Goal: Information Seeking & Learning: Find specific fact

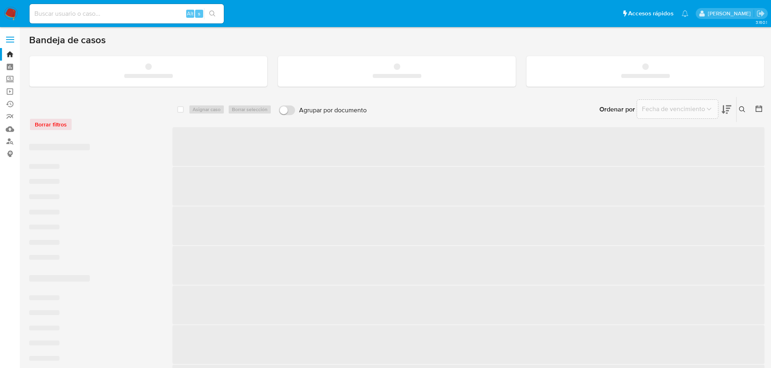
click at [118, 14] on input at bounding box center [127, 13] width 194 height 11
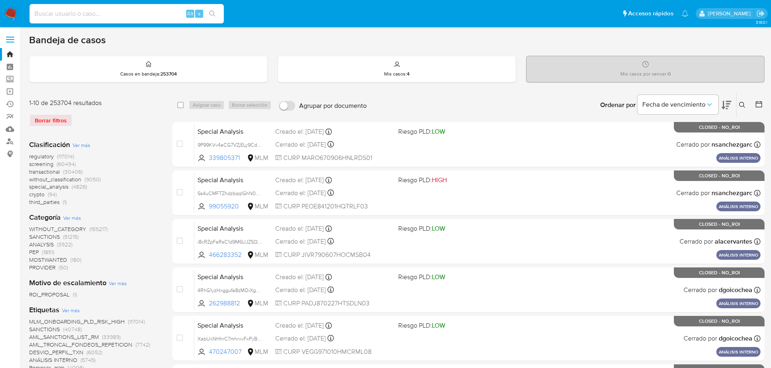
paste input "Aw33H70K5NmSYrzXc7O6N3kR"
type input "Aw33H70K5NmSYrzXc7O6N3kR"
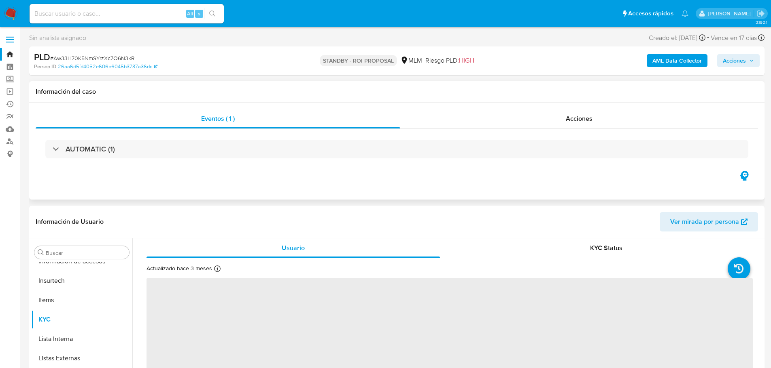
scroll to position [381, 0]
select select "10"
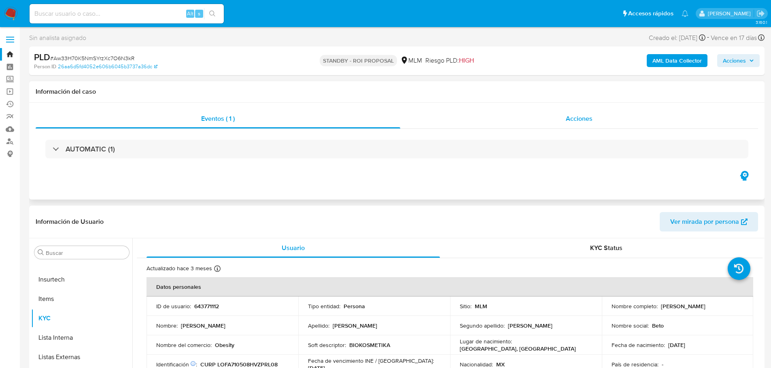
click at [601, 111] on div "Acciones" at bounding box center [579, 118] width 358 height 19
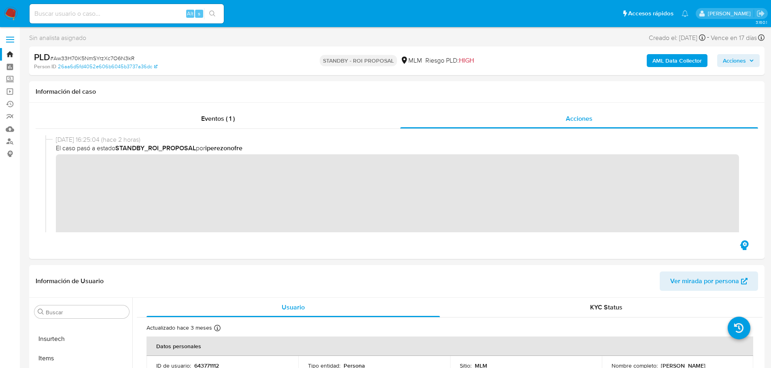
click at [52, 13] on input at bounding box center [127, 13] width 194 height 11
paste input "ly7CgQ4jvEj5PHhZNi3g0xi4"
type input "ly7CgQ4jvEj5PHhZNi3g0xi4"
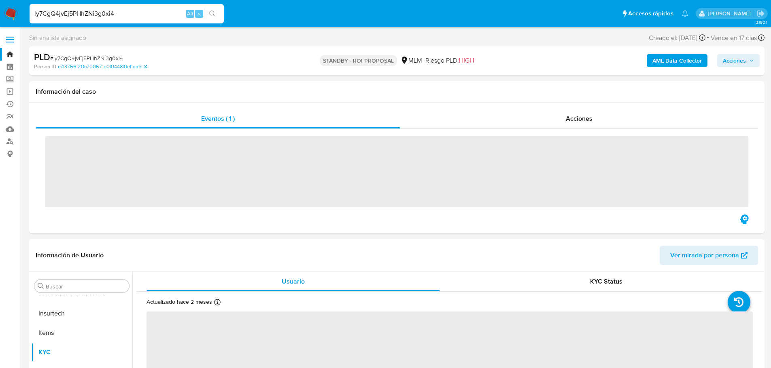
scroll to position [381, 0]
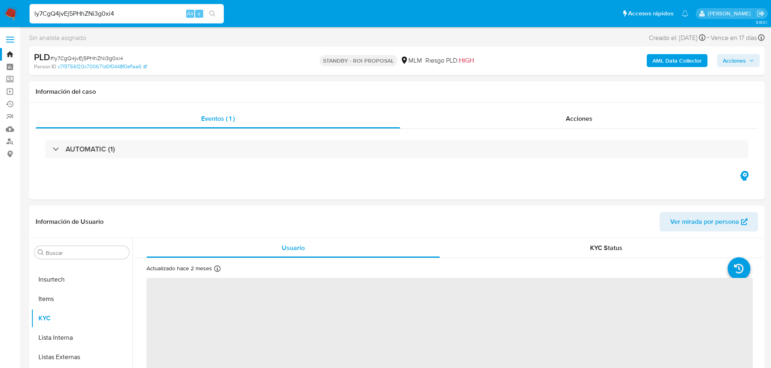
select select "10"
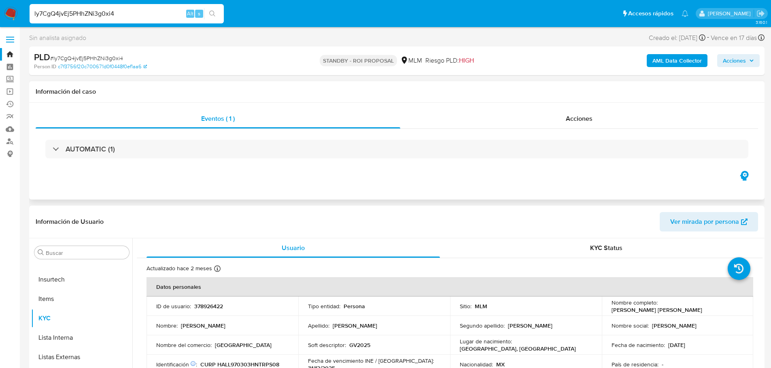
click at [605, 129] on div "AUTOMATIC (1)" at bounding box center [397, 149] width 722 height 40
click at [586, 130] on div "AUTOMATIC (1)" at bounding box center [397, 149] width 722 height 40
click at [587, 122] on span "Acciones" at bounding box center [578, 118] width 27 height 9
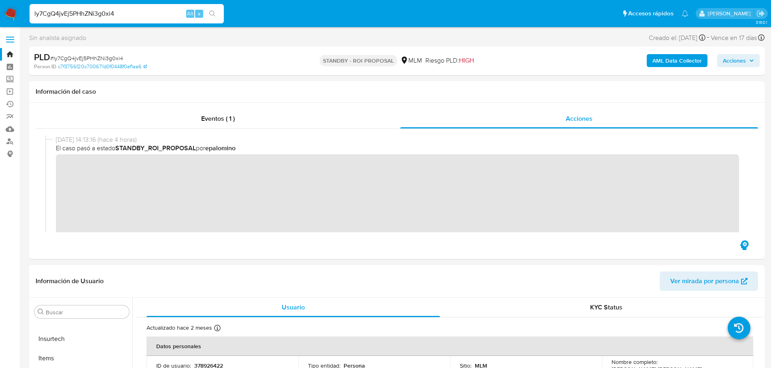
click at [81, 16] on input "ly7CgQ4jvEj5PHhZNi3g0xi4" at bounding box center [127, 13] width 194 height 11
paste input "ZmdgOfOtDxGS4MTFhhjpD7KT"
type input "ZmdgOfOtDxGS4MTFhhjpD7KT"
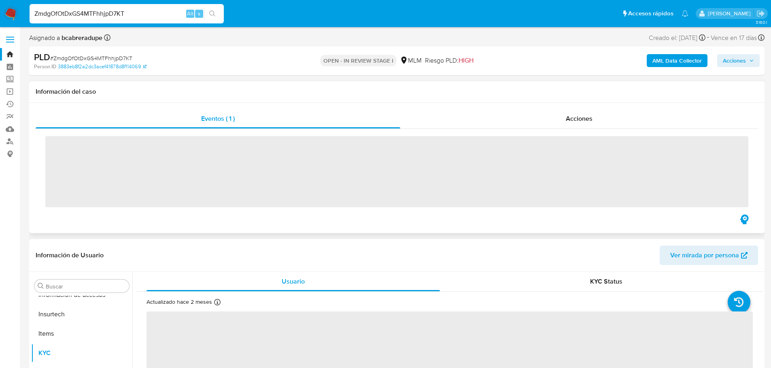
scroll to position [381, 0]
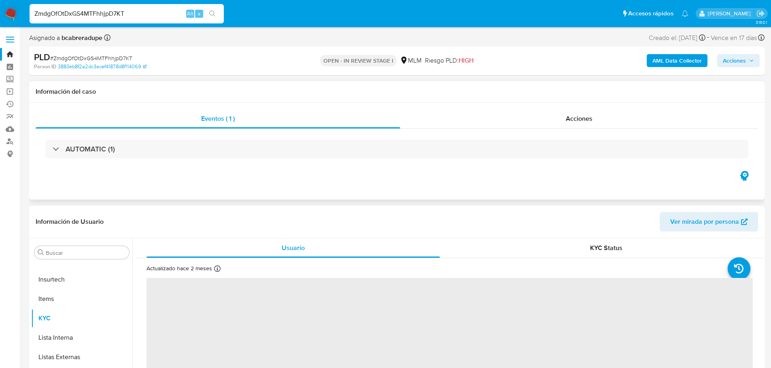
click at [549, 108] on div "Eventos ( 1 ) Acciones AUTOMATIC (1)" at bounding box center [396, 151] width 735 height 97
click at [555, 116] on div "Acciones" at bounding box center [579, 118] width 358 height 19
select select "10"
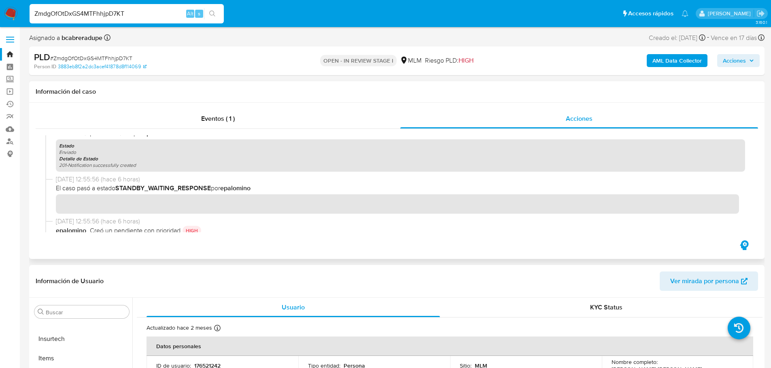
scroll to position [0, 0]
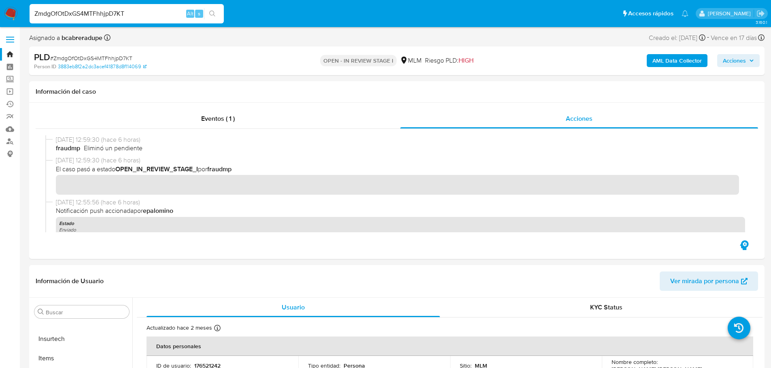
click at [75, 18] on input "ZmdgOfOtDxGS4MTFhhjpD7KT" at bounding box center [127, 13] width 194 height 11
paste input "Gn3KJYjClru9uaOywsETaG9v"
type input "Gn3KJYjClru9uaOywsETaG9v"
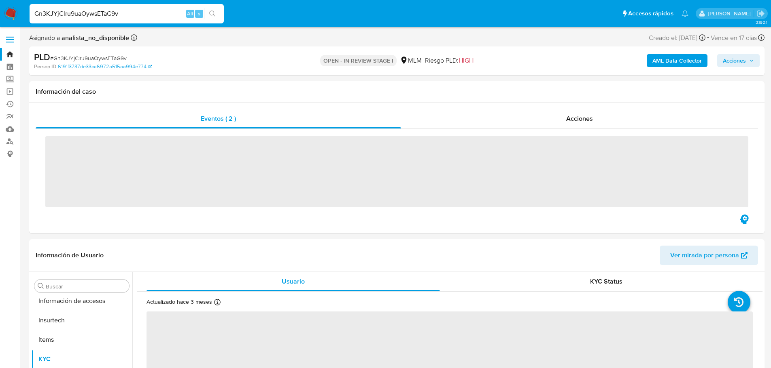
scroll to position [381, 0]
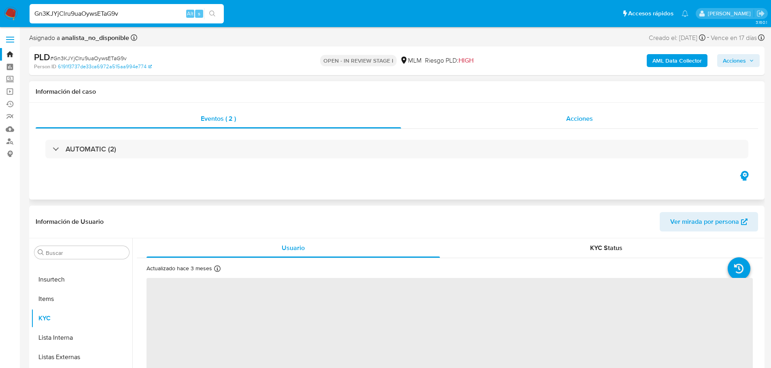
click at [525, 114] on div "Acciones" at bounding box center [579, 118] width 357 height 19
select select "10"
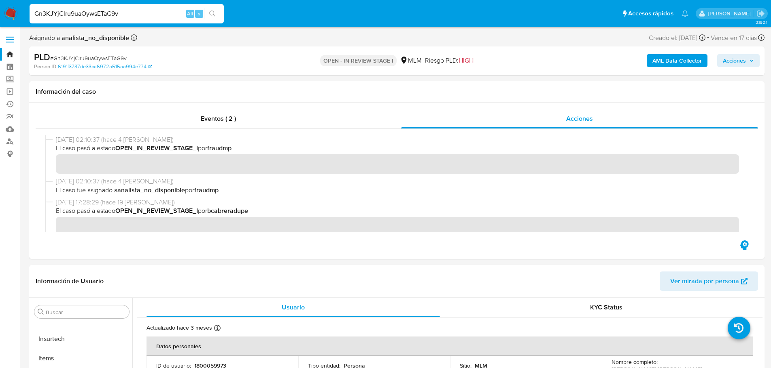
click at [58, 12] on input "Gn3KJYjClru9uaOywsETaG9v" at bounding box center [127, 13] width 194 height 11
paste input "MiY64aZsjY6pQr12iCqRIgPI"
type input "MiY64aZsjY6pQr12iCqRIgPI"
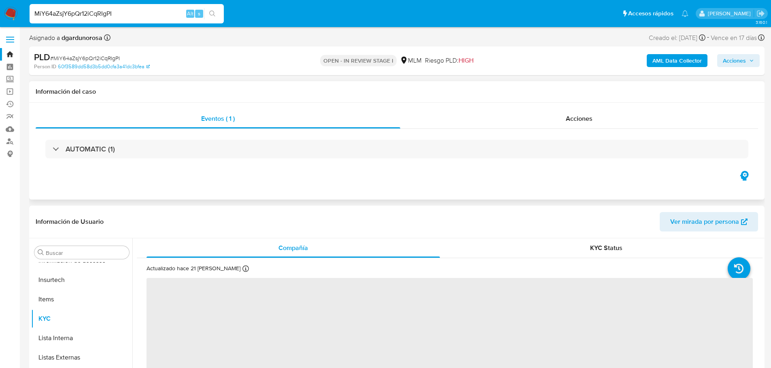
scroll to position [381, 0]
click at [552, 105] on div "Eventos ( 1 ) Acciones AUTOMATIC (1)" at bounding box center [396, 151] width 735 height 97
click at [556, 120] on div "Acciones" at bounding box center [579, 118] width 358 height 19
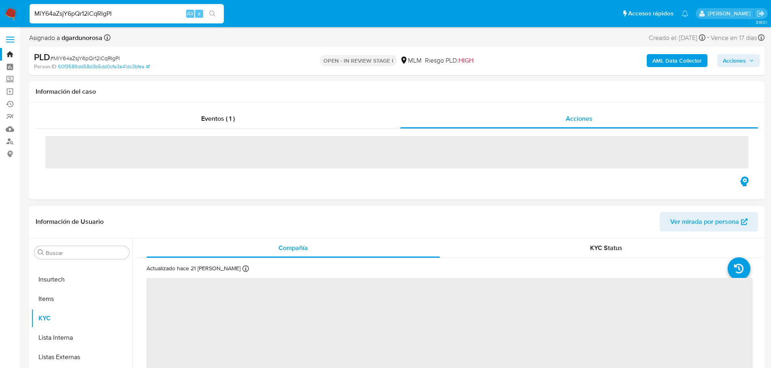
select select "10"
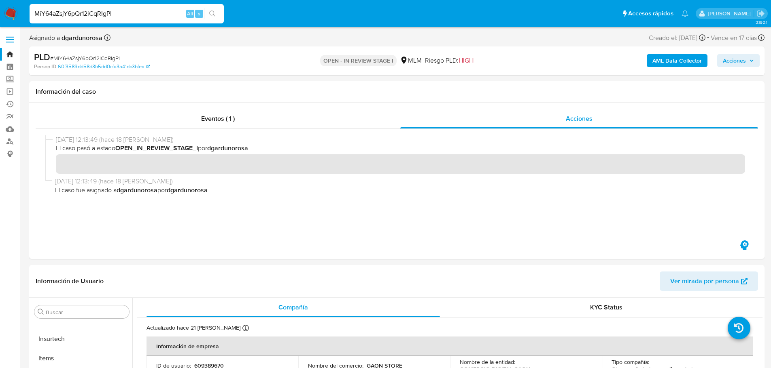
click at [89, 16] on input "MiY64aZsjY6pQr12iCqRIgPI" at bounding box center [127, 13] width 194 height 11
paste input "6WTMGFxOWLUtBhQJXixQgoaU"
type input "6WTMGFxOWLUtBhQJXixQgoaU"
click at [211, 14] on icon "search-icon" at bounding box center [212, 14] width 6 height 6
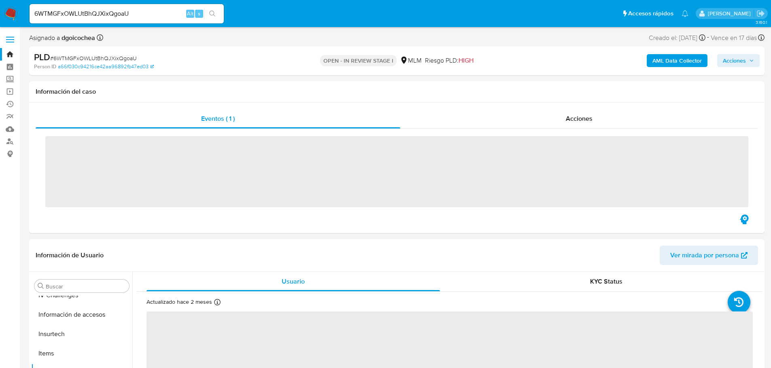
scroll to position [381, 0]
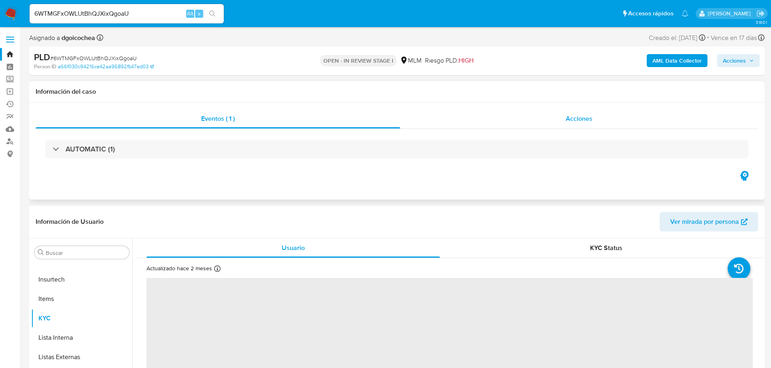
click at [531, 126] on div "Acciones" at bounding box center [579, 118] width 358 height 19
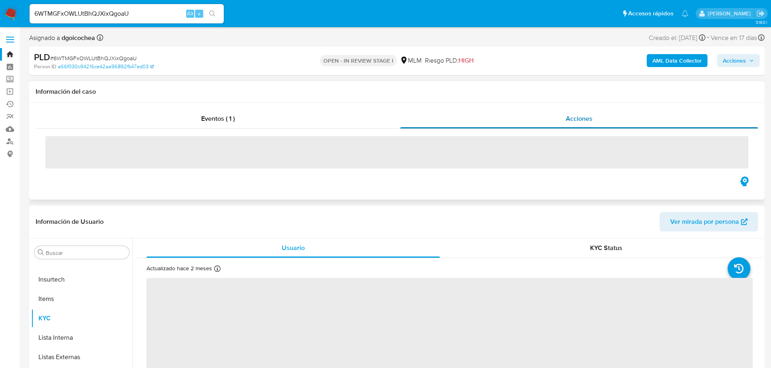
select select "10"
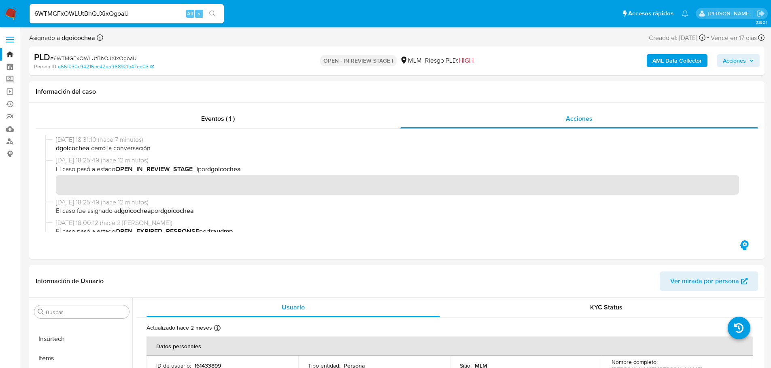
click at [81, 10] on input "6WTMGFxOWLUtBhQJXixQgoaU" at bounding box center [127, 13] width 194 height 11
paste input "nICFHlIM5ulnwm5c1F7gWFnZ"
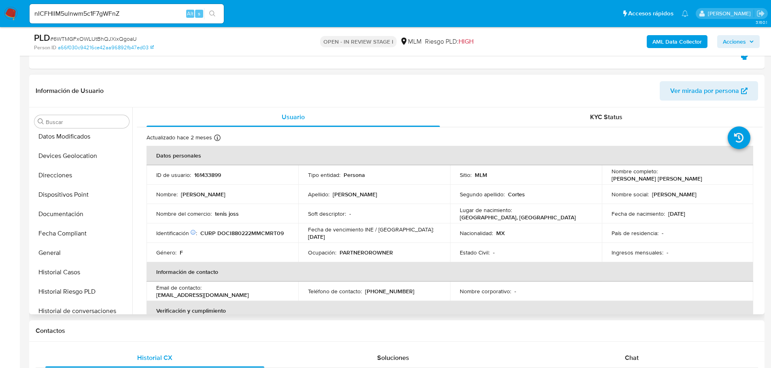
scroll to position [202, 0]
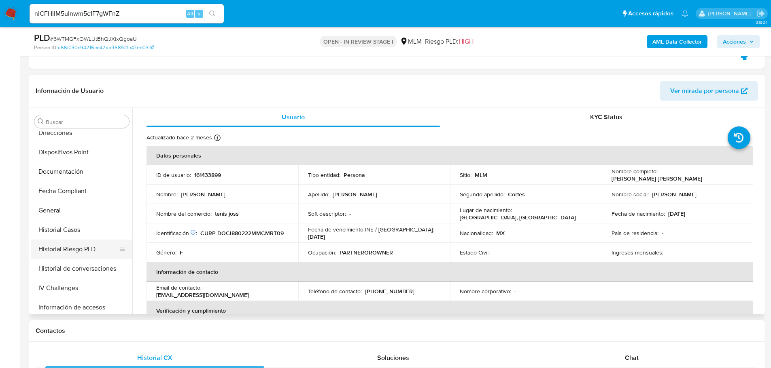
drag, startPoint x: 66, startPoint y: 211, endPoint x: 98, endPoint y: 246, distance: 47.5
click at [66, 211] on button "General" at bounding box center [81, 210] width 101 height 19
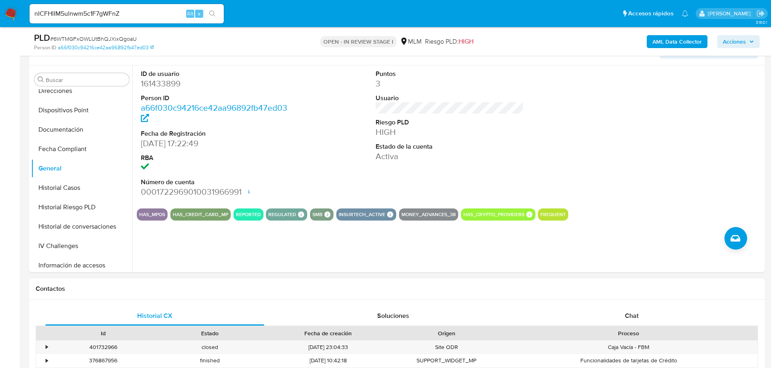
scroll to position [243, 0]
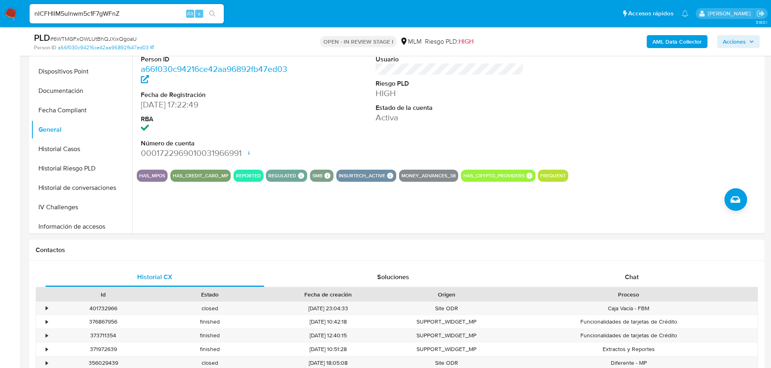
click at [117, 17] on input "nICFHlIM5ulnwm5c1F7gWFnZ" at bounding box center [127, 13] width 194 height 11
paste input "HQieSAQ4a4MCTgBb4GXSWj3D"
type input "HQieSAQ4a4MCTgBb4GXSWj3D"
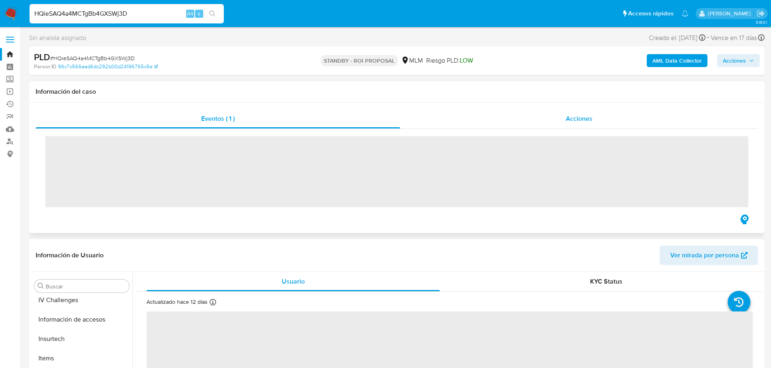
scroll to position [381, 0]
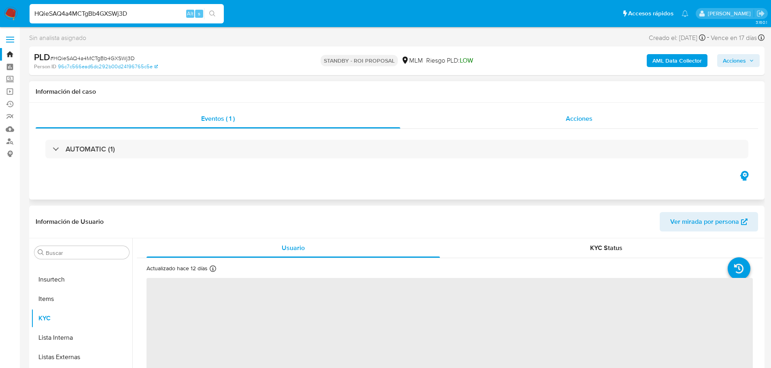
click at [595, 112] on div "Acciones" at bounding box center [579, 118] width 358 height 19
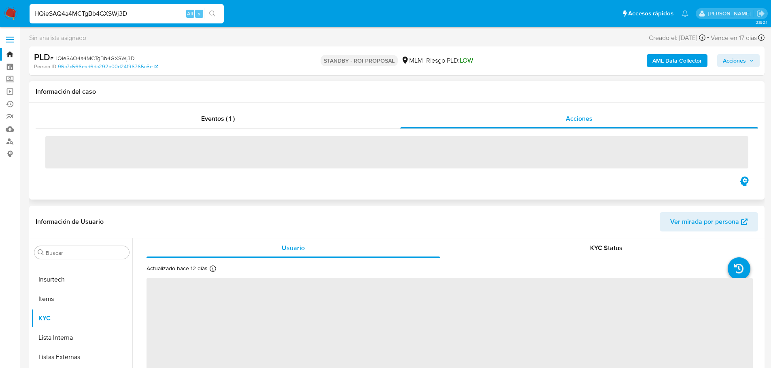
select select "10"
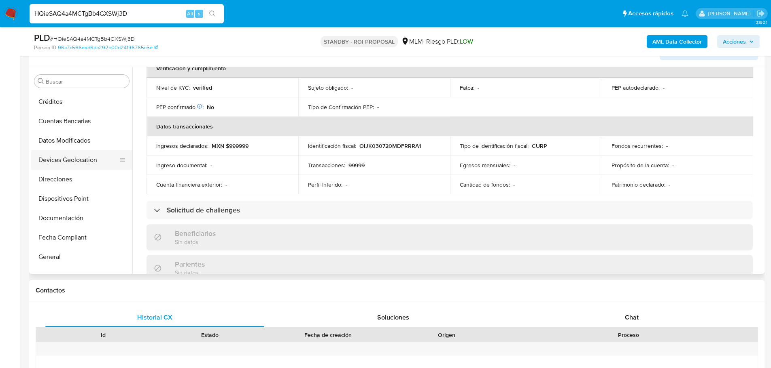
scroll to position [162, 0]
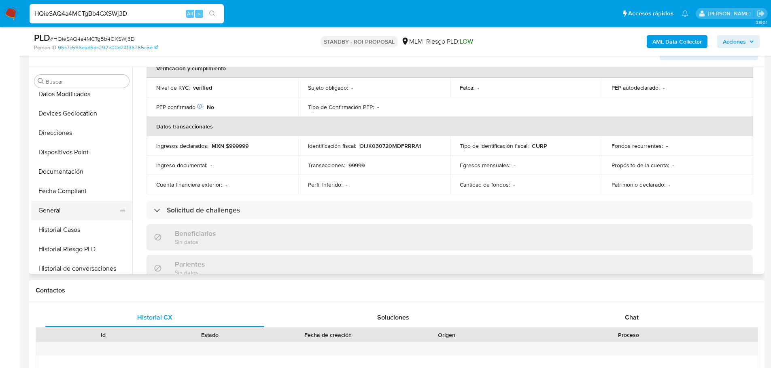
click at [59, 212] on button "General" at bounding box center [78, 210] width 95 height 19
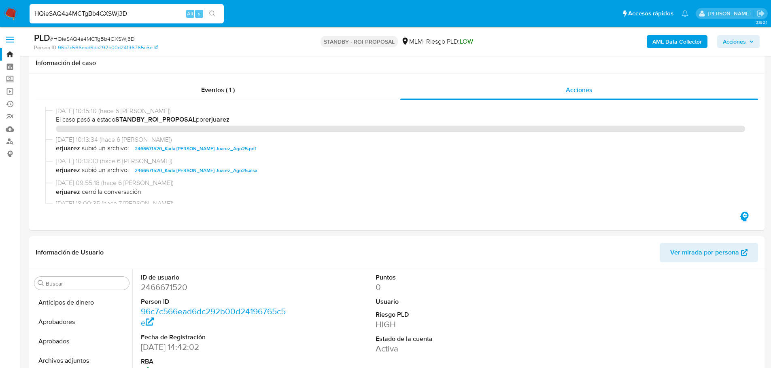
select select "10"
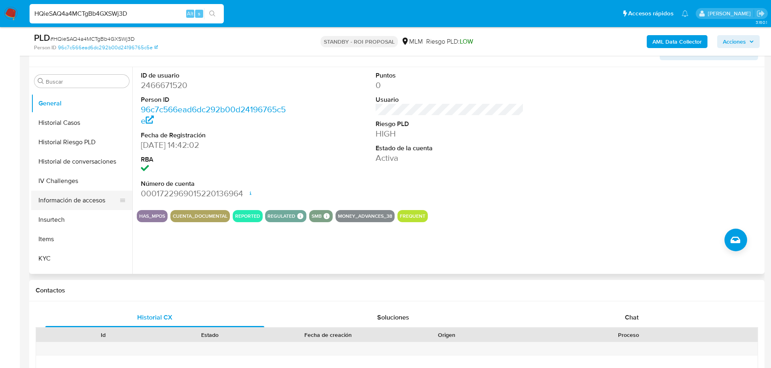
scroll to position [283, 0]
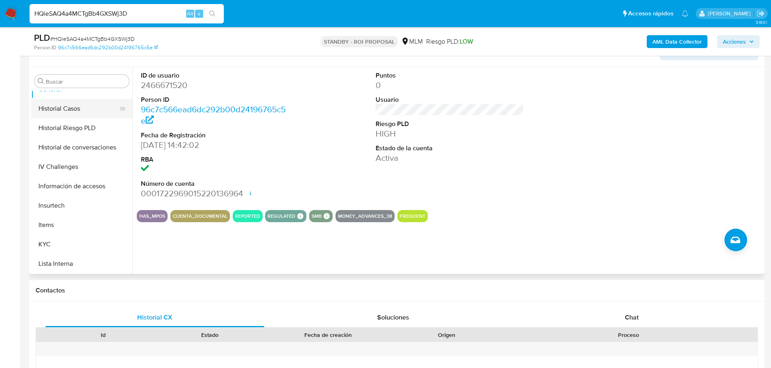
drag, startPoint x: 59, startPoint y: 106, endPoint x: 66, endPoint y: 112, distance: 8.6
click at [59, 106] on button "Historial Casos" at bounding box center [78, 108] width 95 height 19
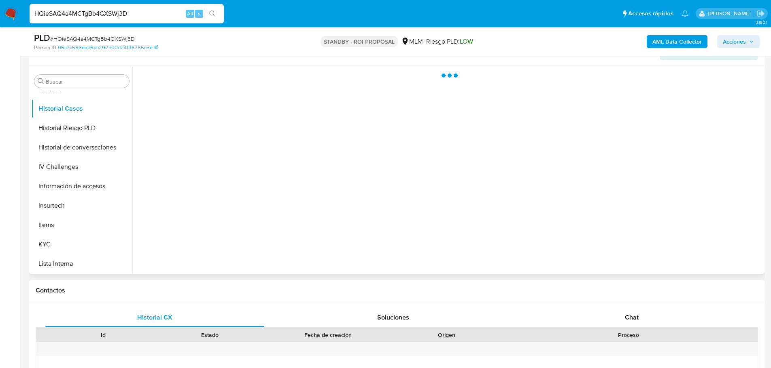
drag, startPoint x: 89, startPoint y: 152, endPoint x: 192, endPoint y: 234, distance: 131.3
click at [89, 152] on button "Historial de conversaciones" at bounding box center [81, 147] width 101 height 19
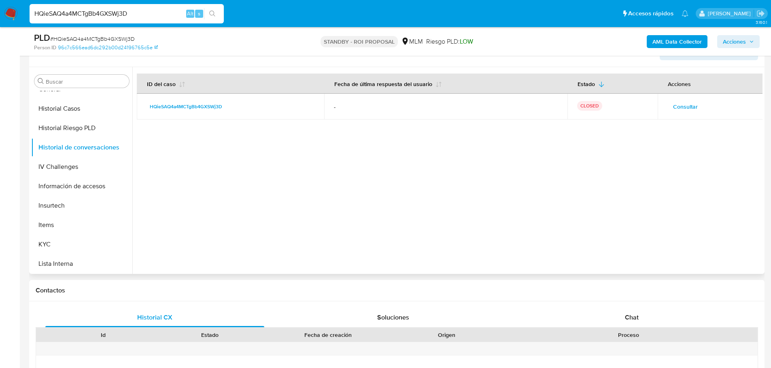
click at [679, 103] on span "Consultar" at bounding box center [685, 106] width 25 height 11
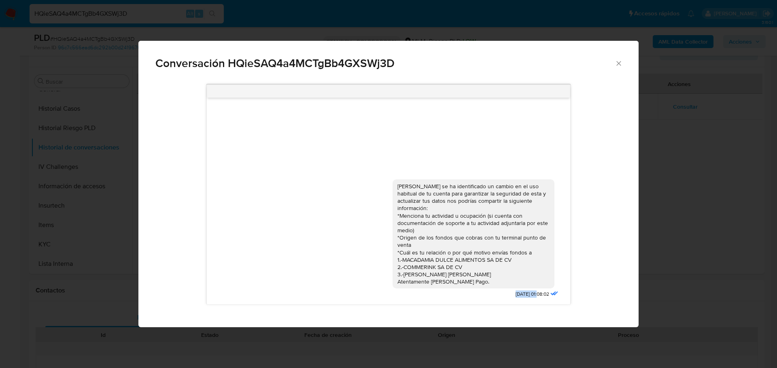
drag, startPoint x: 505, startPoint y: 295, endPoint x: 529, endPoint y: 294, distance: 23.9
click at [529, 294] on span "[DATE] 01:08:02" at bounding box center [532, 294] width 34 height 7
copy span "11/09/2025"
click at [618, 57] on div "Conversación HQieSAQ4a4MCTgBb4GXSWj3D" at bounding box center [388, 60] width 500 height 38
click at [618, 62] on icon "Cerrar" at bounding box center [618, 63] width 8 height 8
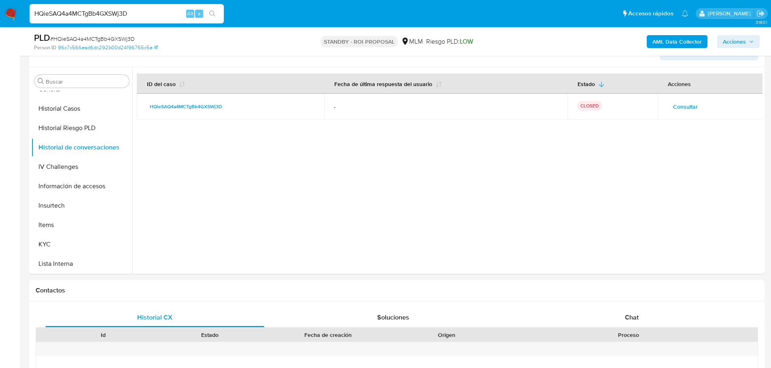
click at [54, 16] on input "HQieSAQ4a4MCTgBb4GXSWj3D" at bounding box center [127, 13] width 194 height 11
paste input "ZF12YGnhwpWbP5Hd70cntRKn"
type input "ZF12YGnhwpWbP5Hd70cntRKn"
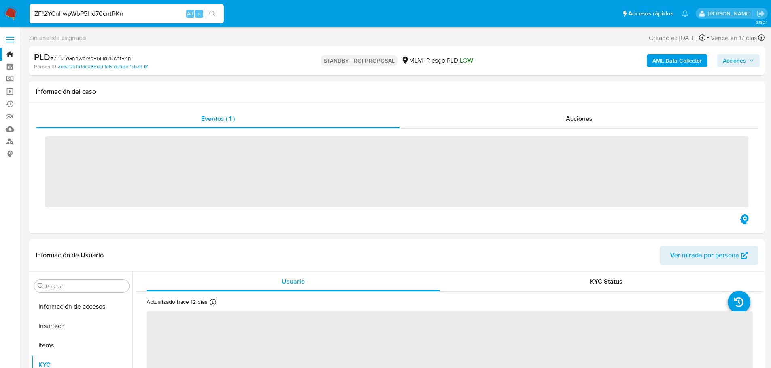
scroll to position [381, 0]
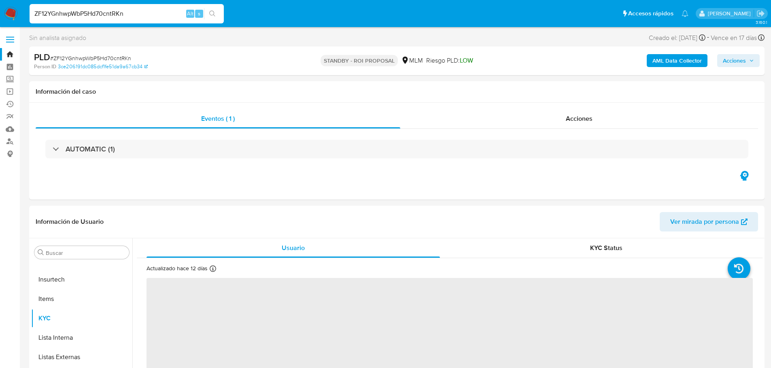
select select "10"
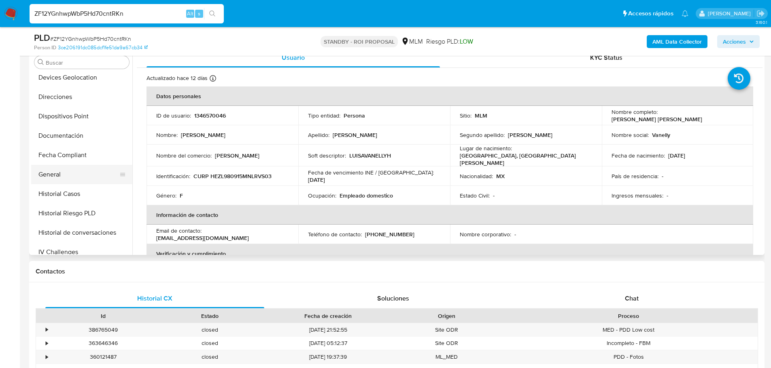
scroll to position [178, 0]
drag, startPoint x: 66, startPoint y: 172, endPoint x: 74, endPoint y: 174, distance: 8.3
click at [66, 172] on button "General" at bounding box center [78, 174] width 95 height 19
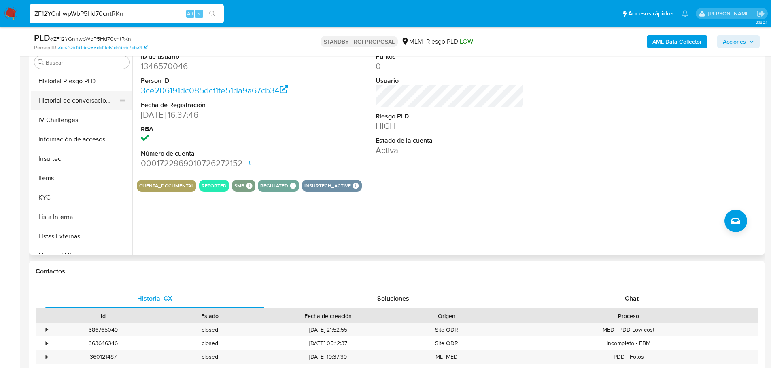
scroll to position [259, 0]
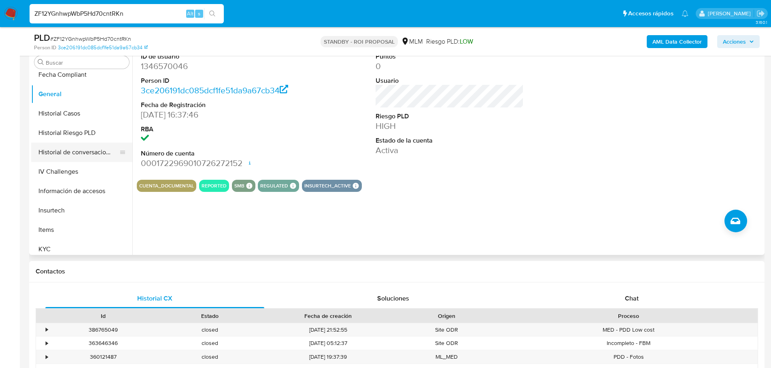
drag, startPoint x: 75, startPoint y: 152, endPoint x: 82, endPoint y: 154, distance: 7.3
click at [75, 152] on button "Historial de conversaciones" at bounding box center [78, 152] width 95 height 19
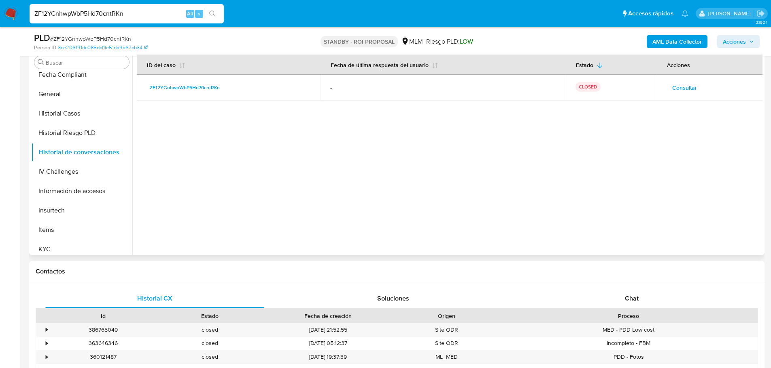
click at [685, 90] on span "Consultar" at bounding box center [684, 87] width 25 height 11
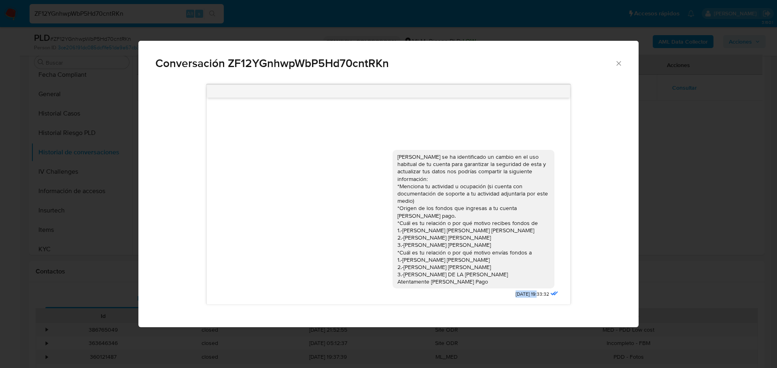
drag, startPoint x: 502, startPoint y: 294, endPoint x: 529, endPoint y: 296, distance: 26.8
click at [529, 296] on div "Estimada Luisa se ha identificado un cambio en el uso habitual de tu cuenta par…" at bounding box center [475, 222] width 167 height 156
copy span "04/09/2025"
click at [616, 64] on icon "Cerrar" at bounding box center [618, 63] width 8 height 8
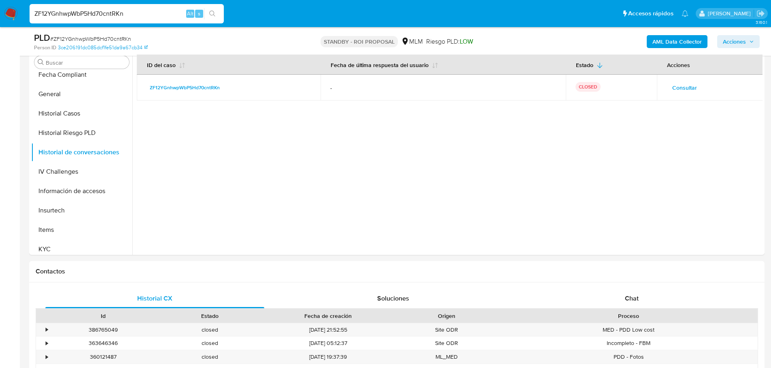
click at [128, 15] on input "ZF12YGnhwpWbP5Hd70cntRKn" at bounding box center [127, 13] width 194 height 11
paste input "Aw33H70K5NmSYrzXc7O6N3kR"
type input "Aw33H70K5NmSYrzXc7O6N3kR"
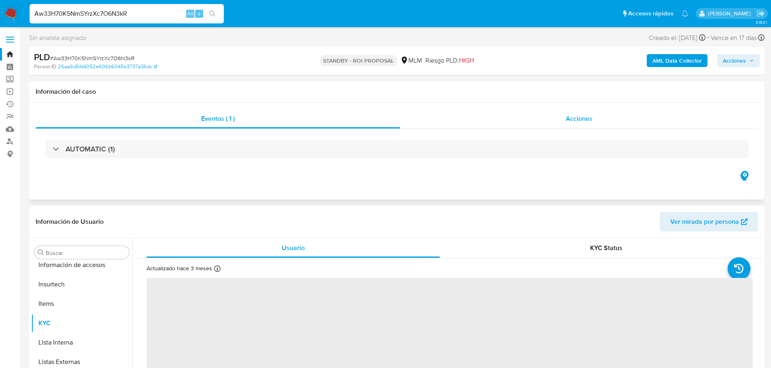
scroll to position [381, 0]
click at [535, 114] on div "Acciones" at bounding box center [579, 118] width 358 height 19
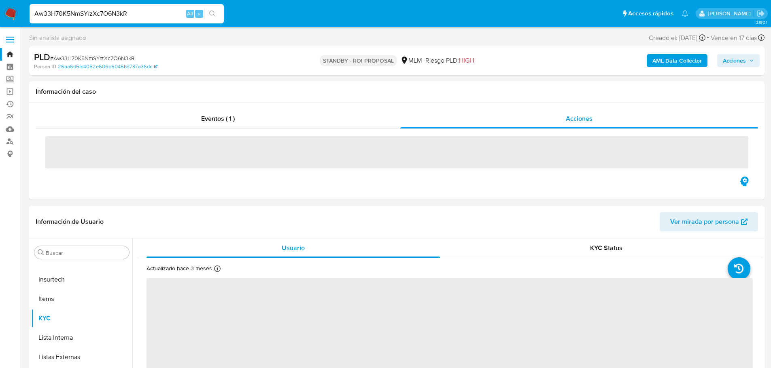
select select "10"
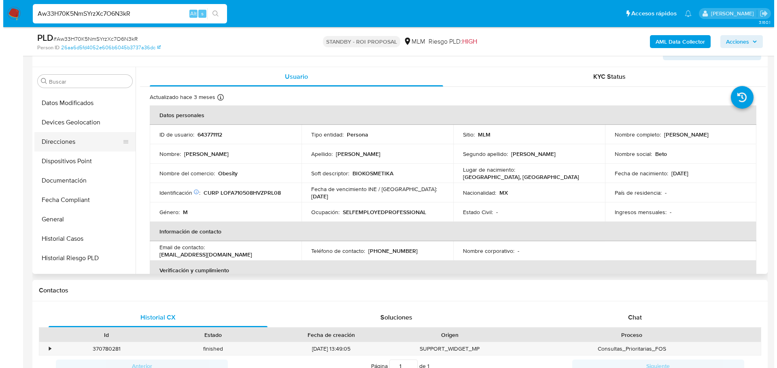
scroll to position [162, 0]
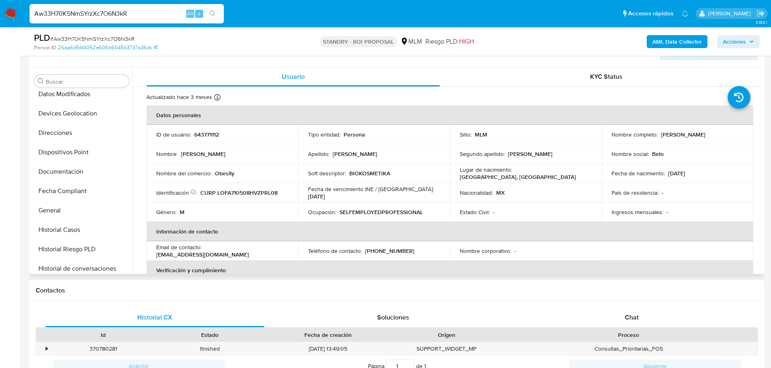
drag, startPoint x: 82, startPoint y: 268, endPoint x: 174, endPoint y: 260, distance: 91.7
click at [82, 268] on button "Historial de conversaciones" at bounding box center [81, 268] width 101 height 19
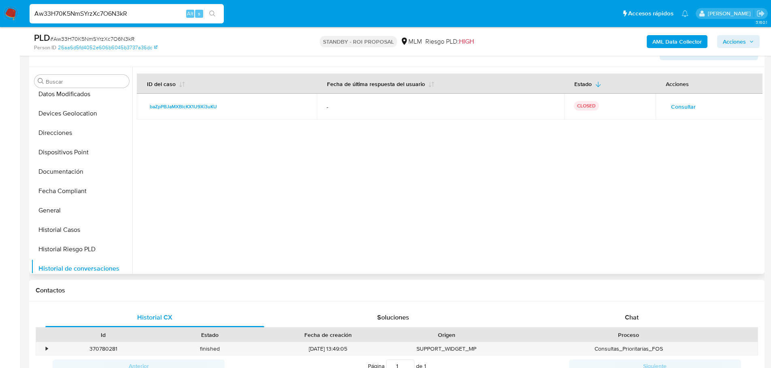
click at [679, 106] on span "Consultar" at bounding box center [683, 106] width 25 height 11
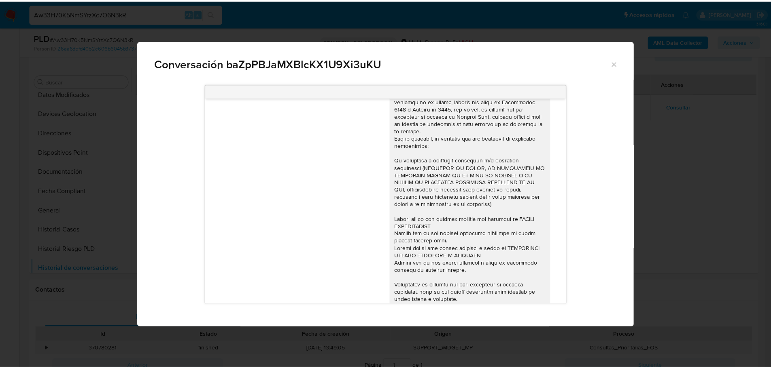
scroll to position [0, 0]
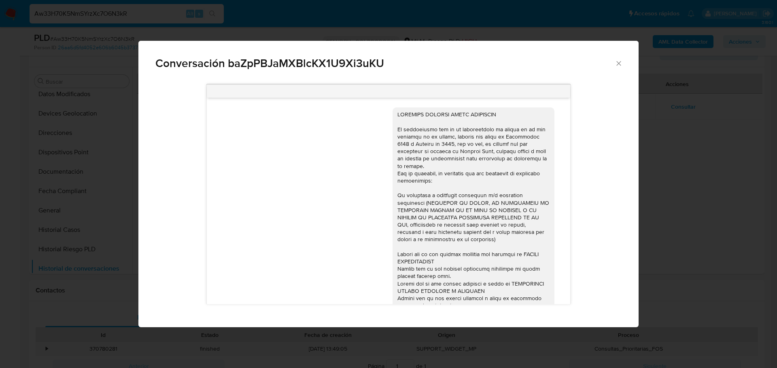
click at [623, 67] on div "Conversación baZpPBJaMXBlcKX1U9Xi3uKU" at bounding box center [388, 60] width 500 height 38
click at [621, 66] on icon "Cerrar" at bounding box center [618, 63] width 8 height 8
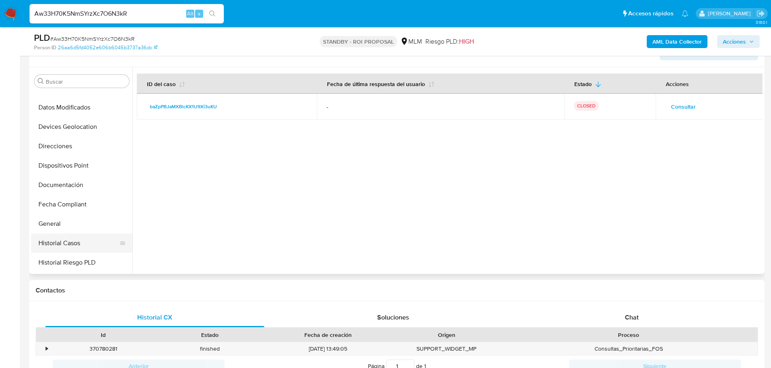
scroll to position [162, 0]
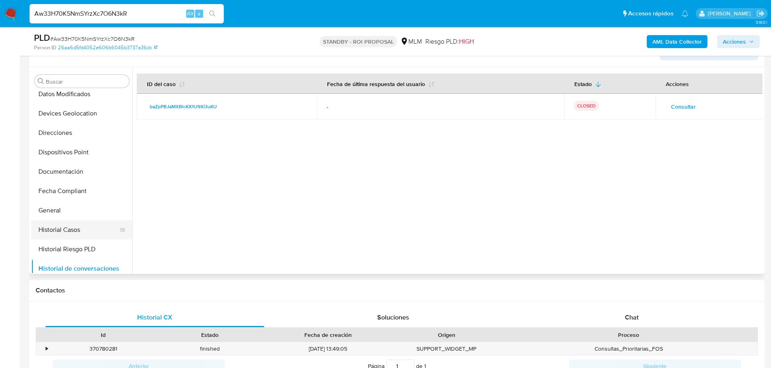
drag, startPoint x: 59, startPoint y: 212, endPoint x: 74, endPoint y: 220, distance: 16.9
click at [59, 212] on button "General" at bounding box center [81, 210] width 101 height 19
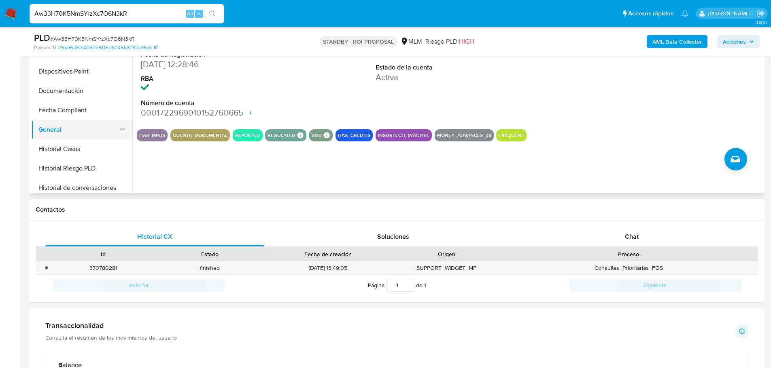
drag, startPoint x: 70, startPoint y: 129, endPoint x: 77, endPoint y: 131, distance: 7.0
click at [70, 129] on button "General" at bounding box center [78, 129] width 95 height 19
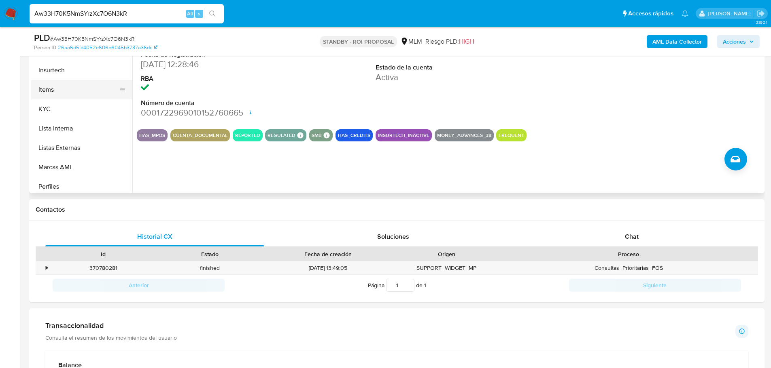
scroll to position [324, 0]
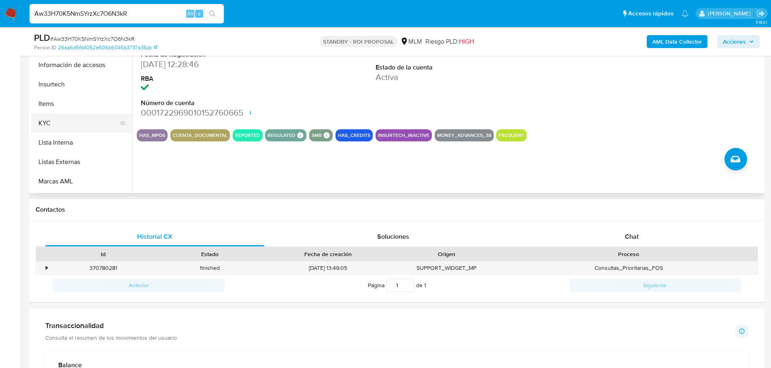
click at [67, 123] on button "KYC" at bounding box center [78, 123] width 95 height 19
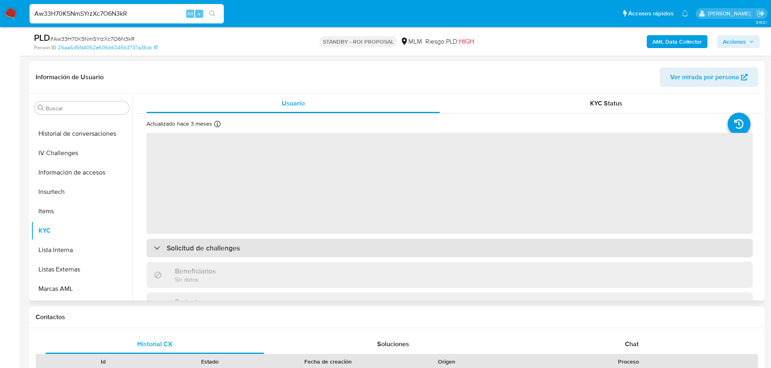
scroll to position [162, 0]
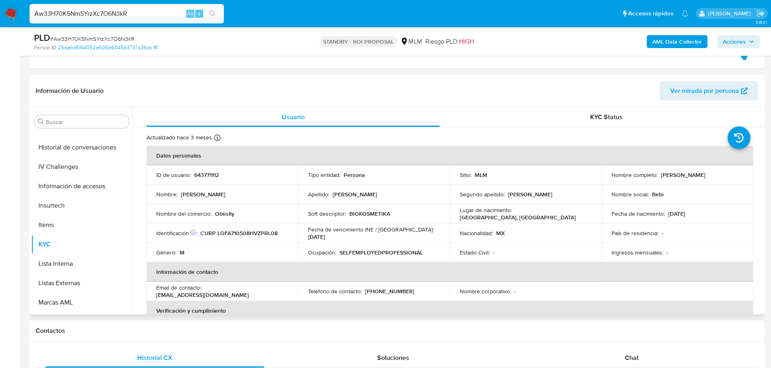
drag, startPoint x: 737, startPoint y: 175, endPoint x: 658, endPoint y: 175, distance: 78.5
click at [658, 175] on div "Nombre completo : Alberto Lopez Fernandez" at bounding box center [677, 175] width 132 height 7
copy p "Alberto Lopez Fernandez"
click at [97, 11] on input "Aw33H70K5NmSYrzXc7O6N3kR" at bounding box center [127, 13] width 194 height 11
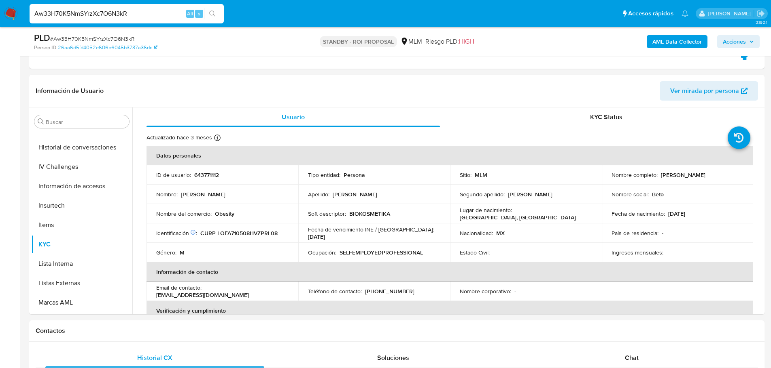
paste input "ly7CgQ4jvEj5PHhZNi3g0xi4"
type input "ly7CgQ4jvEj5PHhZNi3g0xi4"
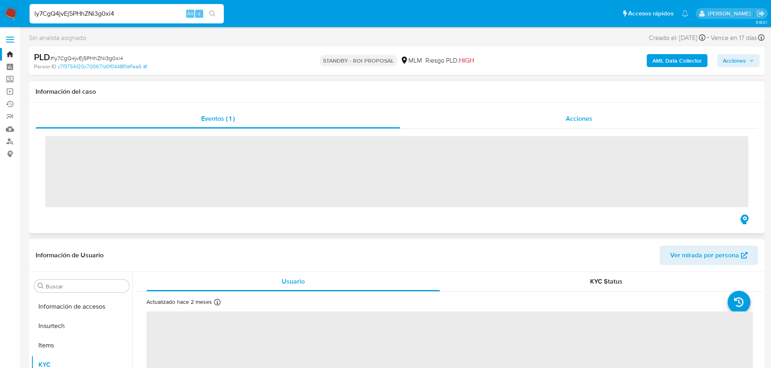
scroll to position [381, 0]
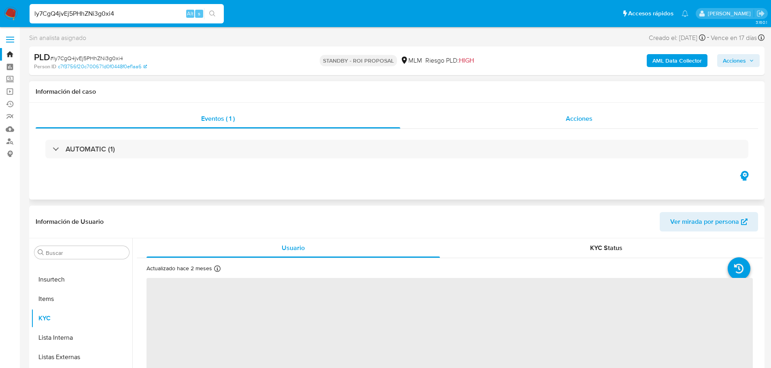
click at [573, 124] on div "Acciones" at bounding box center [579, 118] width 358 height 19
select select "10"
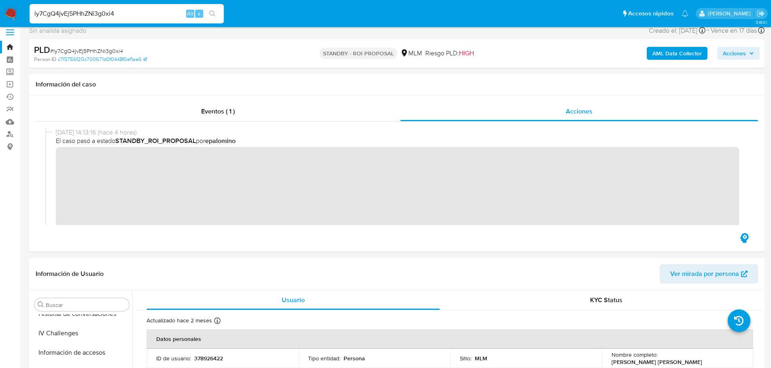
scroll to position [81, 0]
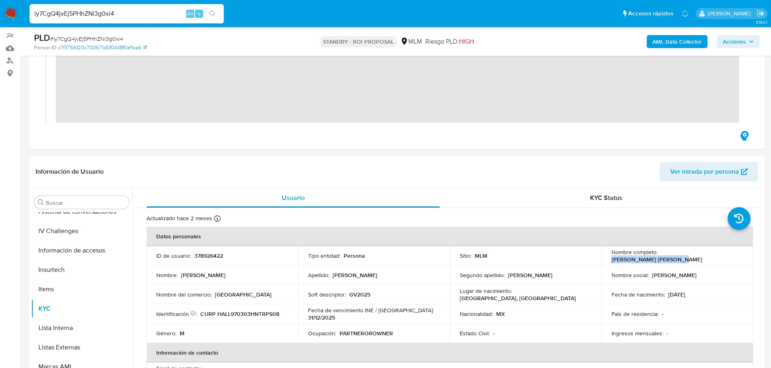
drag, startPoint x: 719, startPoint y: 255, endPoint x: 659, endPoint y: 258, distance: 60.4
click at [659, 258] on div "Nombre completo : Luis Gabriel Haro Lopez" at bounding box center [677, 256] width 132 height 15
copy p "Luis Gabriel Haro Lopez"
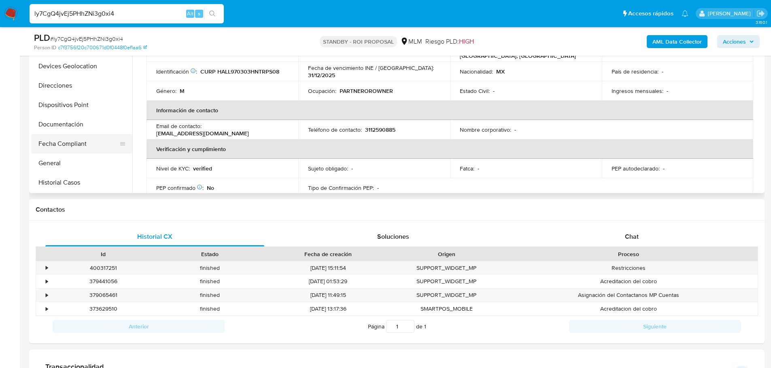
scroll to position [178, 0]
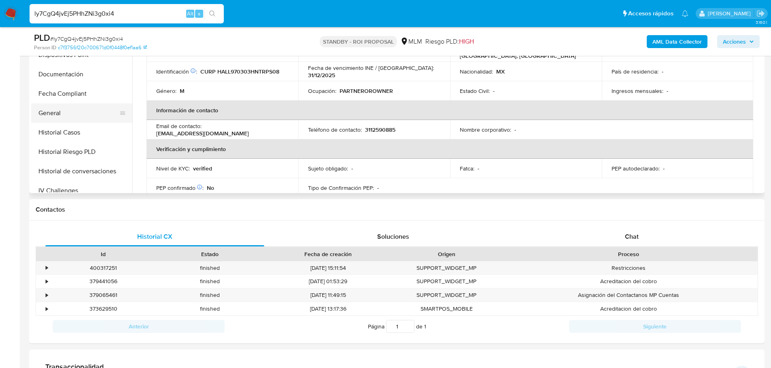
click at [74, 116] on button "General" at bounding box center [78, 113] width 95 height 19
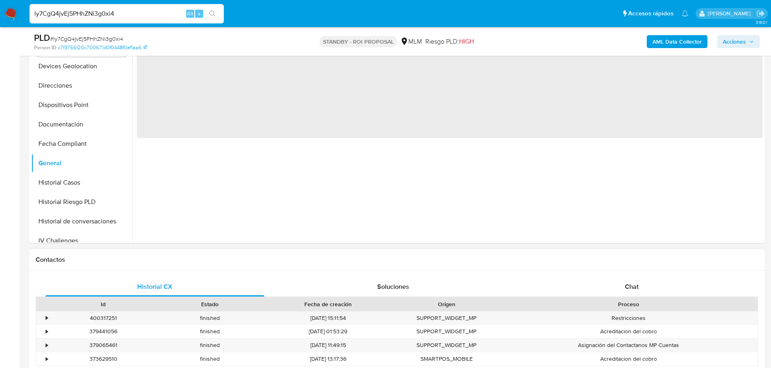
scroll to position [202, 0]
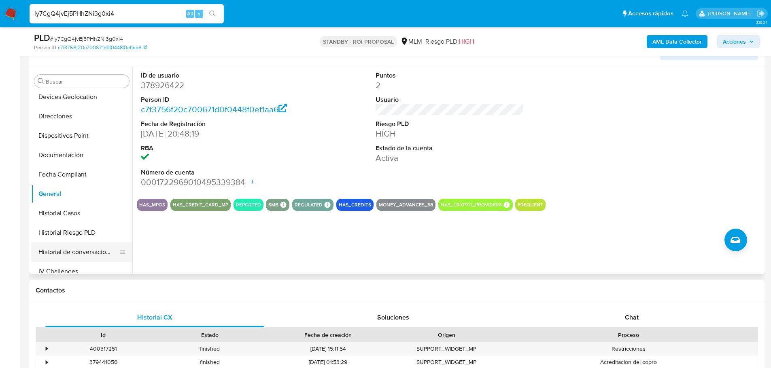
click at [84, 249] on button "Historial de conversaciones" at bounding box center [78, 252] width 95 height 19
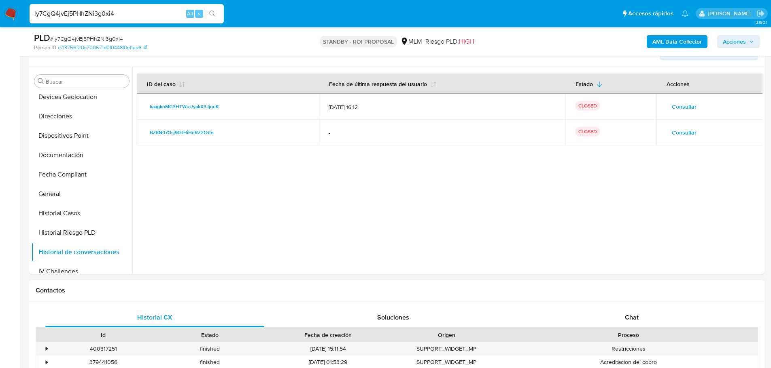
click at [113, 16] on input "ly7CgQ4jvEj5PHhZNi3g0xi4" at bounding box center [127, 13] width 194 height 11
paste input "B4s8LE1Knzedy7hBgoH2cLWh"
type input "B4s8LE1Knzedy7hBgoH2cLWh"
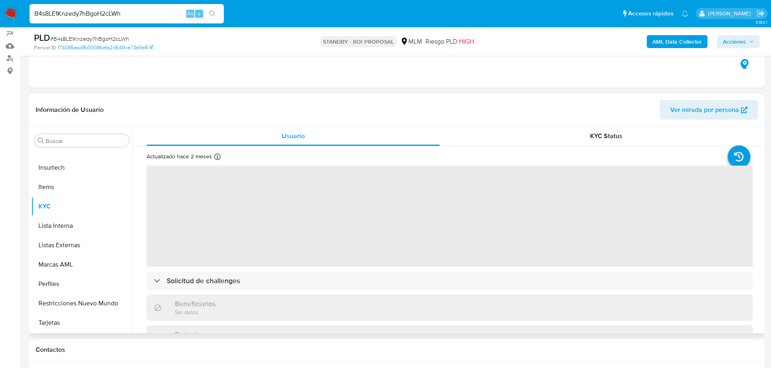
scroll to position [162, 0]
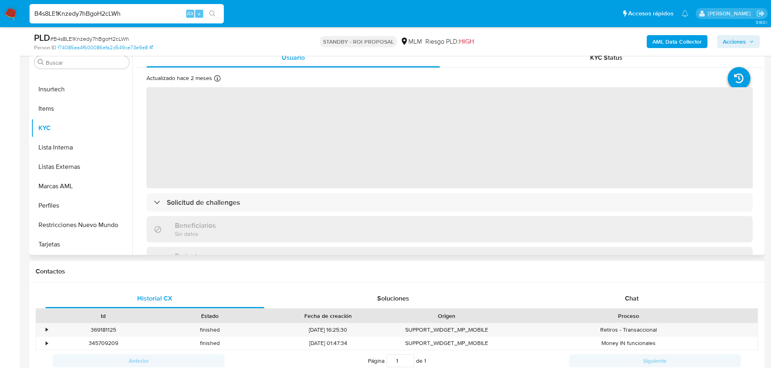
select select "10"
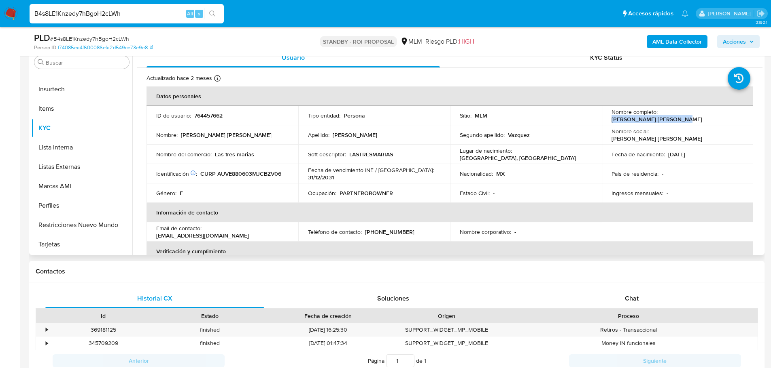
drag, startPoint x: 729, startPoint y: 115, endPoint x: 658, endPoint y: 118, distance: 70.4
click at [658, 118] on div "Nombre completo : Maria Eva Aburto Vazquez" at bounding box center [677, 115] width 132 height 15
copy p "Maria Eva Aburto Vazquez"
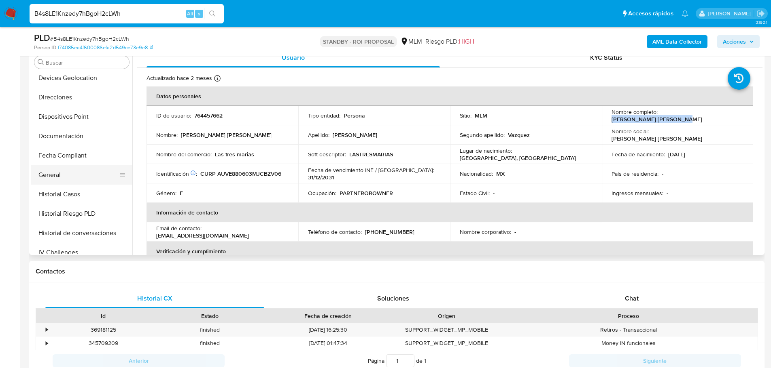
click at [68, 177] on button "General" at bounding box center [78, 174] width 95 height 19
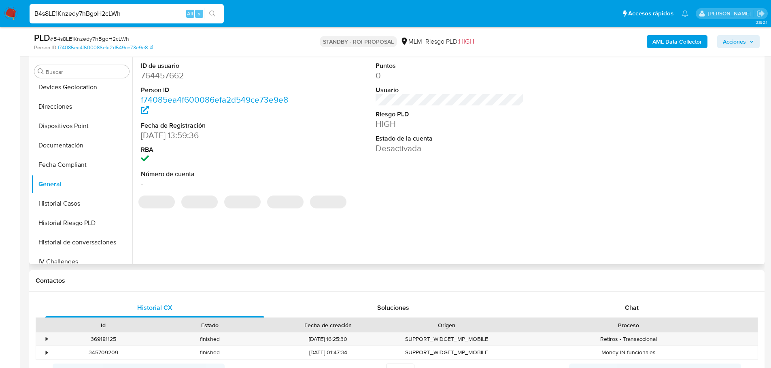
scroll to position [121, 0]
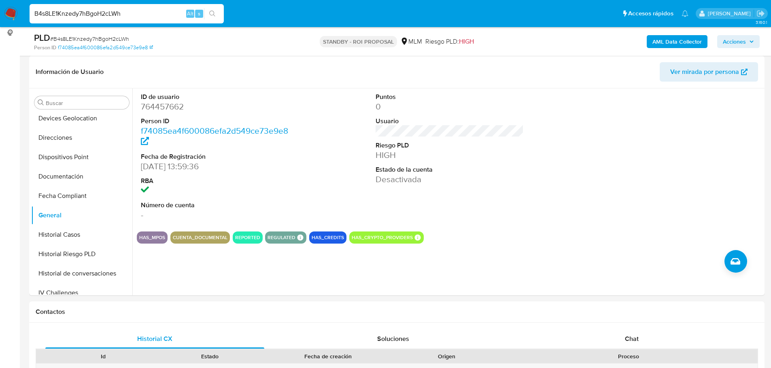
click at [88, 13] on input "B4s8LE1Knzedy7hBgoH2cLWh" at bounding box center [127, 13] width 194 height 11
paste input "ZmdgOfOtDxGS4MTFhhjpD7KT"
type input "ZmdgOfOtDxGS4MTFhhjpD7KT"
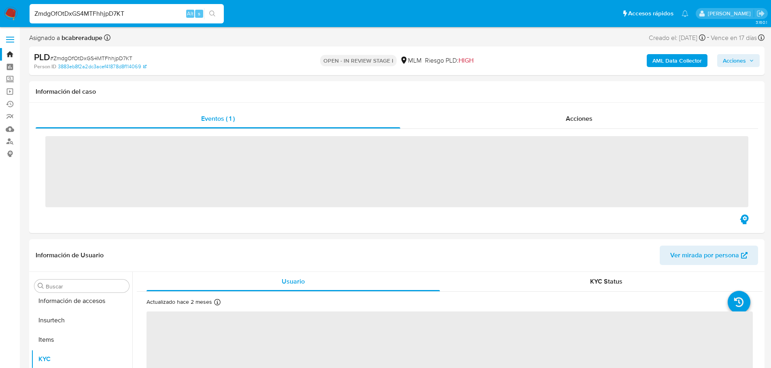
scroll to position [381, 0]
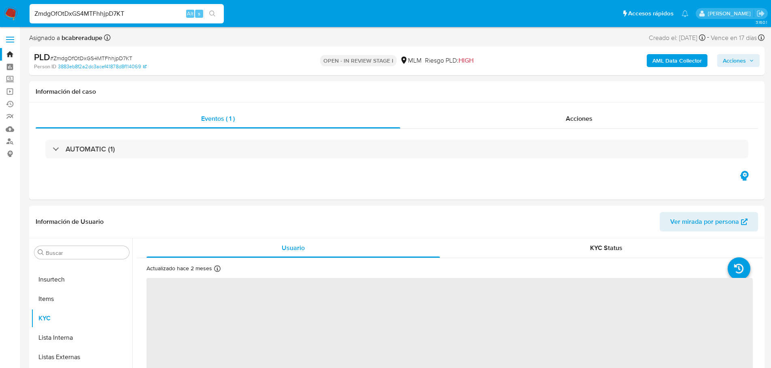
select select "10"
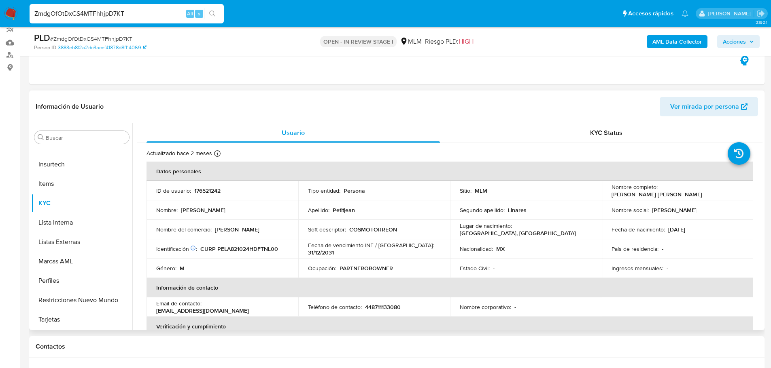
scroll to position [121, 0]
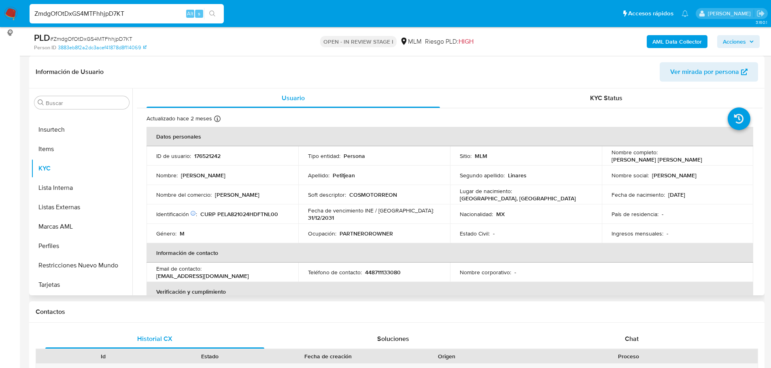
drag, startPoint x: 738, startPoint y: 153, endPoint x: 658, endPoint y: 159, distance: 80.3
click at [658, 159] on div "Nombre completo : Alain Thierry Petitjean Linares" at bounding box center [677, 156] width 132 height 15
copy p "Alain Thierry Petitjean Linares"
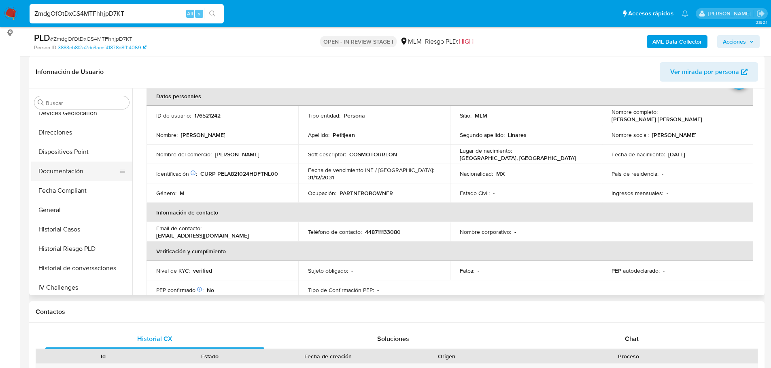
scroll to position [178, 0]
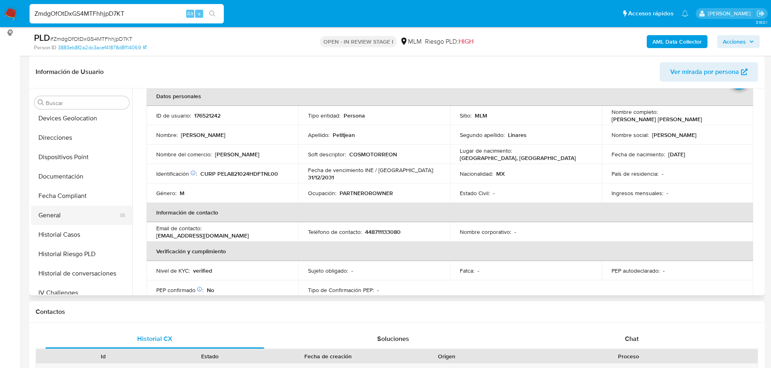
drag, startPoint x: 64, startPoint y: 209, endPoint x: 75, endPoint y: 214, distance: 11.6
click at [64, 209] on button "General" at bounding box center [78, 215] width 95 height 19
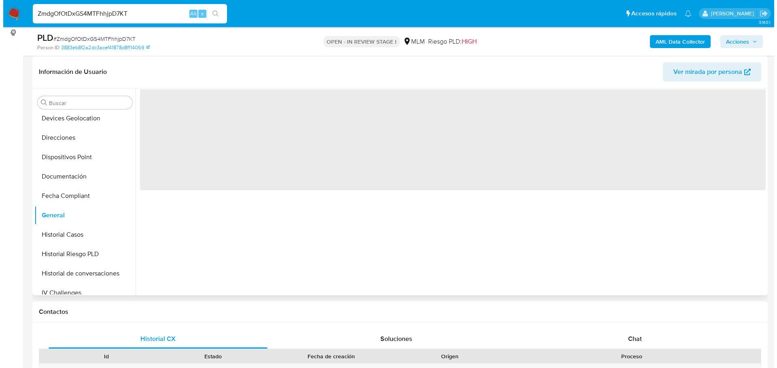
scroll to position [0, 0]
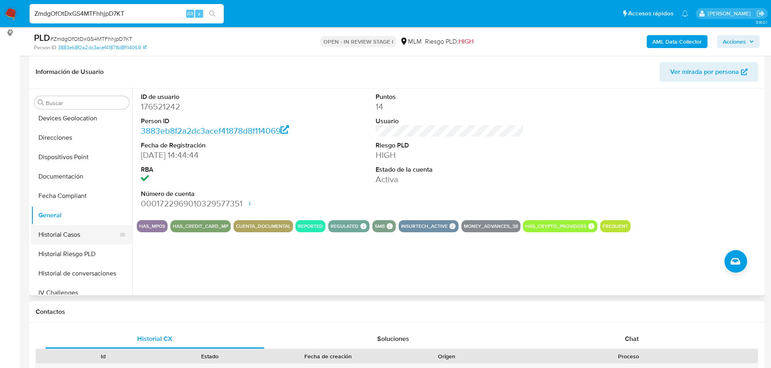
click at [88, 237] on button "Historial Casos" at bounding box center [78, 234] width 95 height 19
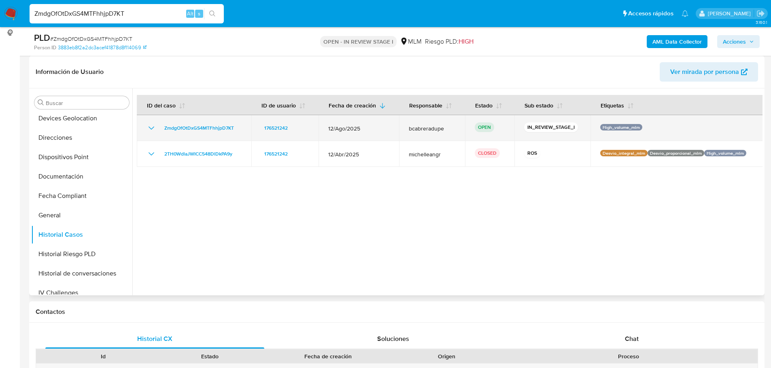
click at [151, 131] on icon "Mostrar/Ocultar" at bounding box center [151, 128] width 10 height 10
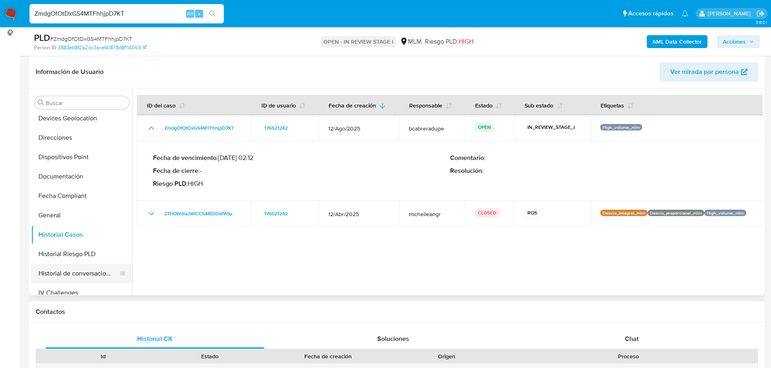
click at [84, 271] on button "Historial de conversaciones" at bounding box center [78, 273] width 95 height 19
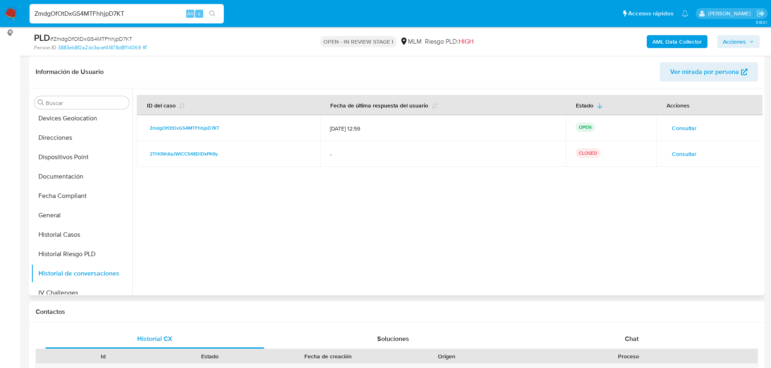
click at [676, 130] on span "Consultar" at bounding box center [683, 128] width 25 height 11
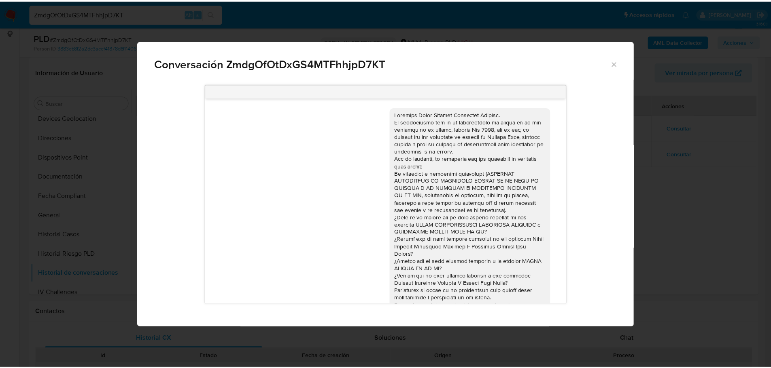
scroll to position [63, 0]
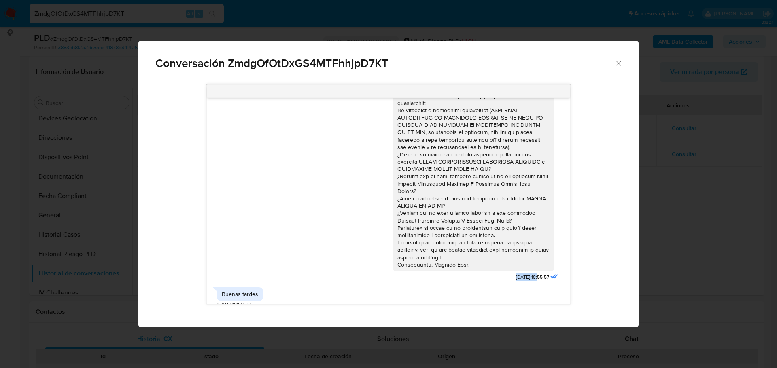
drag, startPoint x: 491, startPoint y: 273, endPoint x: 524, endPoint y: 271, distance: 33.6
click at [524, 271] on div "23/09/2025 18:55:57" at bounding box center [475, 161] width 167 height 244
copy span "[DATE]"
drag, startPoint x: 620, startPoint y: 62, endPoint x: 616, endPoint y: 68, distance: 7.2
click at [620, 62] on icon "Cerrar" at bounding box center [618, 63] width 8 height 8
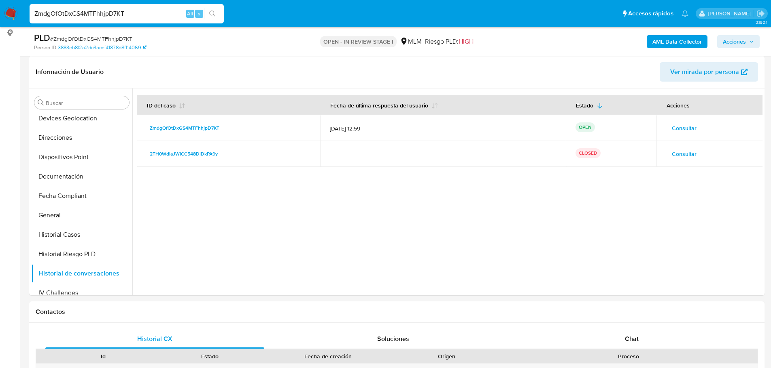
click at [115, 10] on input "ZmdgOfOtDxGS4MTFhhjpD7KT" at bounding box center [127, 13] width 194 height 11
paste input "lD3csSd80tqbeTnEe1APFfdF"
type input "lD3csSd80tqbeTnEe1APFfdF"
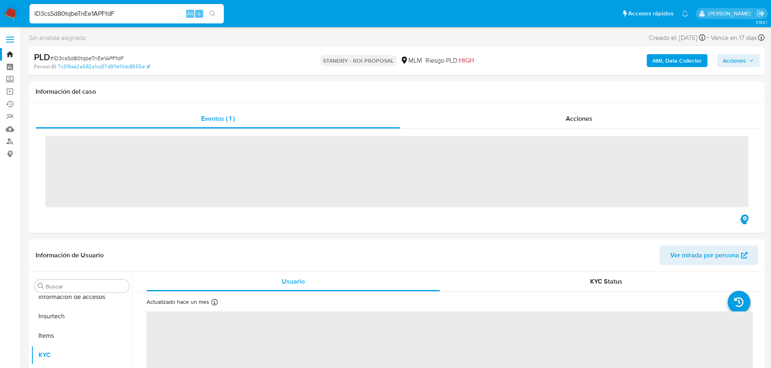
scroll to position [381, 0]
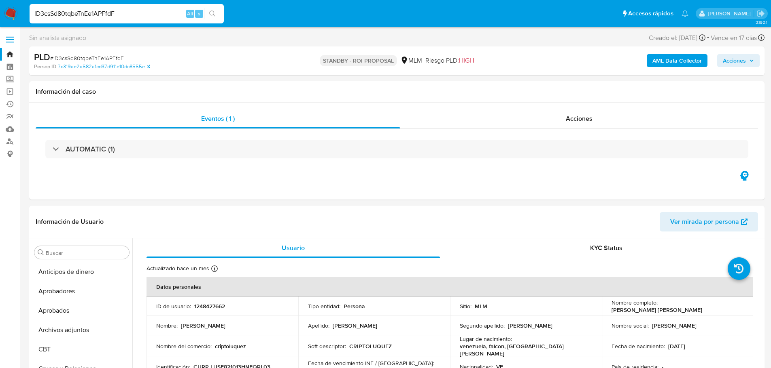
select select "10"
drag, startPoint x: 658, startPoint y: 305, endPoint x: 736, endPoint y: 305, distance: 77.3
click at [736, 305] on div "Nombre completo : Elvin Antonio Luquez Serrano" at bounding box center [677, 306] width 132 height 15
copy p "Elvin Antonio Luquez Serrano"
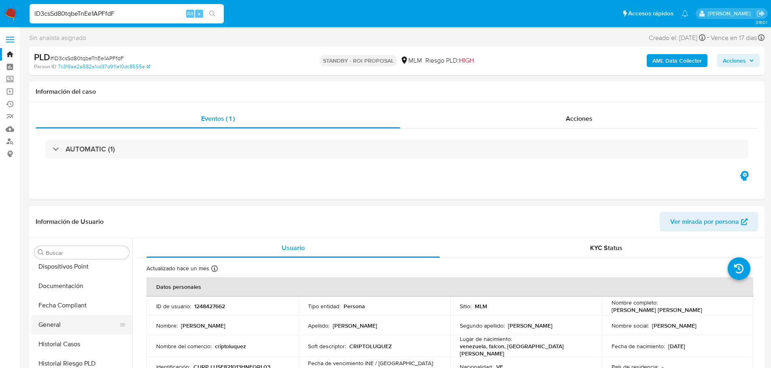
drag, startPoint x: 60, startPoint y: 320, endPoint x: 112, endPoint y: 326, distance: 53.0
click at [60, 320] on button "General" at bounding box center [78, 324] width 95 height 19
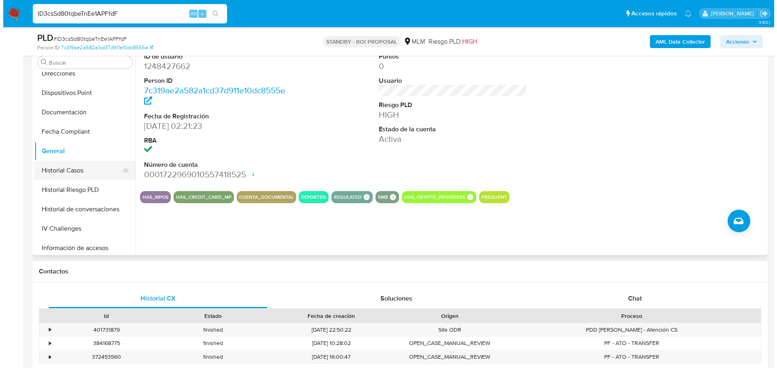
scroll to position [243, 0]
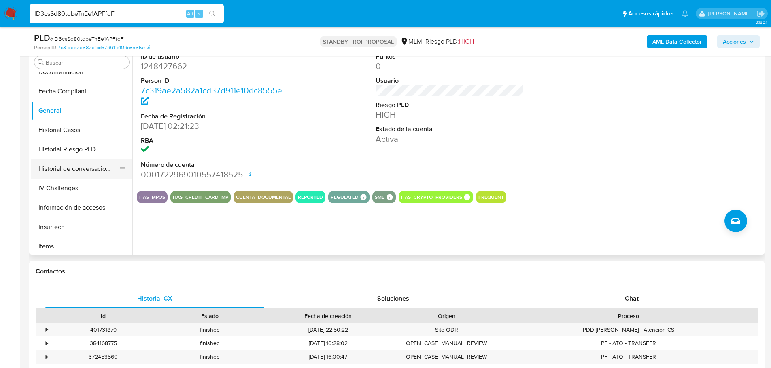
click at [87, 165] on button "Historial de conversaciones" at bounding box center [78, 168] width 95 height 19
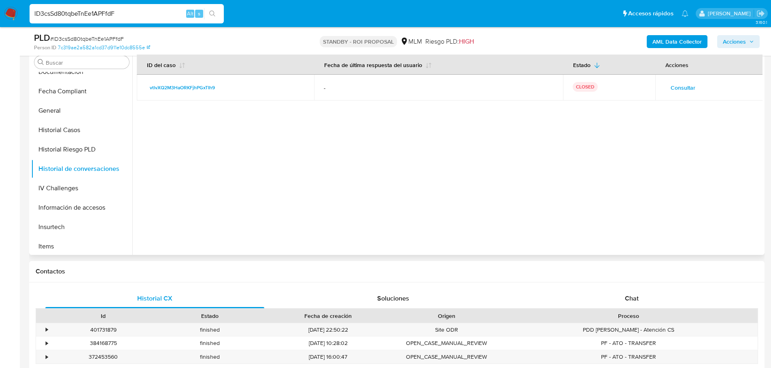
click at [684, 86] on span "Consultar" at bounding box center [682, 87] width 25 height 11
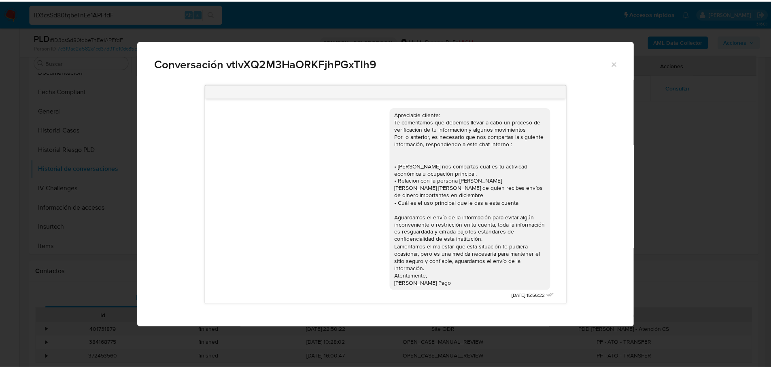
scroll to position [2, 0]
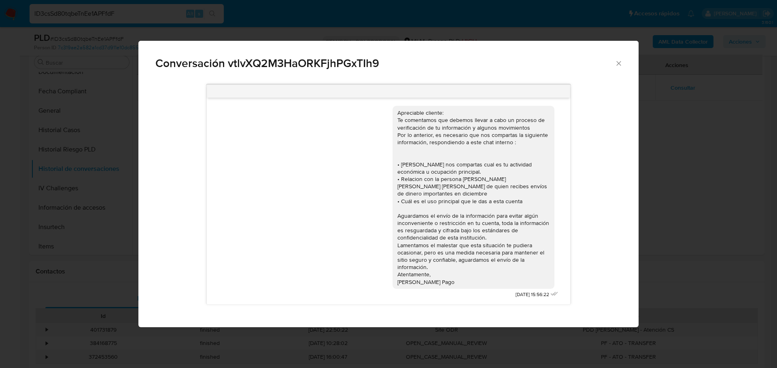
click at [622, 68] on div "Conversación vtlvXQ2M3HaORKFjhPGxTIh9" at bounding box center [388, 60] width 500 height 38
click at [621, 66] on icon "Cerrar" at bounding box center [618, 63] width 8 height 8
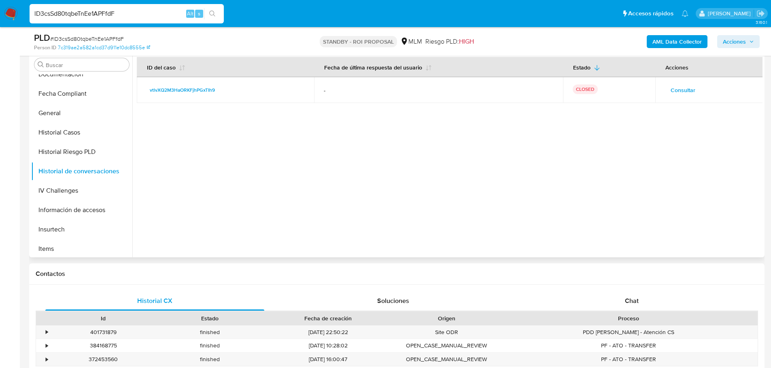
scroll to position [121, 0]
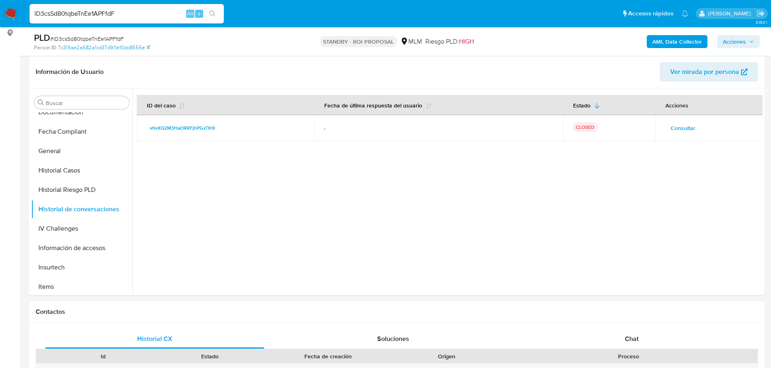
click at [57, 10] on input "lD3csSd80tqbeTnEe1APFfdF" at bounding box center [127, 13] width 194 height 11
click at [58, 11] on input "lD3csSd80tqbeTnEe1APFfdF" at bounding box center [127, 13] width 194 height 11
paste input "Qpy1FVlsnxzrLiDBlAR2TOmG"
click at [74, 16] on input "lD3csSdQpy1FVlsnxzrLiDBlAR2TOmG80tqbeTnEe1APFfdF" at bounding box center [127, 13] width 194 height 11
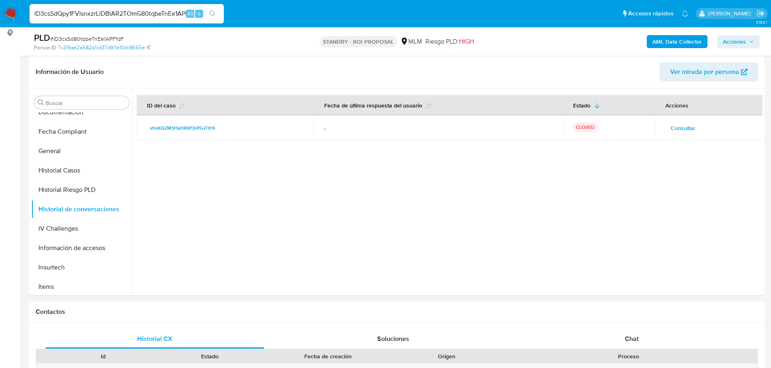
click at [74, 16] on input "lD3csSdQpy1FVlsnxzrLiDBlAR2TOmG80tqbeTnEe1APFfdF" at bounding box center [127, 13] width 194 height 11
paste input "Qpy1FVlsnxzrLiDBlAR2TOmG"
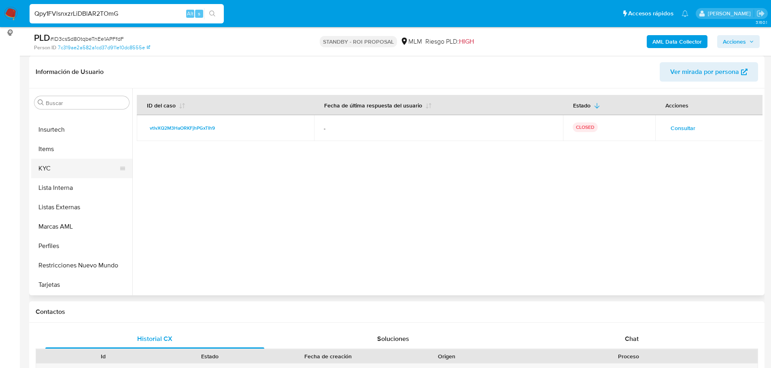
type input "Qpy1FVlsnxzrLiDBlAR2TOmG"
click at [62, 174] on button "KYC" at bounding box center [78, 168] width 95 height 19
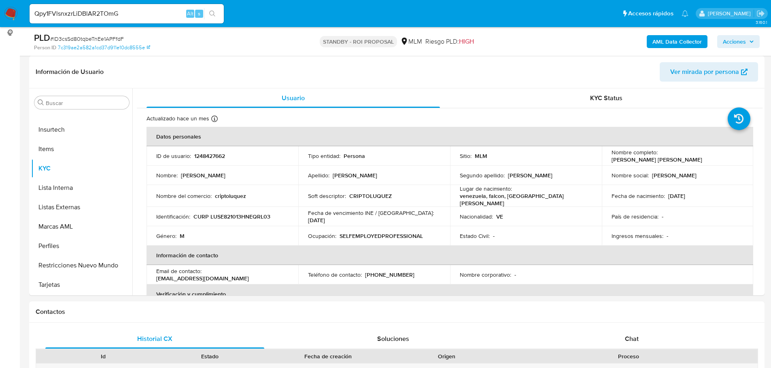
click at [207, 12] on button "search-icon" at bounding box center [212, 13] width 17 height 11
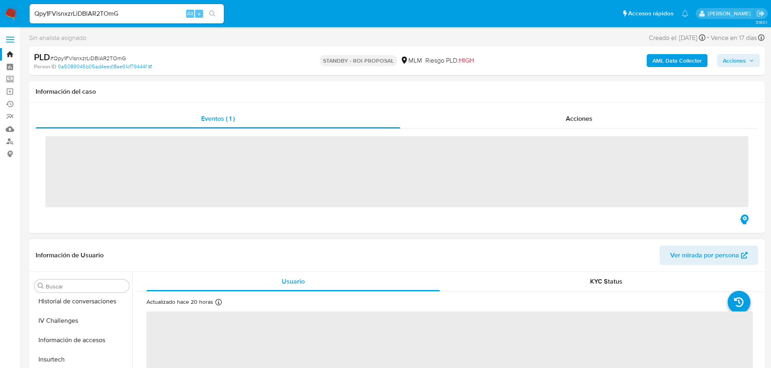
scroll to position [381, 0]
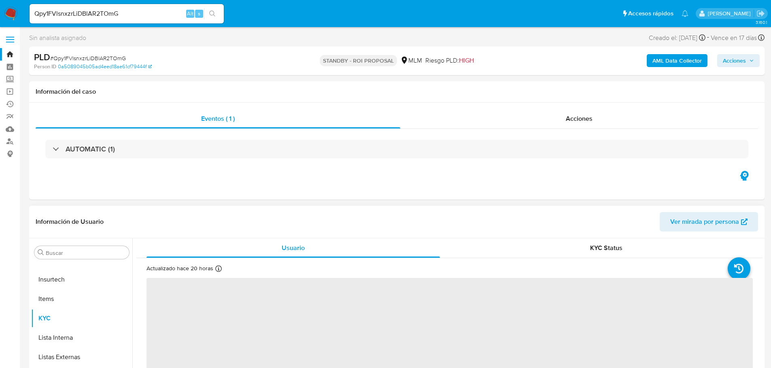
select select "10"
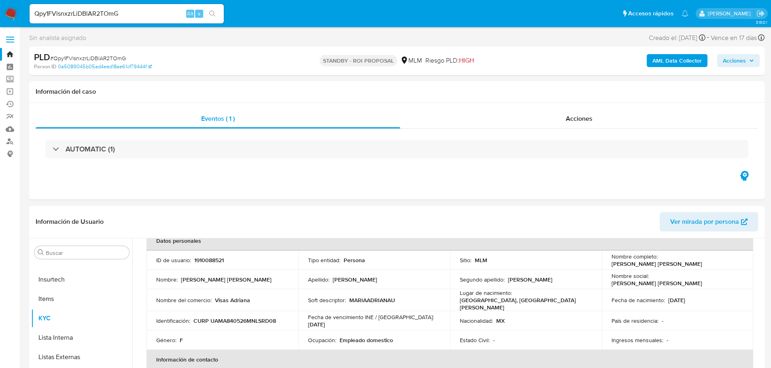
scroll to position [0, 0]
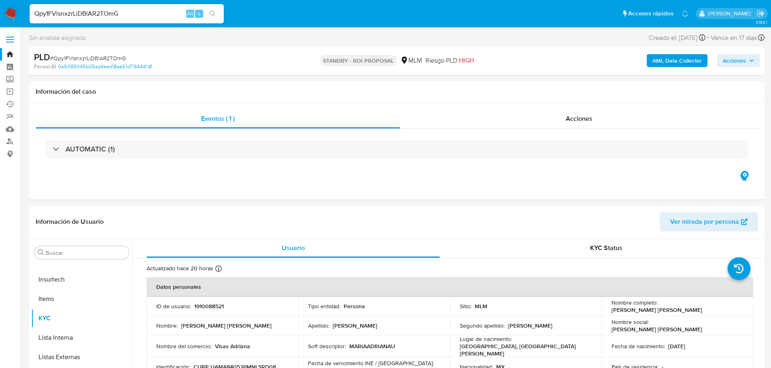
drag, startPoint x: 705, startPoint y: 309, endPoint x: 635, endPoint y: 330, distance: 73.1
click at [607, 310] on td "Nombre completo : Maria Adriana Uscanga Martinez" at bounding box center [677, 306] width 152 height 19
copy p "Maria Adriana Uscanga Martinez"
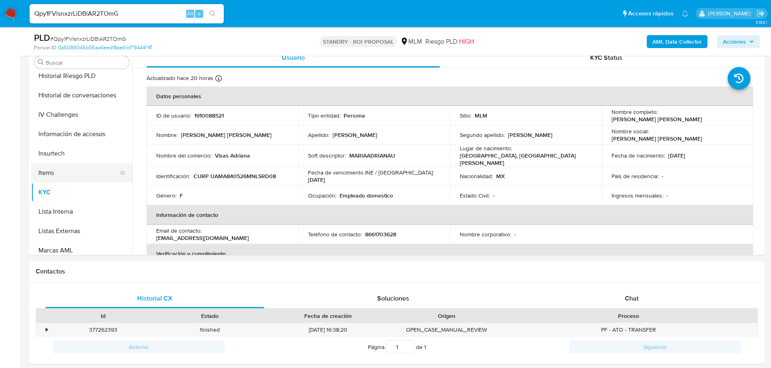
scroll to position [259, 0]
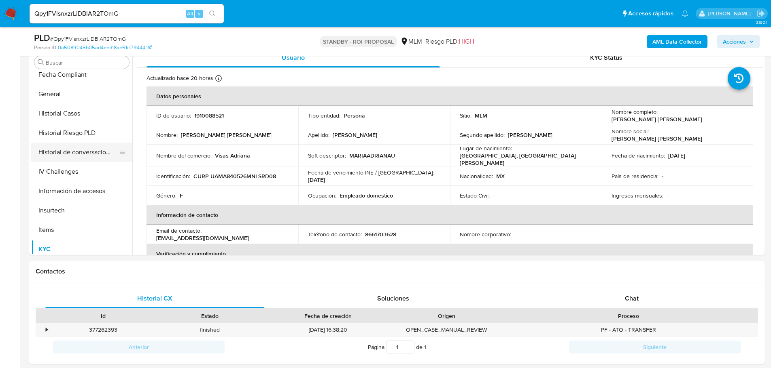
click at [72, 156] on button "Historial de conversaciones" at bounding box center [78, 152] width 95 height 19
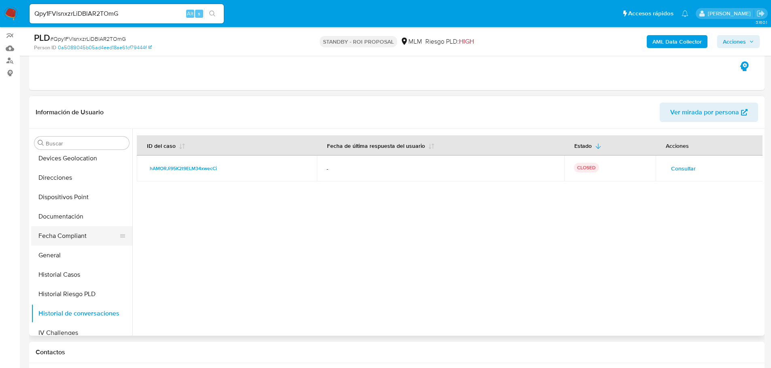
scroll to position [178, 0]
click at [64, 253] on button "General" at bounding box center [78, 255] width 95 height 19
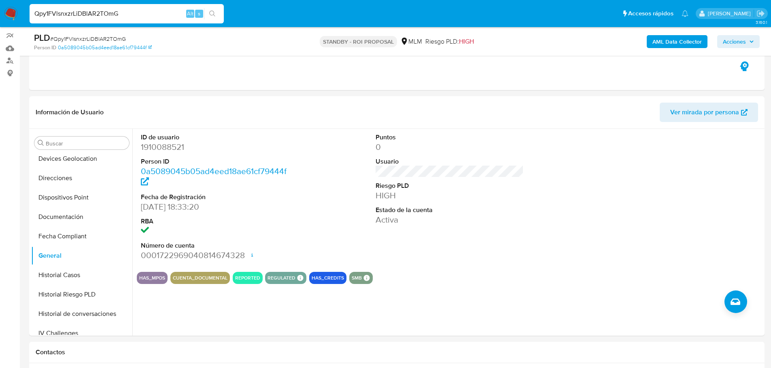
click at [96, 15] on input "Qpy1FVlsnxzrLiDBlAR2TOmG" at bounding box center [127, 13] width 194 height 11
paste input "Gn3KJYjClru9uaOywsETaG9v"
type input "Gn3KJYjClru9uaOywsETaG9v"
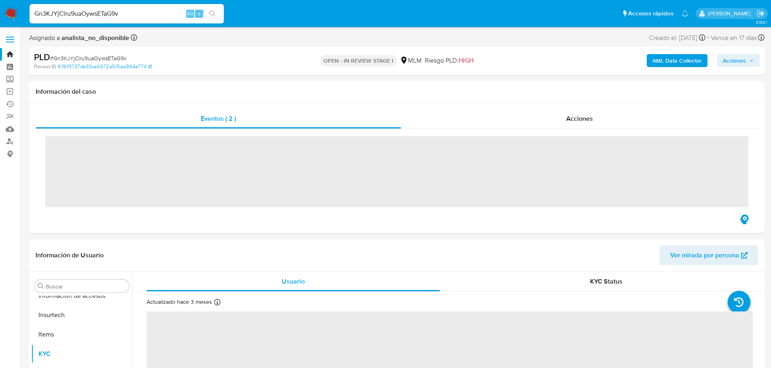
scroll to position [381, 0]
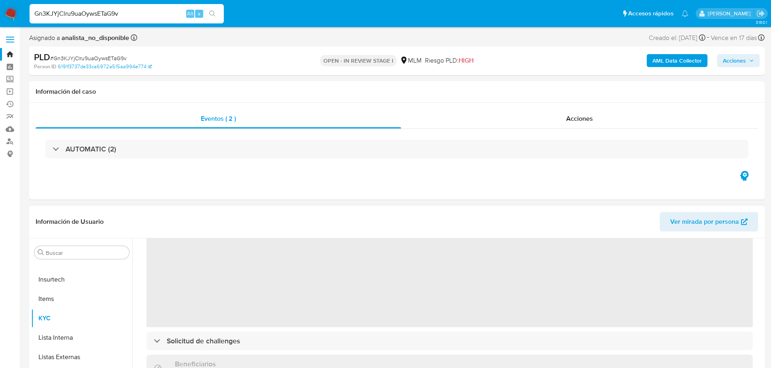
select select "10"
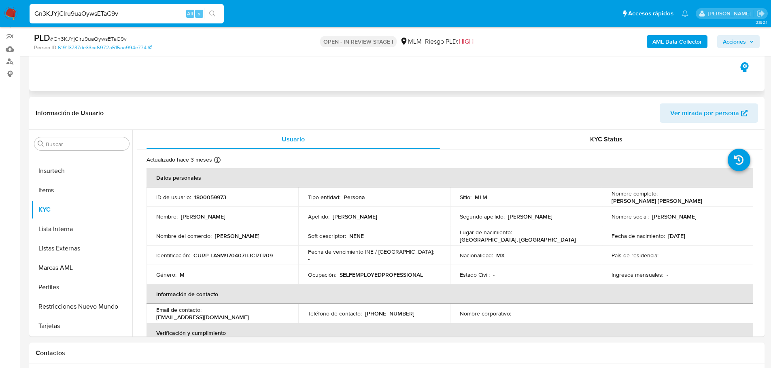
scroll to position [81, 0]
drag, startPoint x: 739, startPoint y: 199, endPoint x: 656, endPoint y: 199, distance: 82.9
click at [656, 199] on div "Nombre completo : Mario Alberto Lara Sotelo" at bounding box center [677, 196] width 132 height 15
click at [702, 198] on p "Mario Alberto Lara Sotelo" at bounding box center [656, 200] width 91 height 7
click at [733, 197] on div "Nombre completo : Mario Alberto Lara Sotelo" at bounding box center [677, 196] width 132 height 15
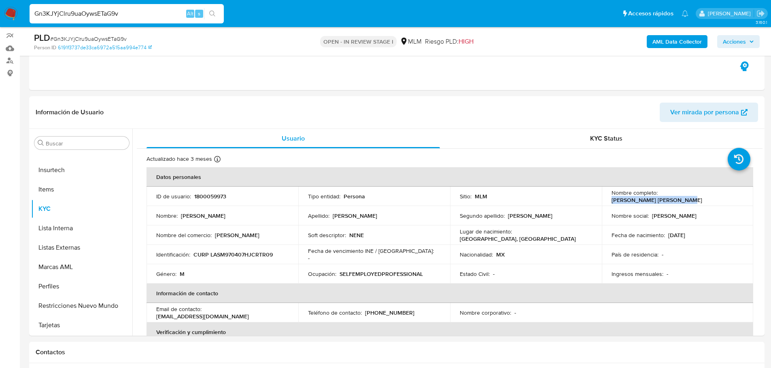
drag, startPoint x: 729, startPoint y: 195, endPoint x: 688, endPoint y: 209, distance: 43.1
click at [659, 197] on div "Nombre completo : Mario Alberto Lara Sotelo" at bounding box center [677, 196] width 132 height 15
copy p "Mario Alberto Lara Sotelo"
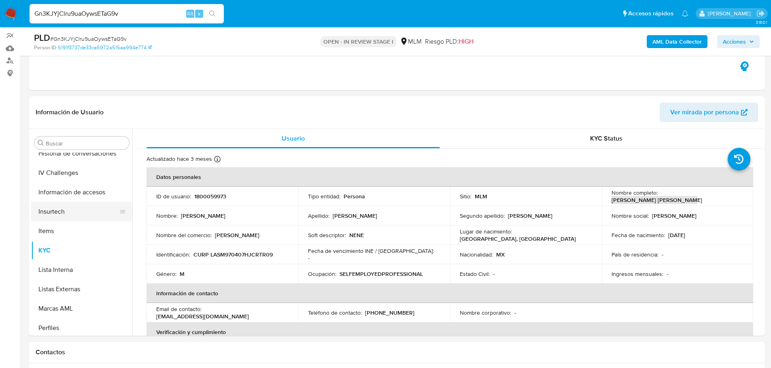
scroll to position [300, 0]
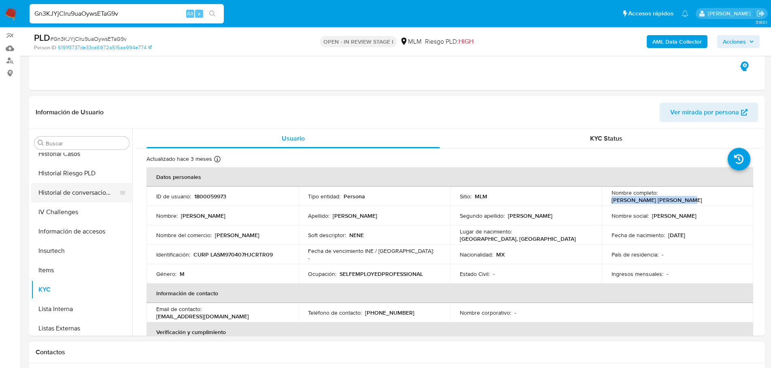
drag, startPoint x: 76, startPoint y: 197, endPoint x: 85, endPoint y: 199, distance: 8.2
click at [76, 197] on button "Historial de conversaciones" at bounding box center [78, 192] width 95 height 19
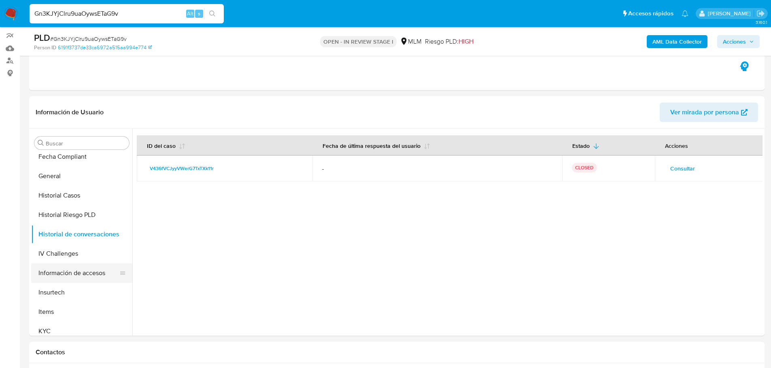
scroll to position [178, 0]
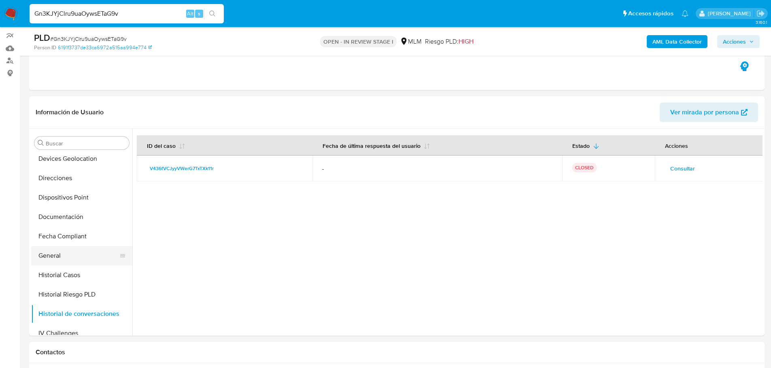
click at [57, 254] on button "General" at bounding box center [78, 255] width 95 height 19
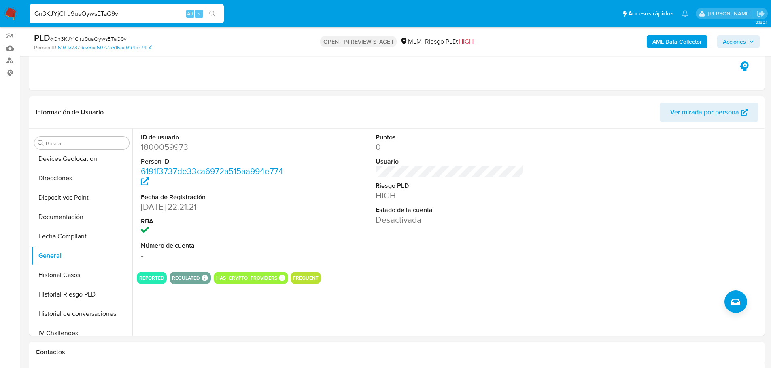
click at [65, 15] on input "Gn3KJYjClru9uaOywsETaG9v" at bounding box center [127, 13] width 194 height 11
paste input "MiY64aZsjY6pQr12iCqRIgPI"
type input "MiY64aZsjY6pQr12iCqRIgPI"
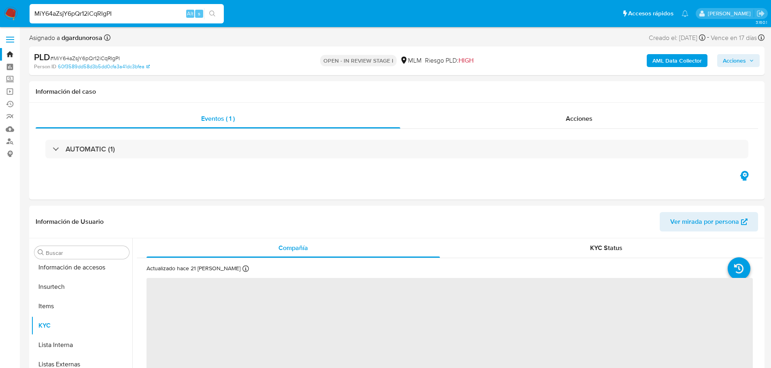
scroll to position [381, 0]
select select "10"
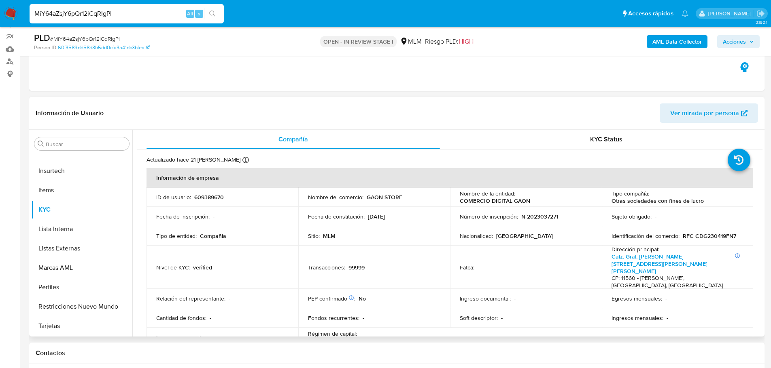
scroll to position [81, 0]
drag, startPoint x: 583, startPoint y: 197, endPoint x: 516, endPoint y: 198, distance: 67.5
click at [516, 198] on div "Nombre de la entidad : COMERCIO DIGITAL GAON" at bounding box center [525, 196] width 132 height 15
copy p "COMERCIO DIGITAL GAON"
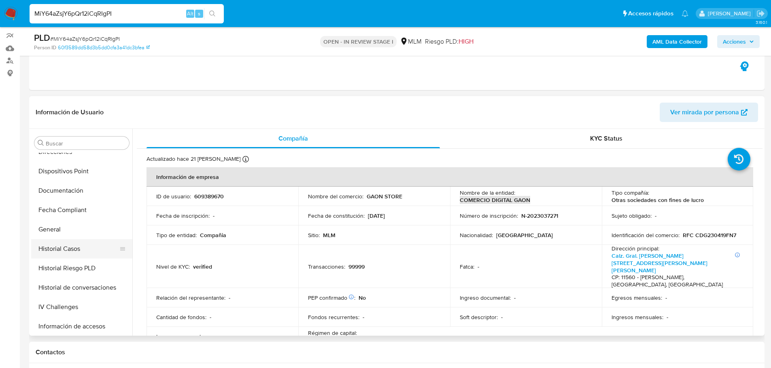
scroll to position [178, 0]
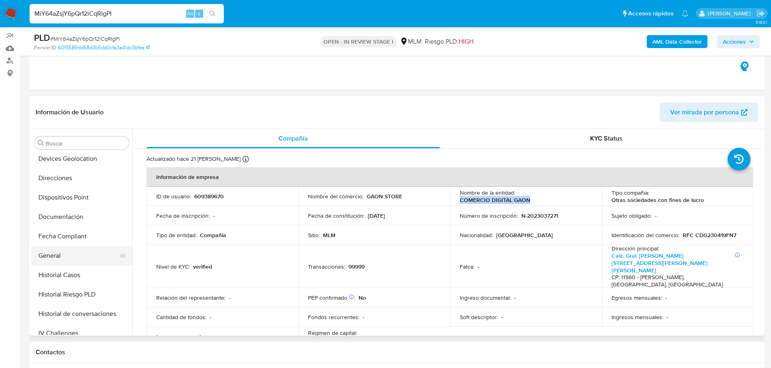
click at [72, 254] on button "General" at bounding box center [78, 255] width 95 height 19
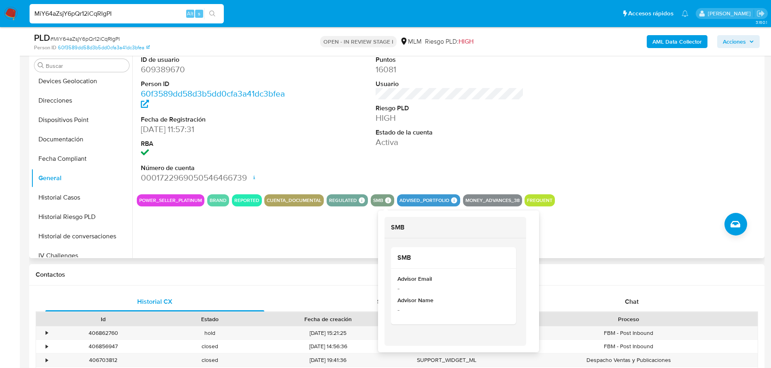
scroll to position [162, 0]
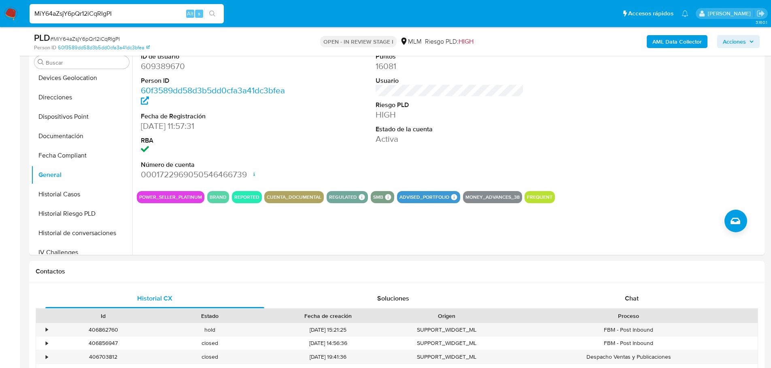
click at [66, 11] on input "MiY64aZsjY6pQr12iCqRIgPI" at bounding box center [127, 13] width 194 height 11
paste input "kUfT2a5KBKb7N0dZVv7bKkk3"
type input "kUfT2a5KBKb7N0dZVv7bKkk3"
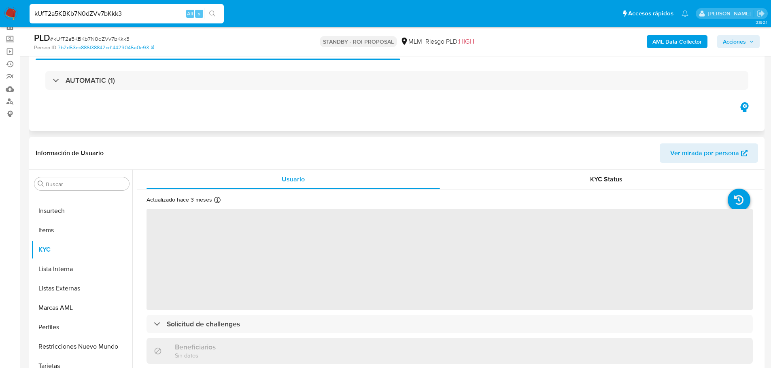
scroll to position [40, 0]
select select "10"
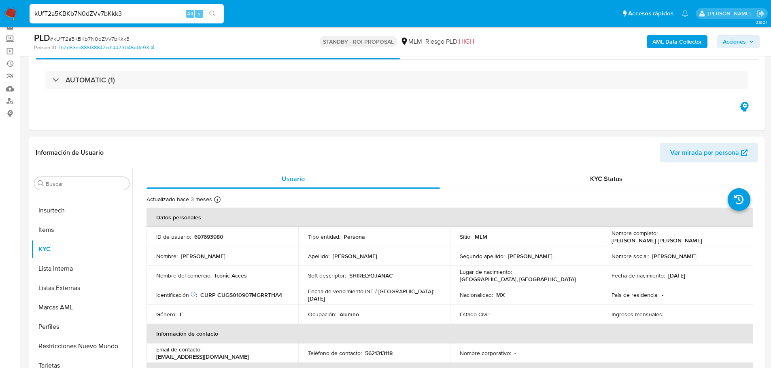
drag, startPoint x: 741, startPoint y: 236, endPoint x: 658, endPoint y: 238, distance: 82.9
click at [658, 238] on td "Nombre completo : Shirel Yojana Cruz Gutierrez" at bounding box center [677, 236] width 152 height 19
copy p "Shirel Yojana Cruz Gutierrez"
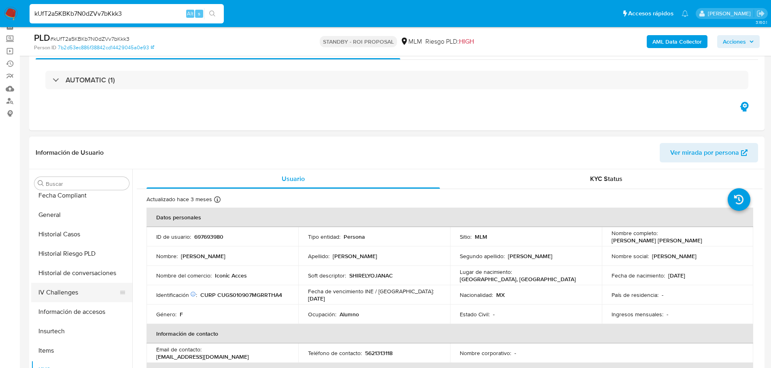
scroll to position [259, 0]
drag, startPoint x: 76, startPoint y: 273, endPoint x: 83, endPoint y: 275, distance: 7.6
click at [76, 273] on button "Historial de conversaciones" at bounding box center [78, 273] width 95 height 19
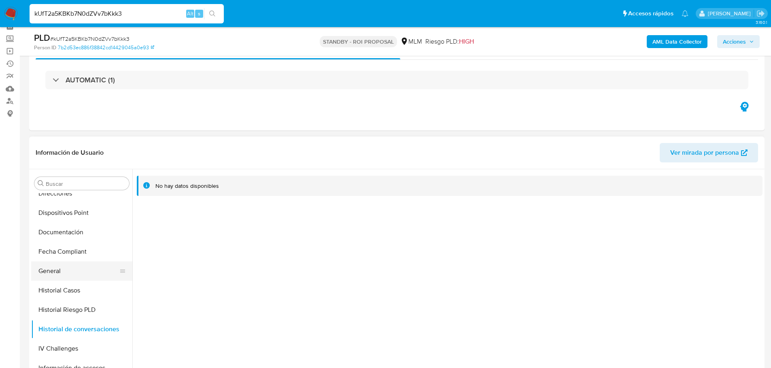
scroll to position [178, 0]
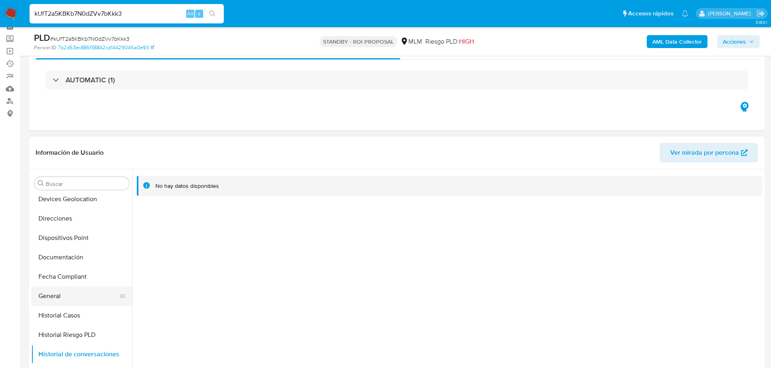
click at [74, 304] on button "General" at bounding box center [78, 296] width 95 height 19
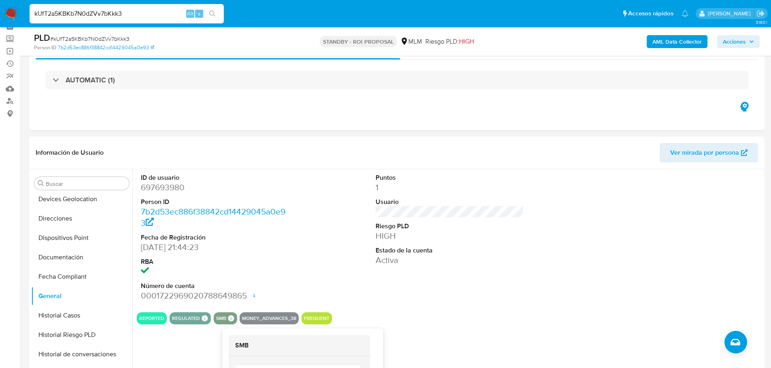
scroll to position [121, 0]
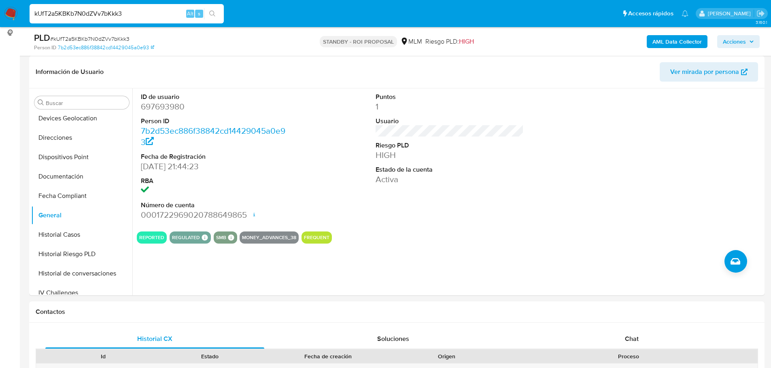
click at [106, 21] on div "kUfT2a5KBKb7N0dZVv7bKkk3 Alt s" at bounding box center [127, 13] width 194 height 19
click at [106, 17] on input "kUfT2a5KBKb7N0dZVv7bKkk3" at bounding box center [127, 13] width 194 height 11
paste input "NBl9ORC6dCEU3RJqFeB6L1Y4"
type input "NBl9ORC6dCEU3RJqFeB6L1Y4"
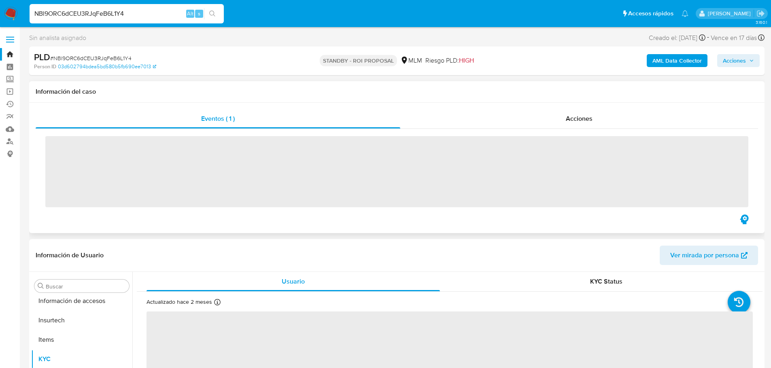
scroll to position [381, 0]
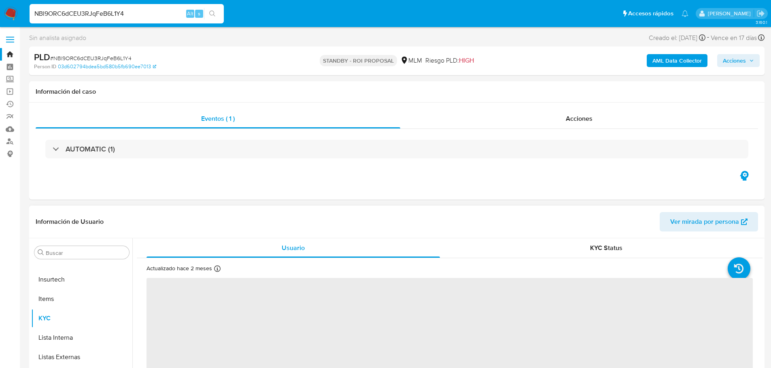
select select "10"
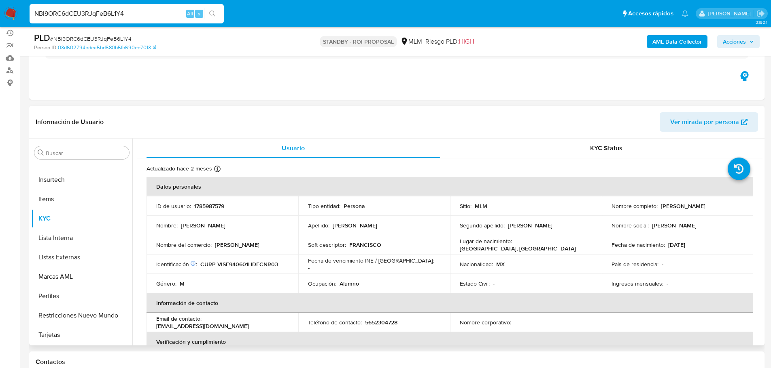
scroll to position [121, 0]
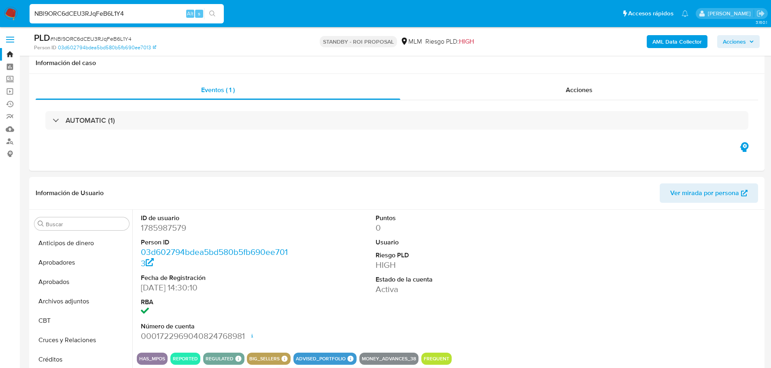
select select "10"
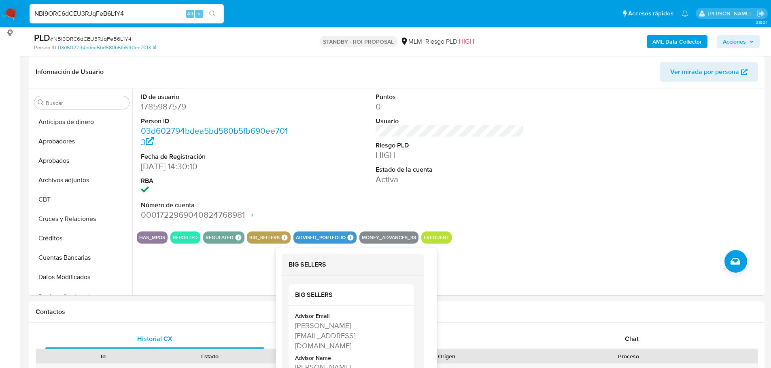
scroll to position [138, 0]
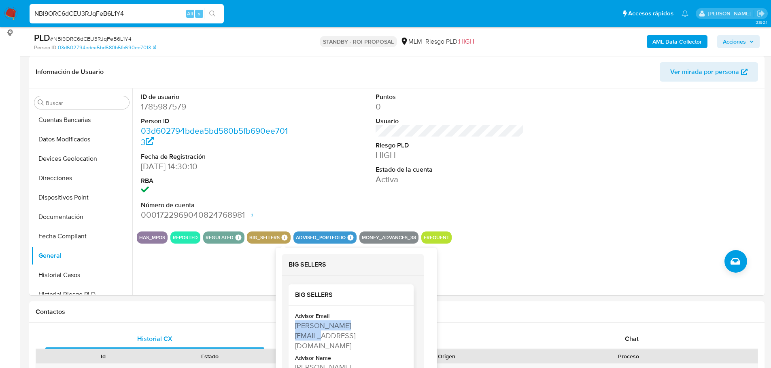
drag, startPoint x: 366, startPoint y: 327, endPoint x: 294, endPoint y: 328, distance: 72.4
click at [294, 328] on div "Advisor Email diana.amadorgonzalez@mercadolibre.com.mx Advisor Name Diana Paola…" at bounding box center [350, 344] width 125 height 76
copy div "diana.amadorgonzalez"
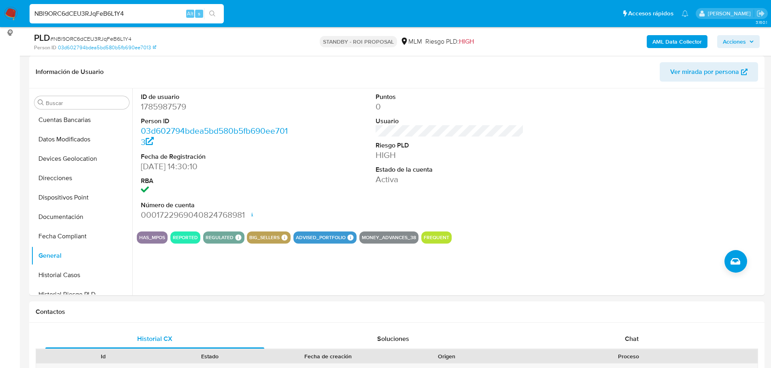
click at [95, 12] on input "NBl9ORC6dCEU3RJqFeB6L1Y4" at bounding box center [127, 13] width 194 height 11
paste input "AlwovEVo67jQsApaRkmMecUX"
type input "AlwovEVo67jQsApaRkmMecUX"
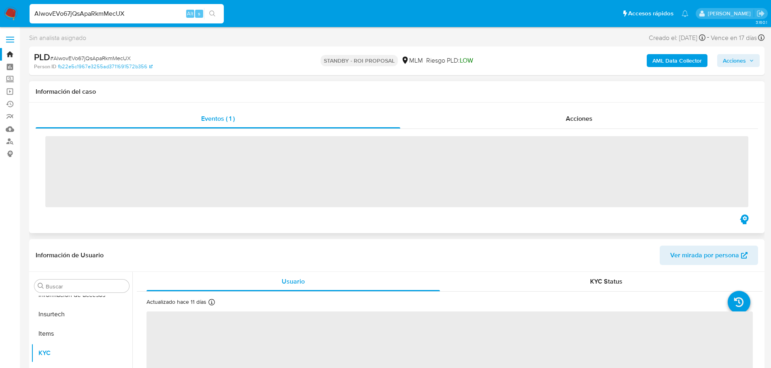
scroll to position [381, 0]
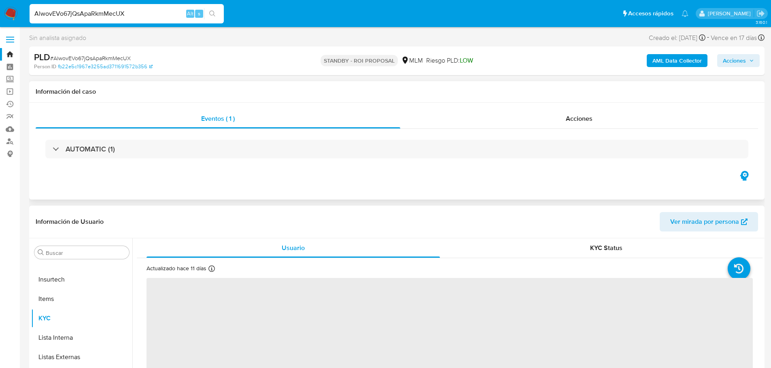
select select "10"
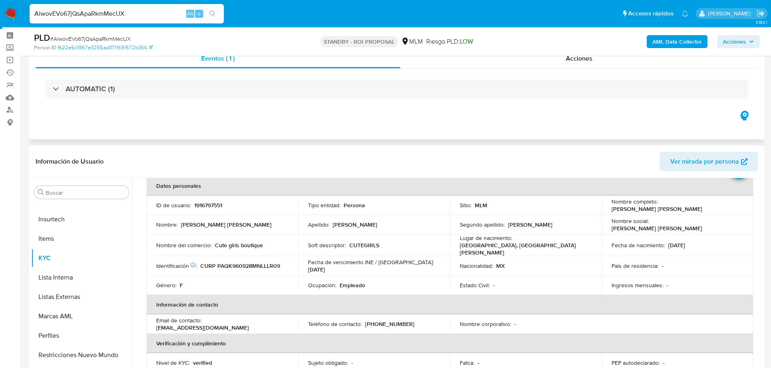
scroll to position [81, 0]
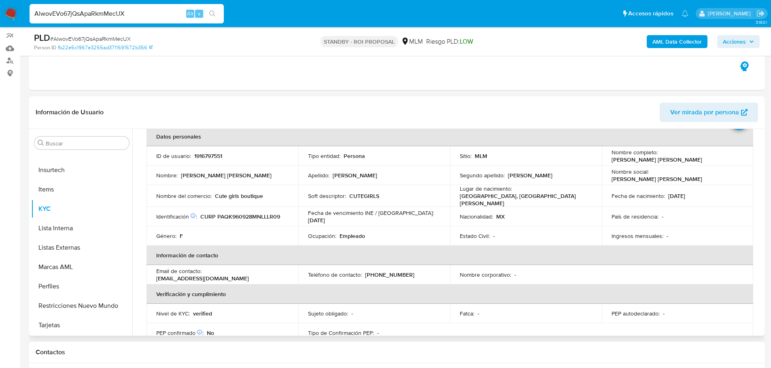
drag, startPoint x: 692, startPoint y: 159, endPoint x: 608, endPoint y: 161, distance: 84.2
click at [608, 161] on td "Nombre completo : Karla Giselle Palacios Quilantan" at bounding box center [677, 155] width 152 height 19
copy p "Karla Giselle Palacios Quilantan"
click at [101, 20] on div "AlwovEVo67jQsApaRkmMecUX Alt s" at bounding box center [127, 13] width 194 height 19
click at [102, 15] on input "AlwovEVo67jQsApaRkmMecUX" at bounding box center [127, 13] width 194 height 11
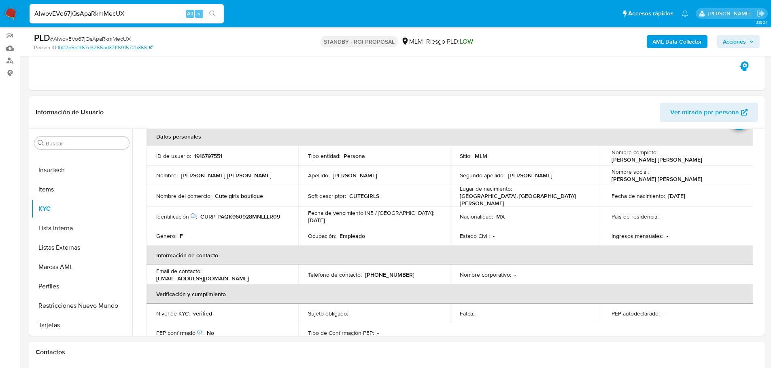
click at [102, 15] on input "AlwovEVo67jQsApaRkmMecUX" at bounding box center [127, 13] width 194 height 11
paste input "NBl9ORC6dCEU3RJqFeB6L1Y4"
type input "NBl9ORC6dCEU3RJqFeB6L1Y4"
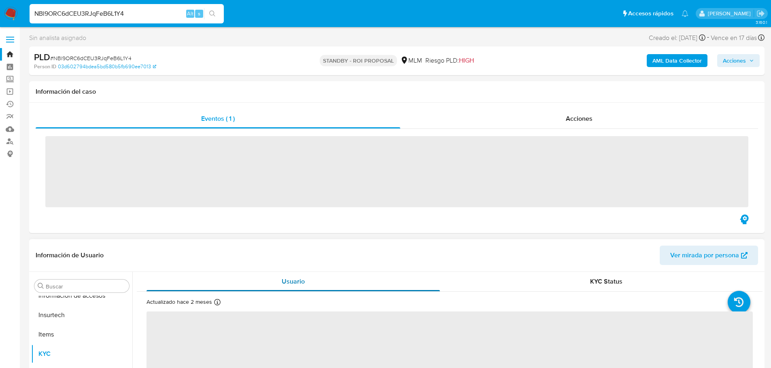
scroll to position [381, 0]
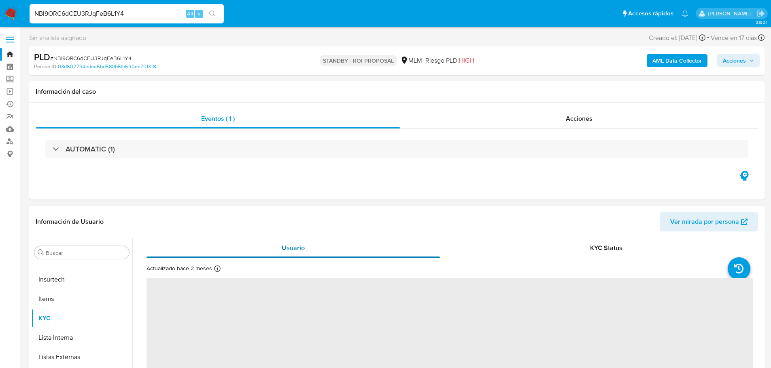
select select "10"
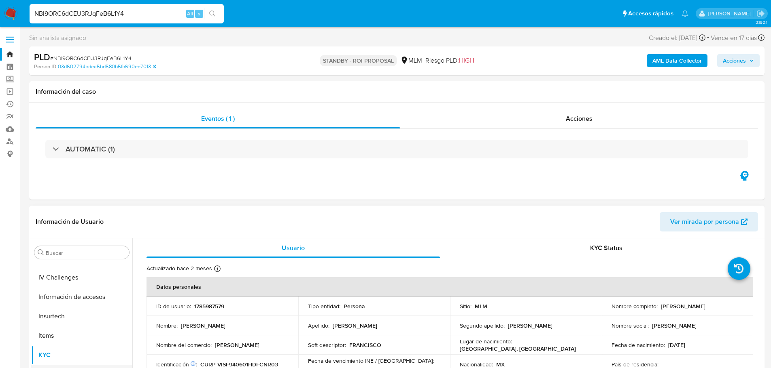
scroll to position [259, 0]
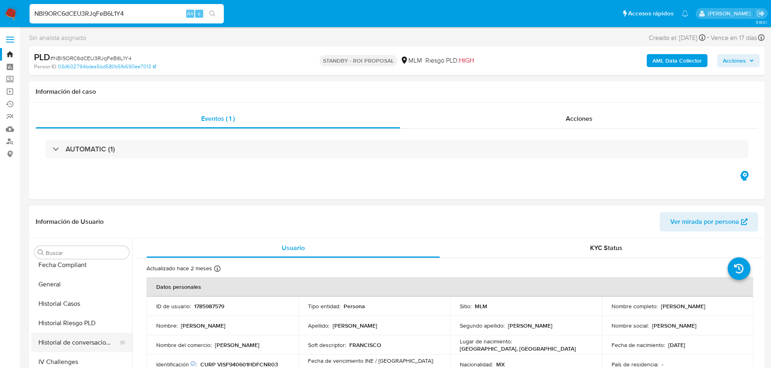
click at [92, 339] on button "Historial de conversaciones" at bounding box center [78, 342] width 95 height 19
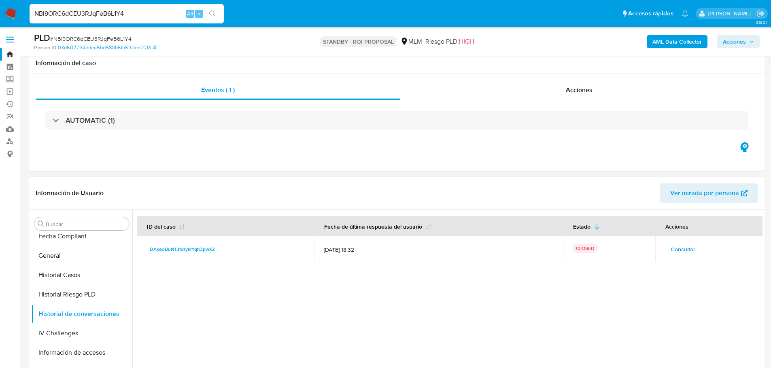
scroll to position [81, 0]
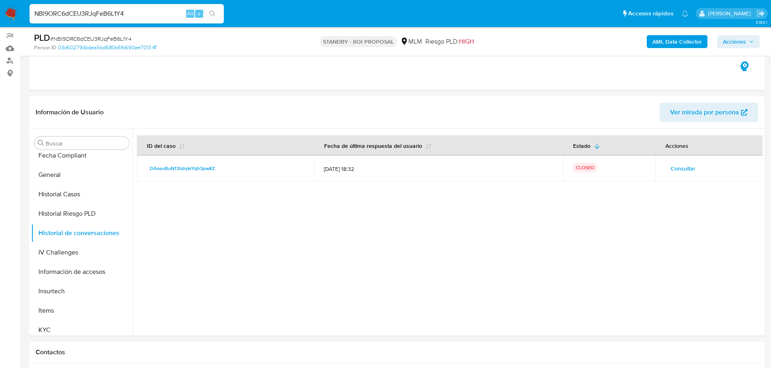
click at [78, 16] on input "NBl9ORC6dCEU3RJqFeB6L1Y4" at bounding box center [127, 13] width 194 height 11
paste input "AlwovEVo67jQsApaRkmMecUX"
type input "AlwovEVo67jQsApaRkmMecUX"
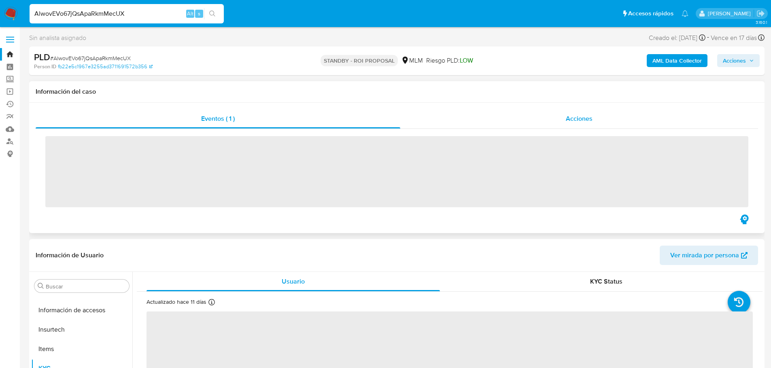
scroll to position [381, 0]
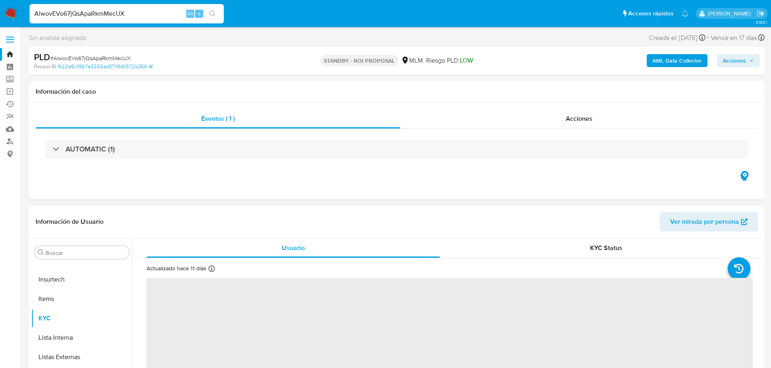
select select "10"
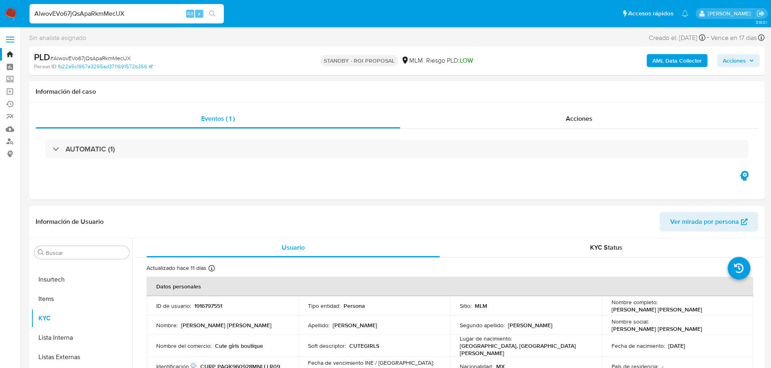
scroll to position [0, 0]
drag, startPoint x: 699, startPoint y: 307, endPoint x: 645, endPoint y: 310, distance: 54.3
click at [645, 310] on div "Nombre completo : Karla Giselle Palacios Quilantan" at bounding box center [677, 306] width 132 height 15
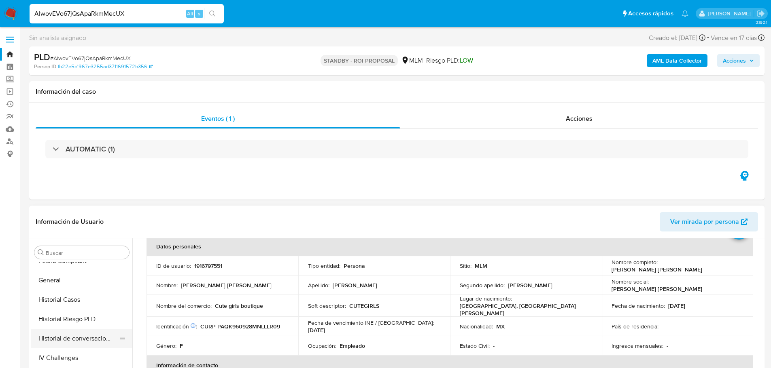
scroll to position [259, 0]
click at [87, 346] on button "Historial de conversaciones" at bounding box center [78, 342] width 95 height 19
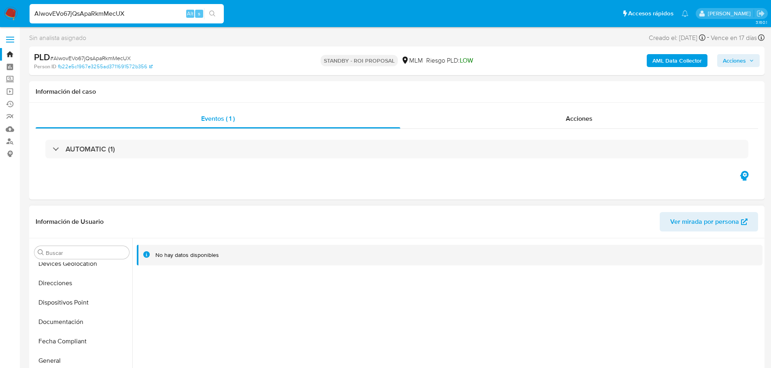
scroll to position [202, 0]
drag, startPoint x: 59, startPoint y: 339, endPoint x: 63, endPoint y: 341, distance: 4.5
click at [59, 339] on button "General" at bounding box center [78, 341] width 95 height 19
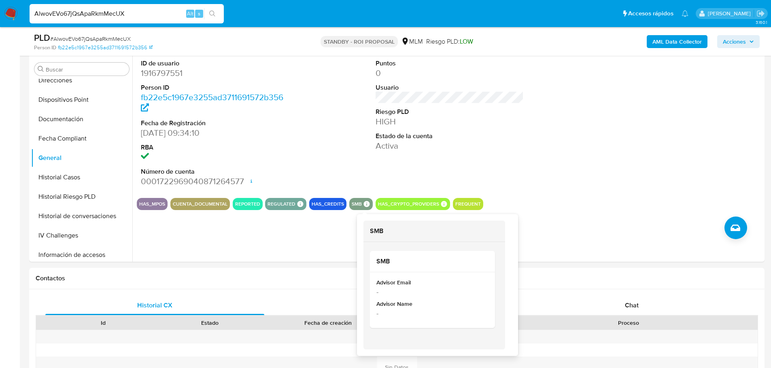
scroll to position [162, 0]
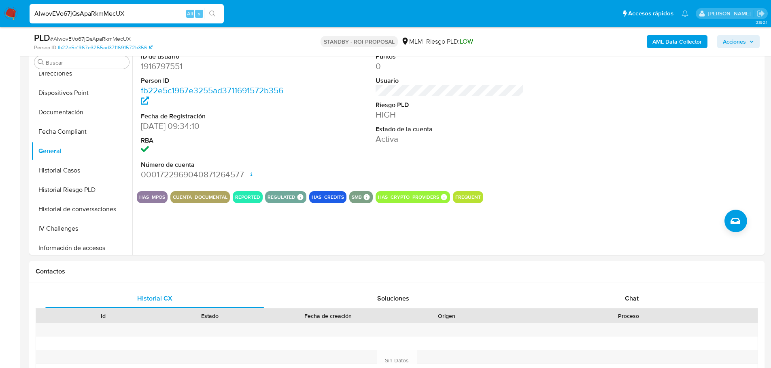
click at [82, 9] on input "AlwovEVo67jQsApaRkmMecUX" at bounding box center [127, 13] width 194 height 11
paste input "jGNEb2mRL5Kugla1KL6uVQkf"
type input "jGNEb2mRL5Kugla1KL6uVQkf"
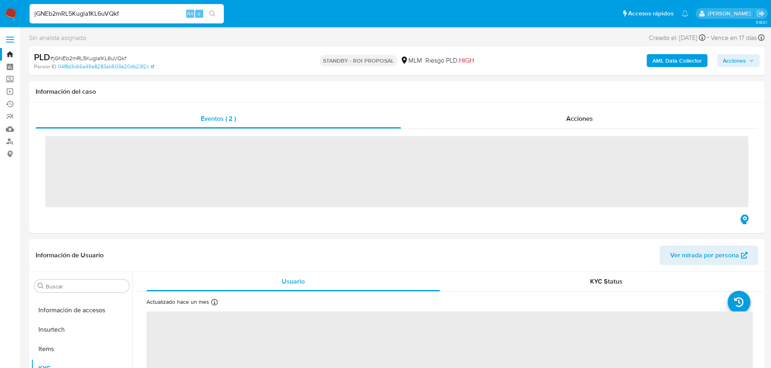
scroll to position [381, 0]
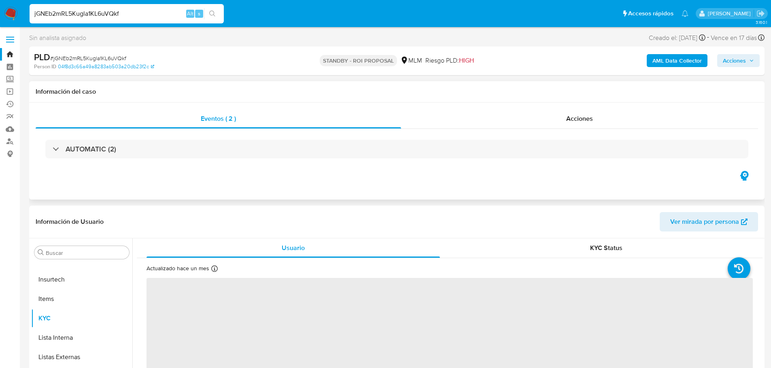
select select "10"
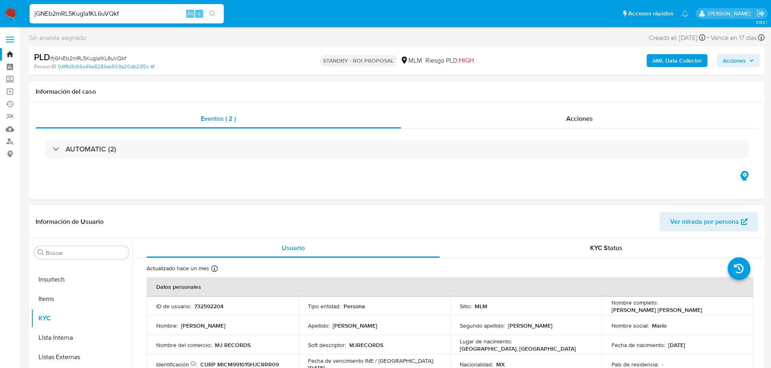
scroll to position [40, 0]
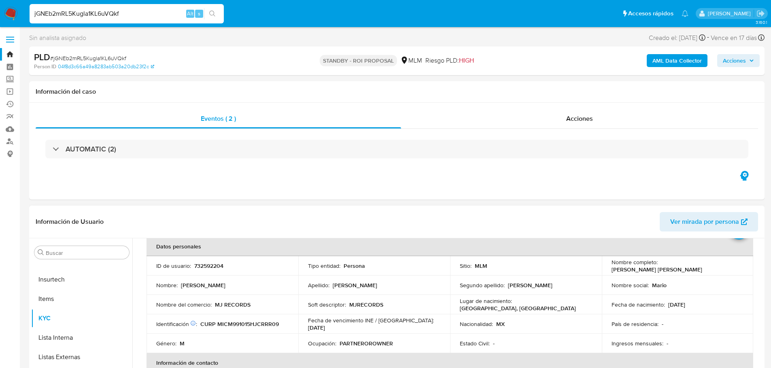
drag, startPoint x: 699, startPoint y: 270, endPoint x: 608, endPoint y: 270, distance: 91.0
click at [608, 270] on td "Nombre completo : Mario Alberto Miranda Carranza" at bounding box center [677, 265] width 152 height 19
copy p "Mario Alberto Miranda Carranza"
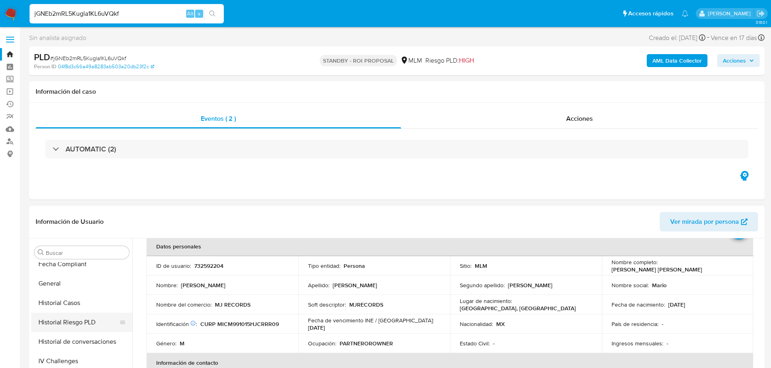
scroll to position [259, 0]
click at [69, 299] on button "Historial Casos" at bounding box center [78, 303] width 95 height 19
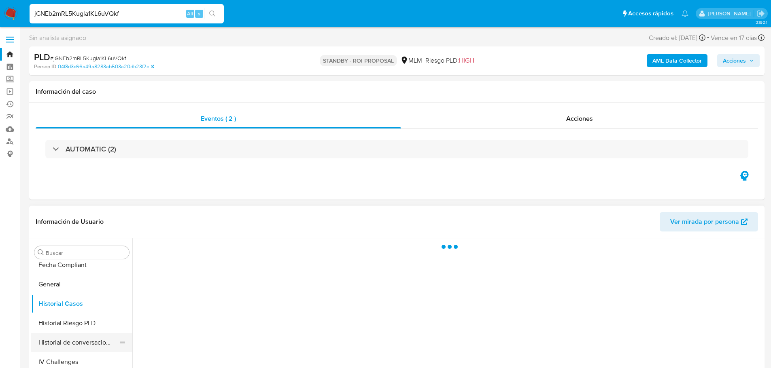
click at [91, 342] on button "Historial de conversaciones" at bounding box center [78, 342] width 95 height 19
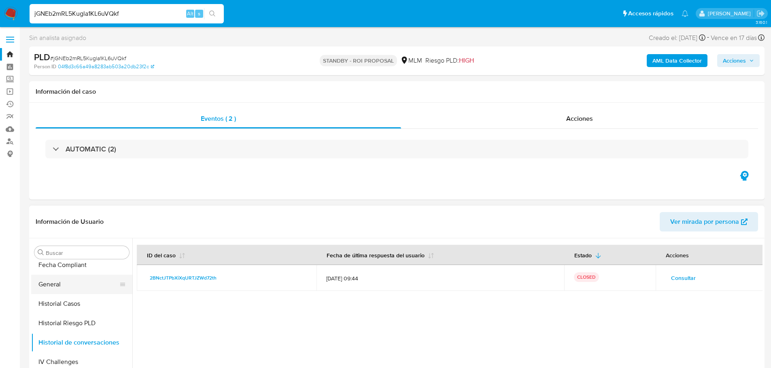
click at [63, 290] on button "General" at bounding box center [78, 284] width 95 height 19
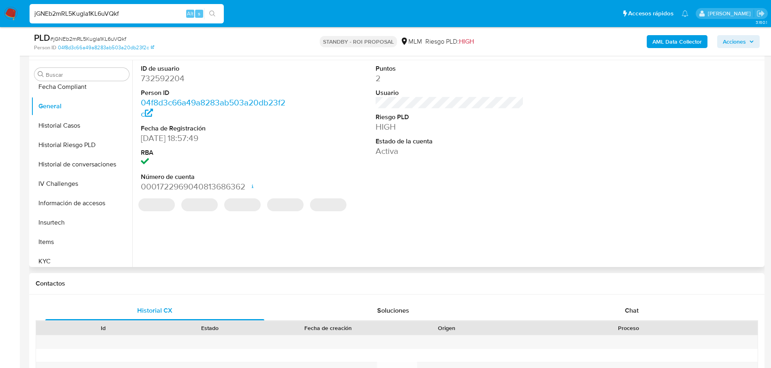
scroll to position [162, 0]
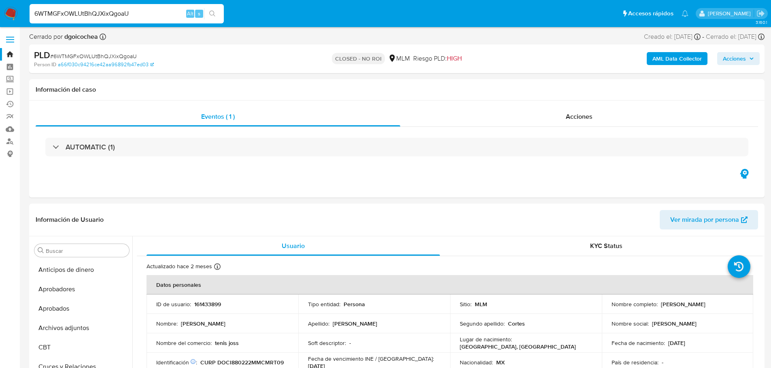
select select "10"
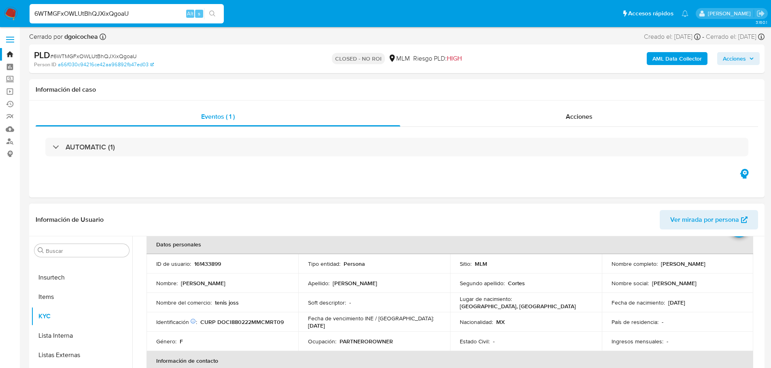
drag, startPoint x: 741, startPoint y: 265, endPoint x: 658, endPoint y: 263, distance: 83.8
click at [658, 263] on td "Nombre completo : [PERSON_NAME]" at bounding box center [677, 263] width 152 height 19
copy p "[PERSON_NAME]"
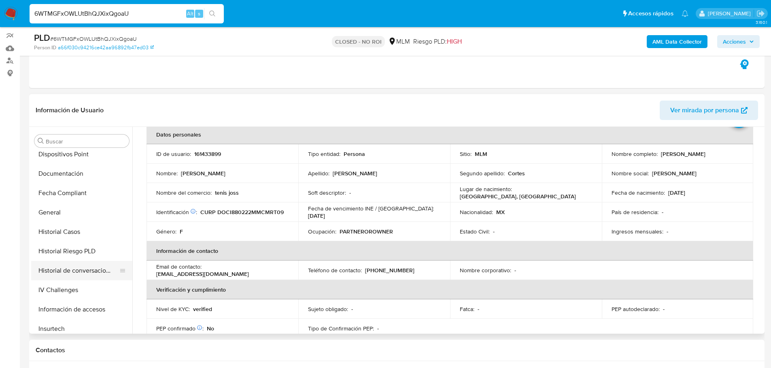
scroll to position [219, 0]
click at [65, 212] on button "General" at bounding box center [78, 213] width 95 height 19
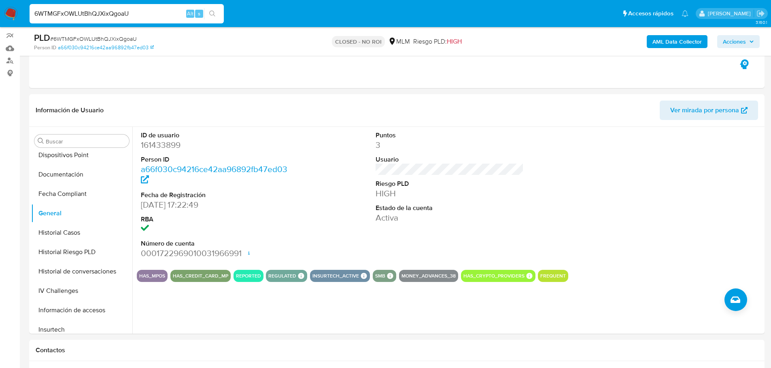
click at [86, 13] on input "6WTMGFxOWLUtBhQJXixQgoaU" at bounding box center [127, 13] width 194 height 11
paste input "nICFHlIM5ulnwm5c1F7gWFnZ"
type input "nICFHlIM5ulnwm5c1F7gWFnZ"
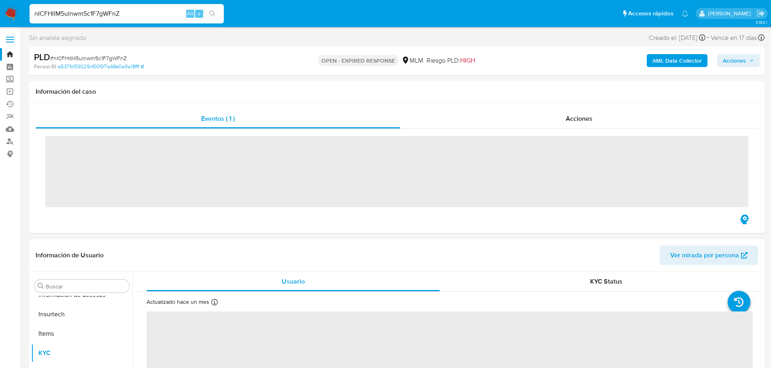
scroll to position [381, 0]
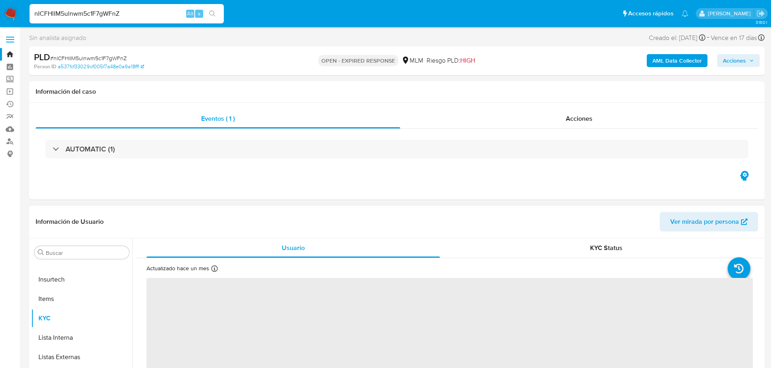
select select "10"
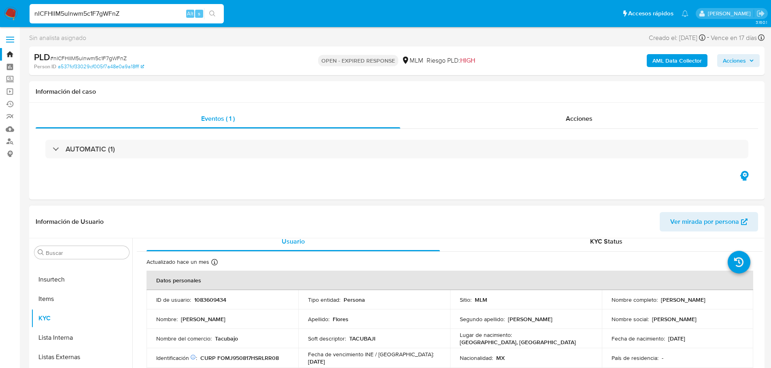
scroll to position [0, 0]
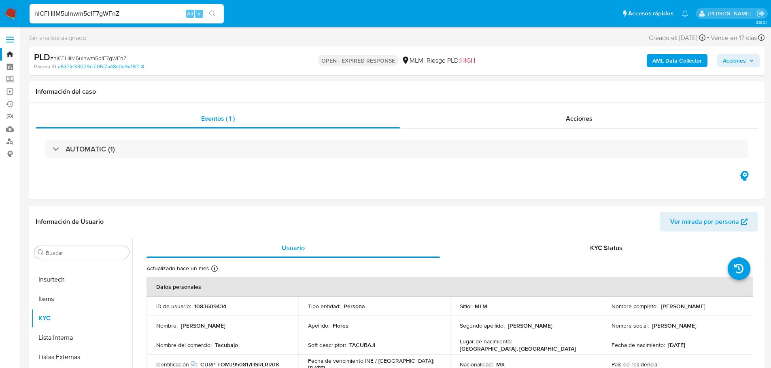
drag, startPoint x: 686, startPoint y: 309, endPoint x: 606, endPoint y: 311, distance: 80.1
click at [606, 311] on td "Nombre completo : Jorge Adalberto Flores Martinez" at bounding box center [677, 306] width 152 height 19
copy p "Jorge Adalberto Flores Martinez"
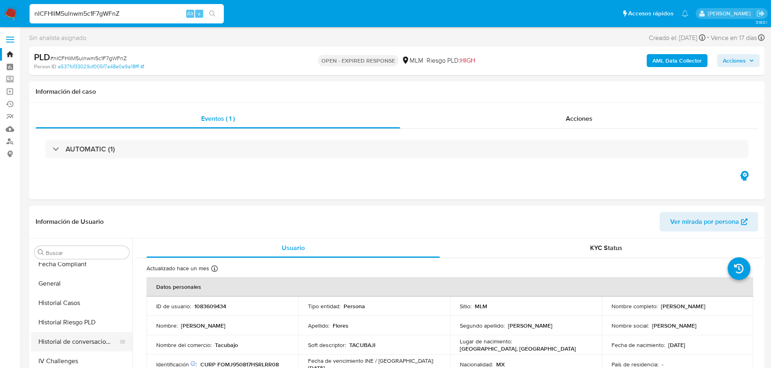
scroll to position [259, 0]
drag, startPoint x: 82, startPoint y: 342, endPoint x: 97, endPoint y: 348, distance: 16.9
click at [82, 342] on button "Historial de conversaciones" at bounding box center [78, 342] width 95 height 19
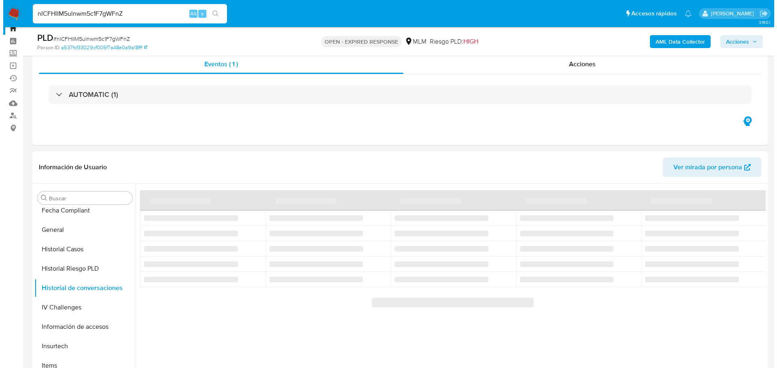
scroll to position [40, 0]
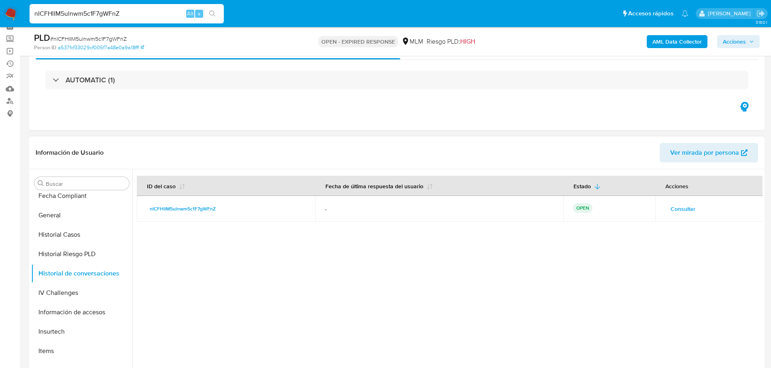
click at [692, 211] on span "Consultar" at bounding box center [682, 208] width 25 height 11
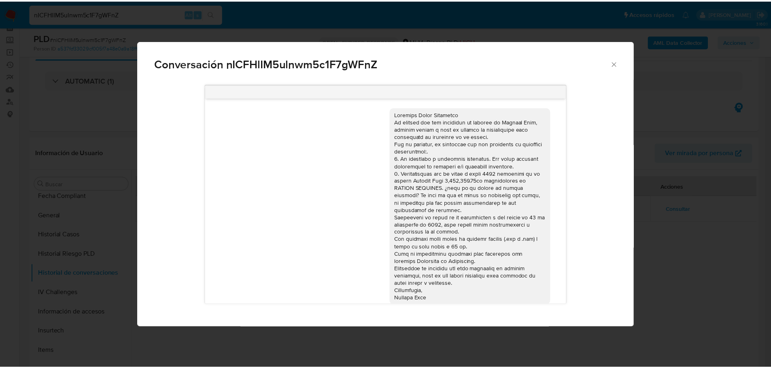
scroll to position [17, 0]
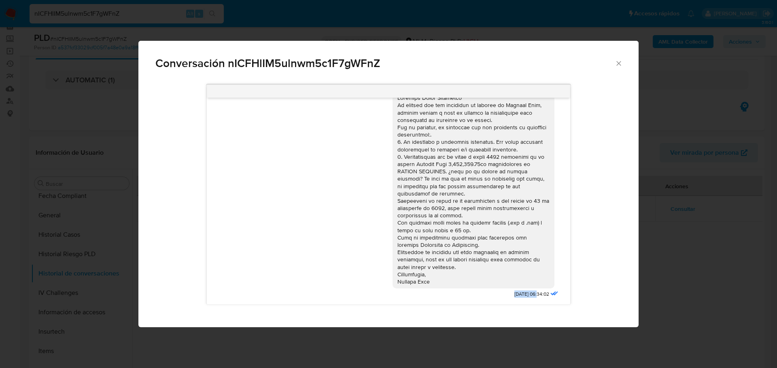
drag, startPoint x: 493, startPoint y: 296, endPoint x: 523, endPoint y: 295, distance: 29.1
click at [523, 295] on div "17/09/2025 06:34:02" at bounding box center [475, 192] width 167 height 215
copy span "17/09/2025"
click at [621, 65] on icon "Cerrar" at bounding box center [618, 63] width 8 height 8
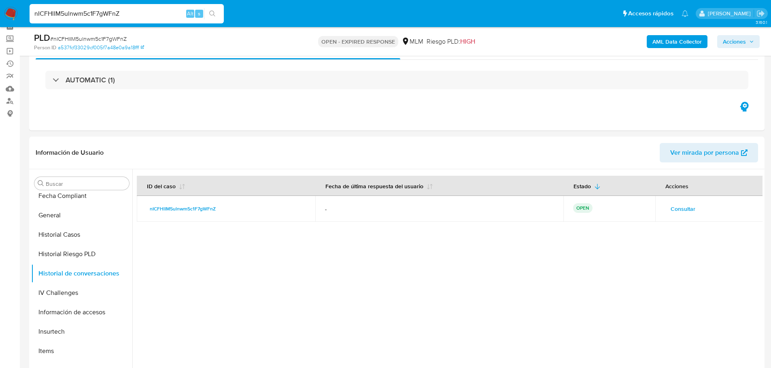
click at [99, 8] on input "nICFHlIM5ulnwm5c1F7gWFnZ" at bounding box center [127, 13] width 194 height 11
paste input "6WTMGFxOWLUtBhQJXixQgoaU"
type input "6WTMGFxOWLUtBhQJXixQgoaU"
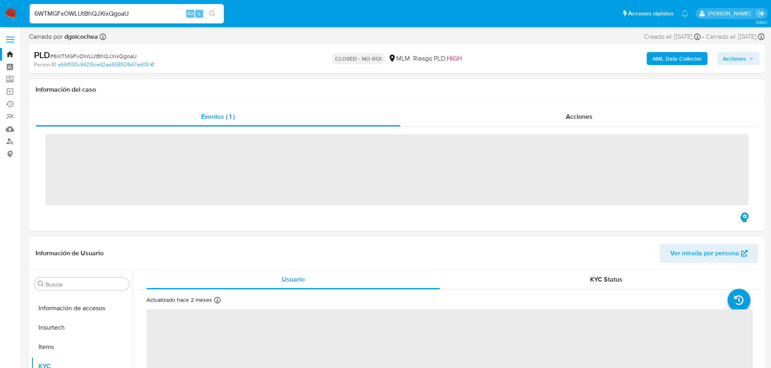
scroll to position [381, 0]
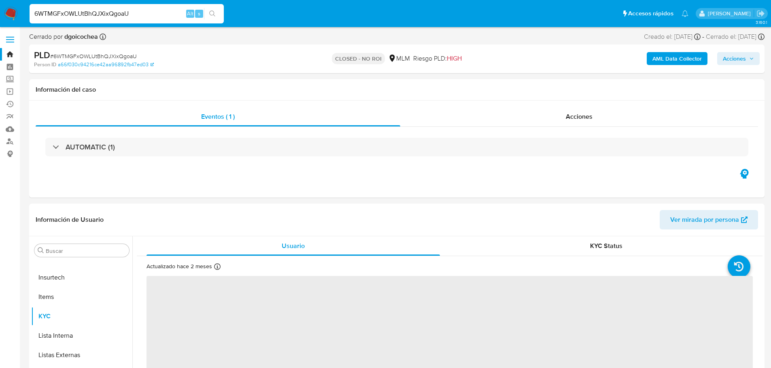
select select "10"
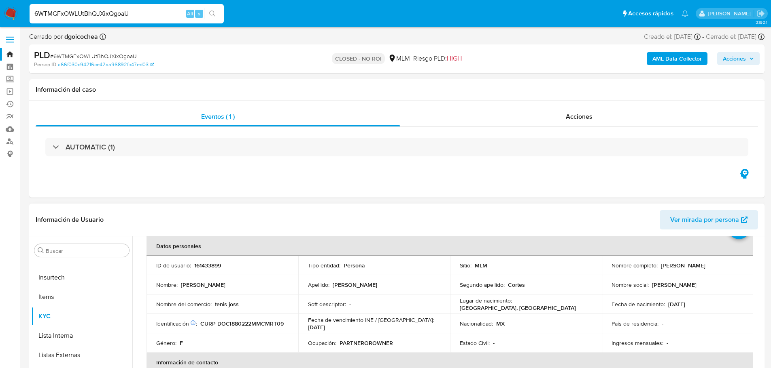
scroll to position [0, 0]
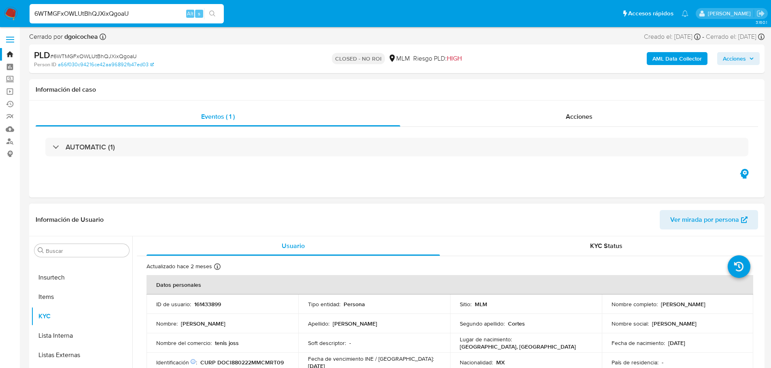
drag, startPoint x: 737, startPoint y: 302, endPoint x: 658, endPoint y: 306, distance: 79.8
click at [658, 306] on div "Nombre completo : Itzel Mariel Dominguez Cortes" at bounding box center [677, 304] width 132 height 7
copy p "Itzel Mariel Dominguez Cortes"
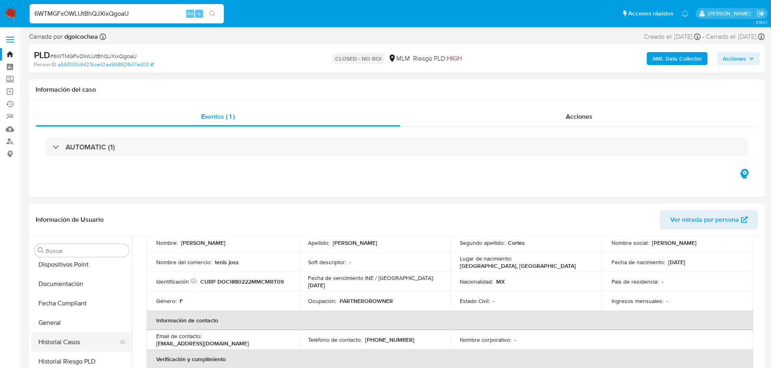
scroll to position [300, 0]
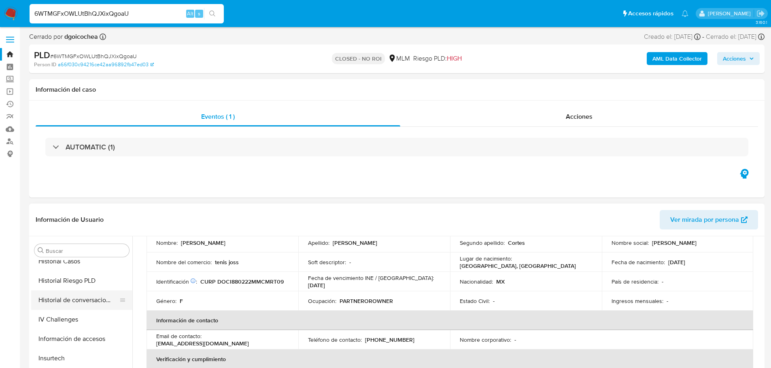
click at [95, 301] on button "Historial de conversaciones" at bounding box center [78, 300] width 95 height 19
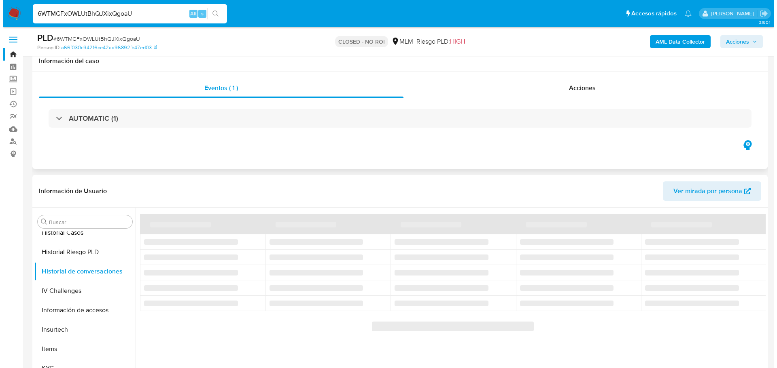
scroll to position [81, 0]
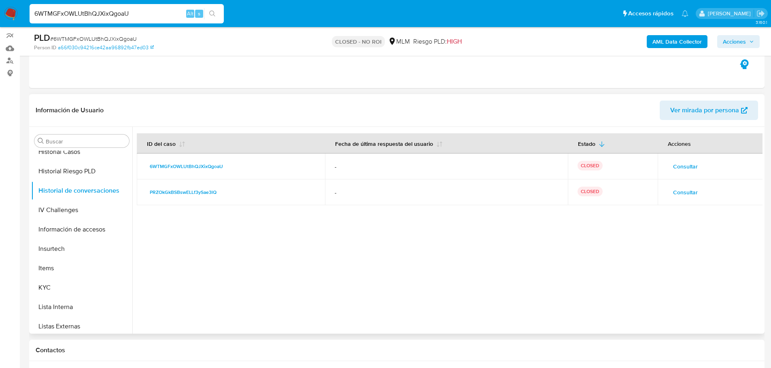
click at [673, 166] on span "Consultar" at bounding box center [685, 166] width 25 height 11
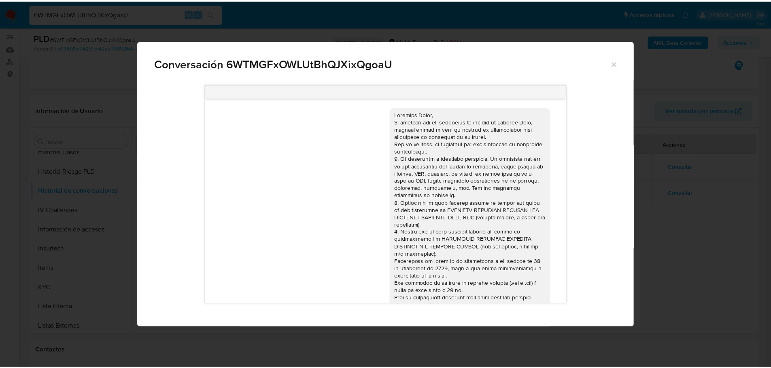
scroll to position [61, 0]
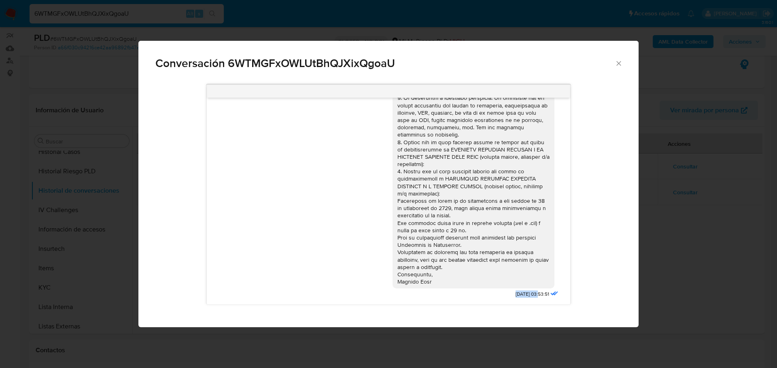
drag, startPoint x: 496, startPoint y: 295, endPoint x: 523, endPoint y: 295, distance: 27.1
click at [523, 295] on div "16/09/2025 03:53:51" at bounding box center [475, 170] width 167 height 259
copy span "16/09/2025"
click at [617, 63] on icon "Cerrar" at bounding box center [618, 63] width 4 height 4
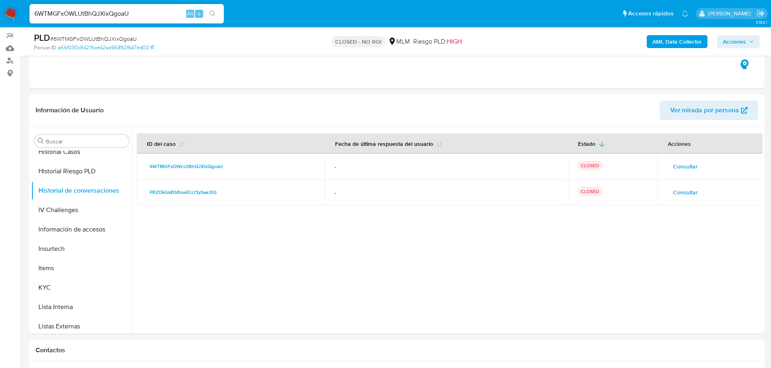
click at [109, 10] on input "6WTMGFxOWLUtBhQJXixQgoaU" at bounding box center [127, 13] width 194 height 11
paste input "HQieSAQ4a4MCTgBb4GXSWj3D"
type input "HQieSAQ4a4MCTgBb4GXSWj3D"
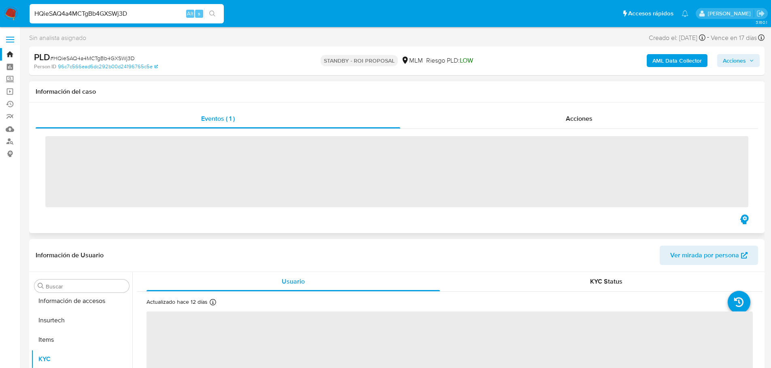
scroll to position [381, 0]
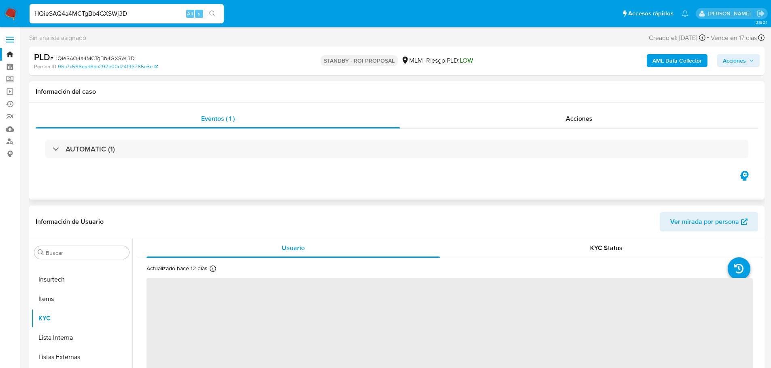
select select "10"
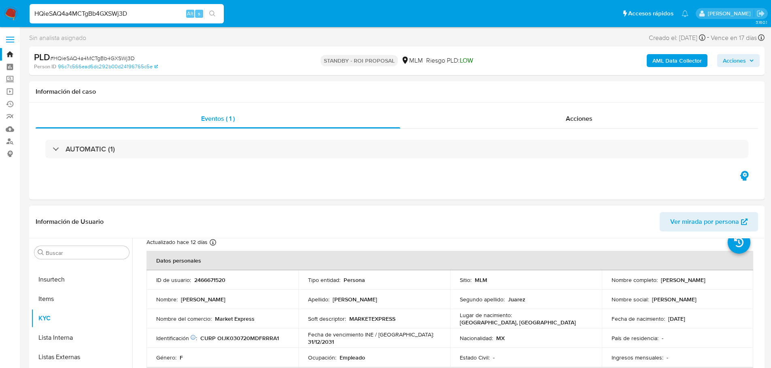
scroll to position [40, 0]
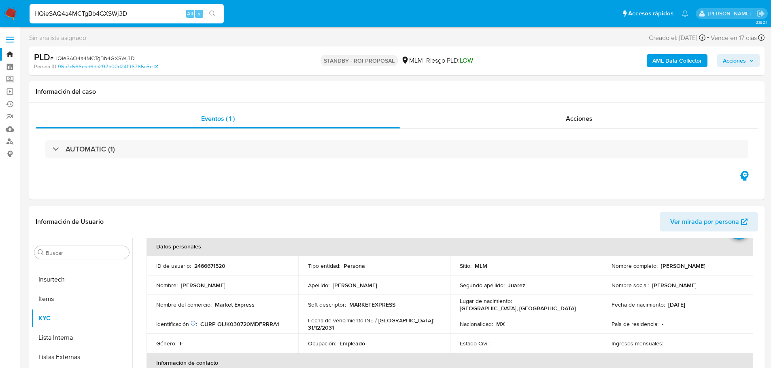
drag, startPoint x: 726, startPoint y: 267, endPoint x: 657, endPoint y: 265, distance: 68.4
click at [657, 265] on div "Nombre completo : Karla Citlali Ortiz Juarez" at bounding box center [677, 266] width 132 height 7
copy p "Karla Citlali Ortiz Juarez"
click at [80, 13] on input "HQieSAQ4a4MCTgBb4GXSWj3D" at bounding box center [127, 13] width 194 height 11
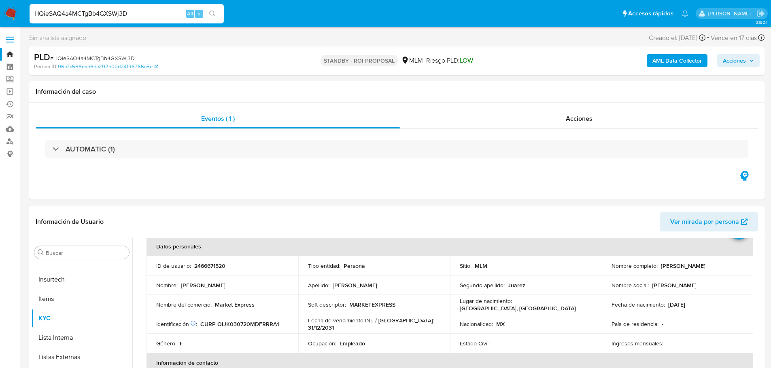
paste input "ZF12YGnhwpWbP5Hd70cntRKn"
type input "ZF12YGnhwpWbP5Hd70cntRKn"
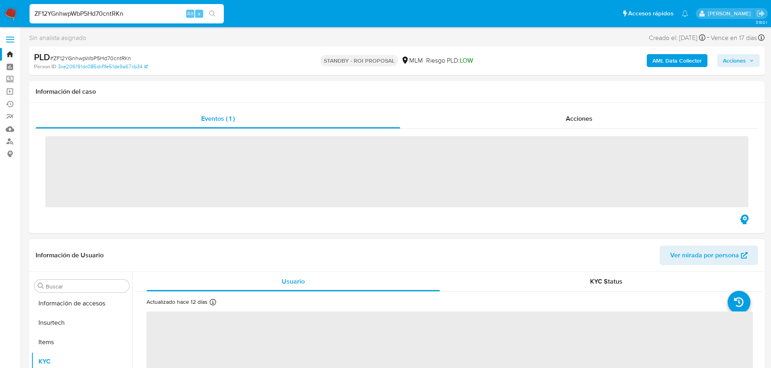
scroll to position [381, 0]
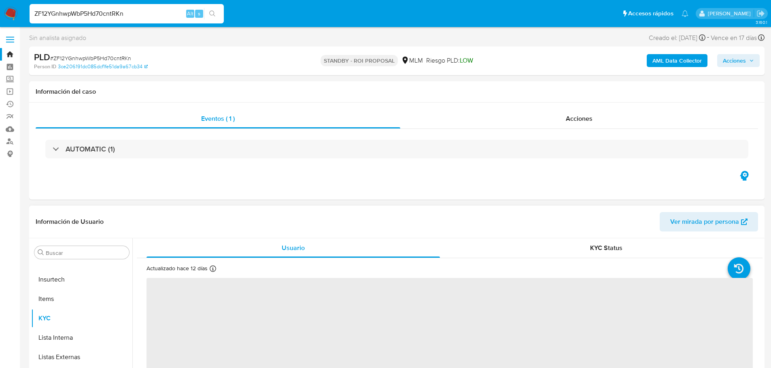
select select "10"
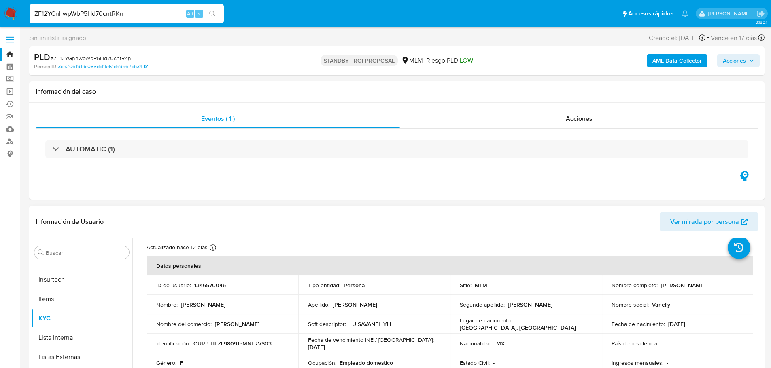
scroll to position [40, 0]
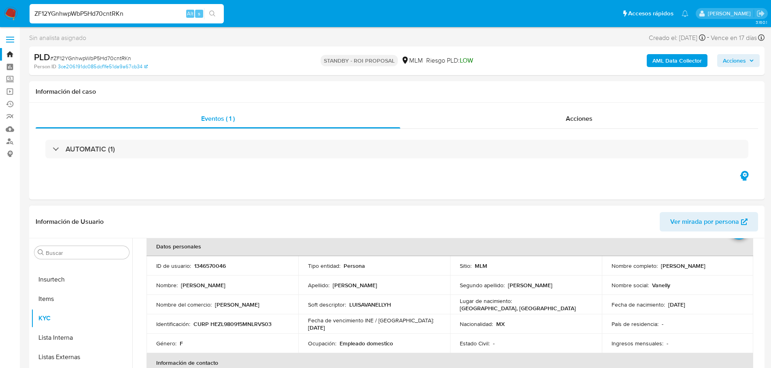
drag, startPoint x: 710, startPoint y: 267, endPoint x: 692, endPoint y: 270, distance: 19.0
click at [692, 270] on div "Nombre completo : Luisa Vanelly Hernandez Zavala" at bounding box center [677, 266] width 132 height 7
copy p "[PERSON_NAME]"
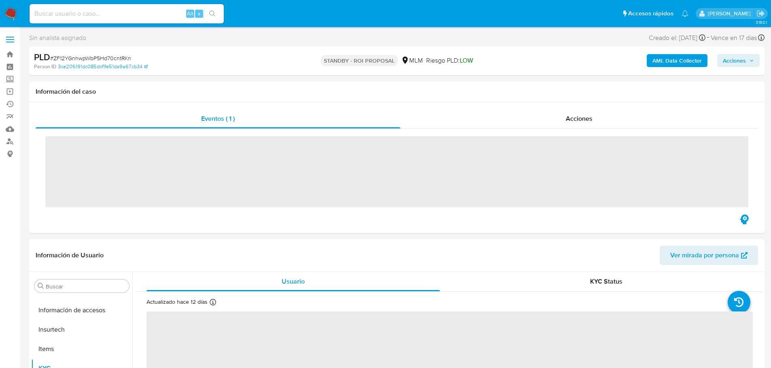
scroll to position [381, 0]
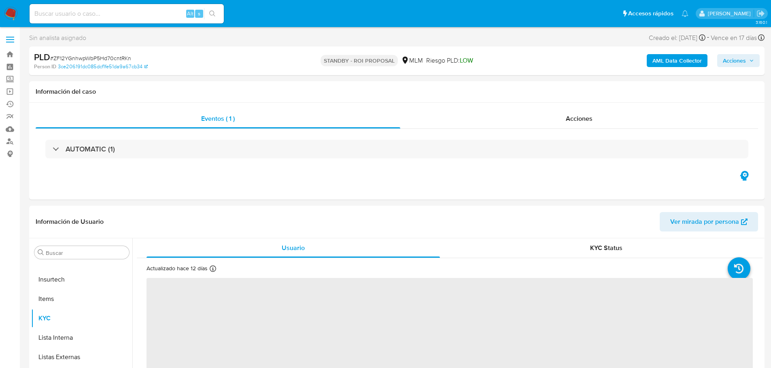
click at [116, 14] on input at bounding box center [127, 13] width 194 height 11
paste input "NBl9ORC6dCEU3RJqFeB6L1Y4"
type input "NBl9ORC6dCEU3RJqFeB6L1Y4"
select select "10"
type input "NBl9ORC6dCEU3RJqFeB6L1Y4"
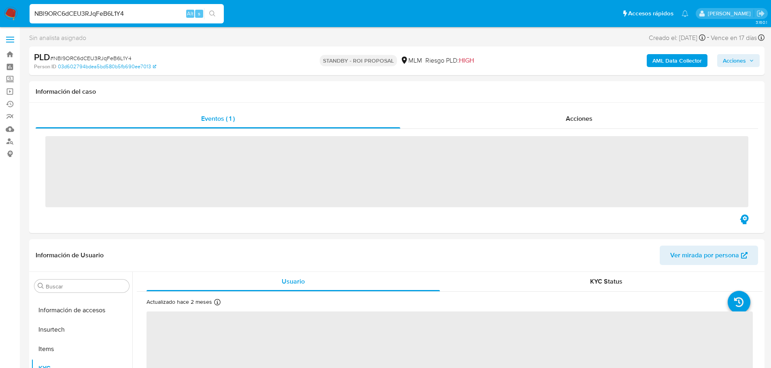
scroll to position [381, 0]
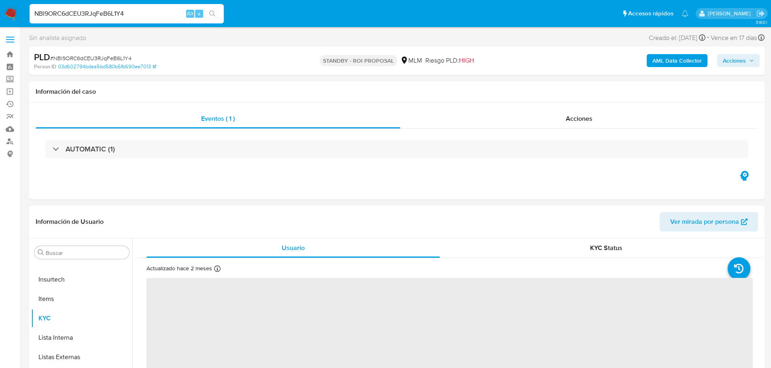
select select "10"
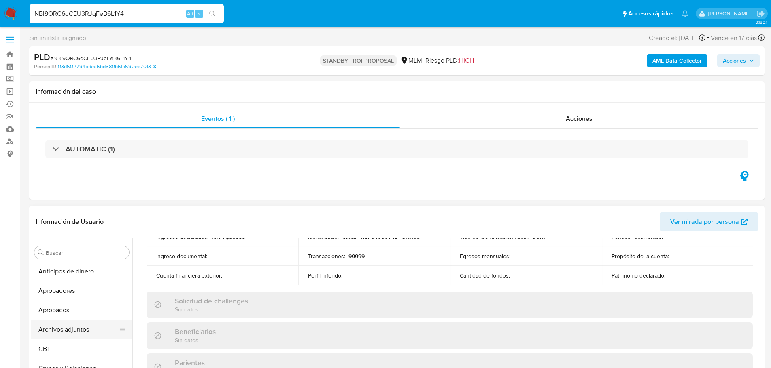
scroll to position [0, 0]
click at [79, 326] on button "Archivos adjuntos" at bounding box center [78, 330] width 95 height 19
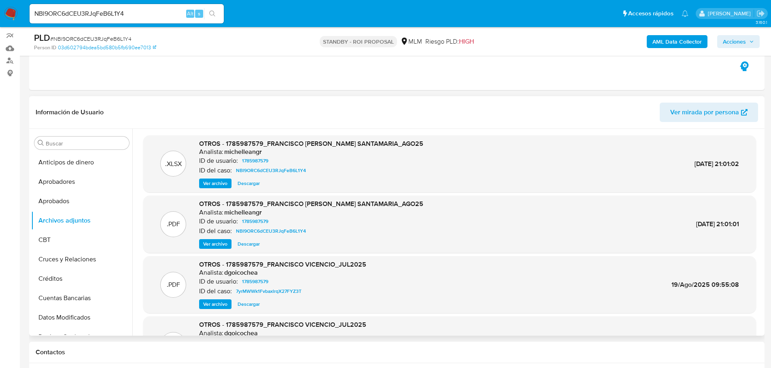
click at [218, 244] on span "Ver archivo" at bounding box center [215, 244] width 24 height 8
